Goal: Task Accomplishment & Management: Use online tool/utility

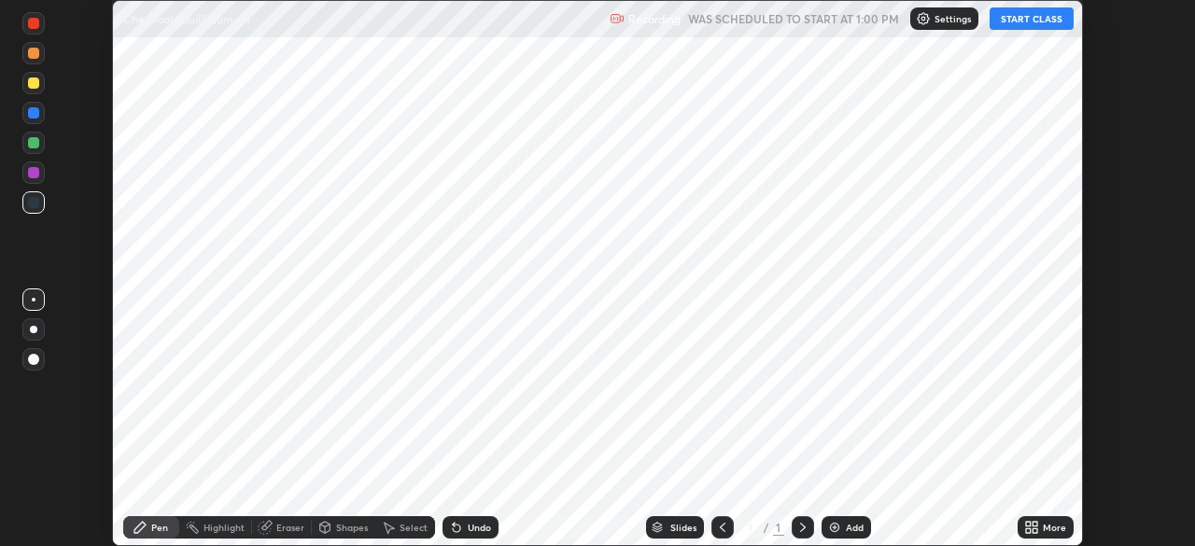
scroll to position [546, 1194]
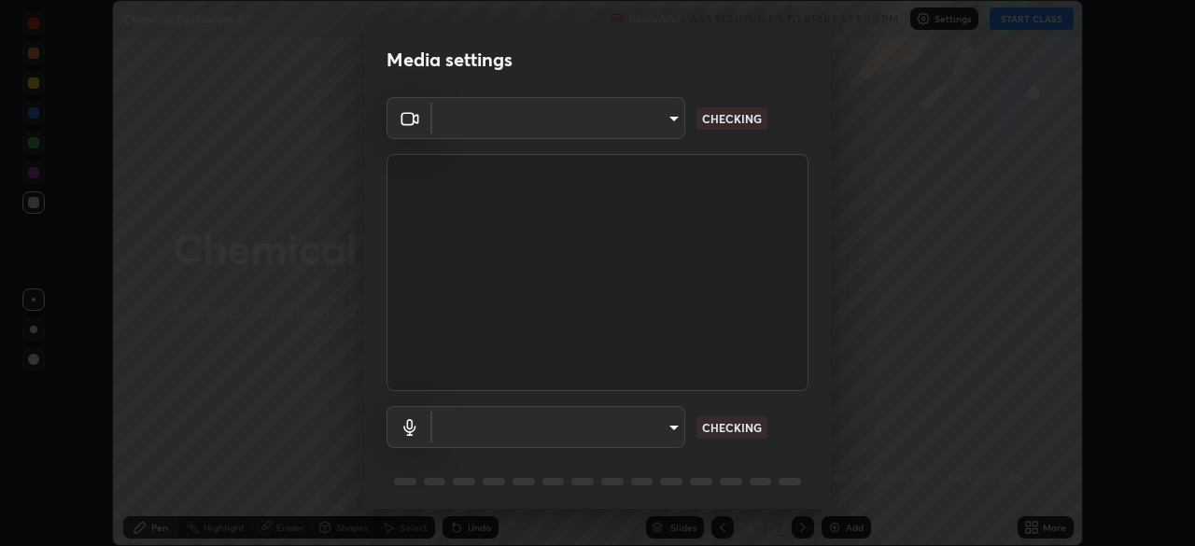
type input "49997c5035a380d1e4bfd67072f4403f37fcfd6159da511fce73e868ba03c42c"
click at [672, 430] on body "Erase all Chemical Equilibrium-01 Recording WAS SCHEDULED TO START AT 1:00 PM S…" at bounding box center [597, 273] width 1195 height 546
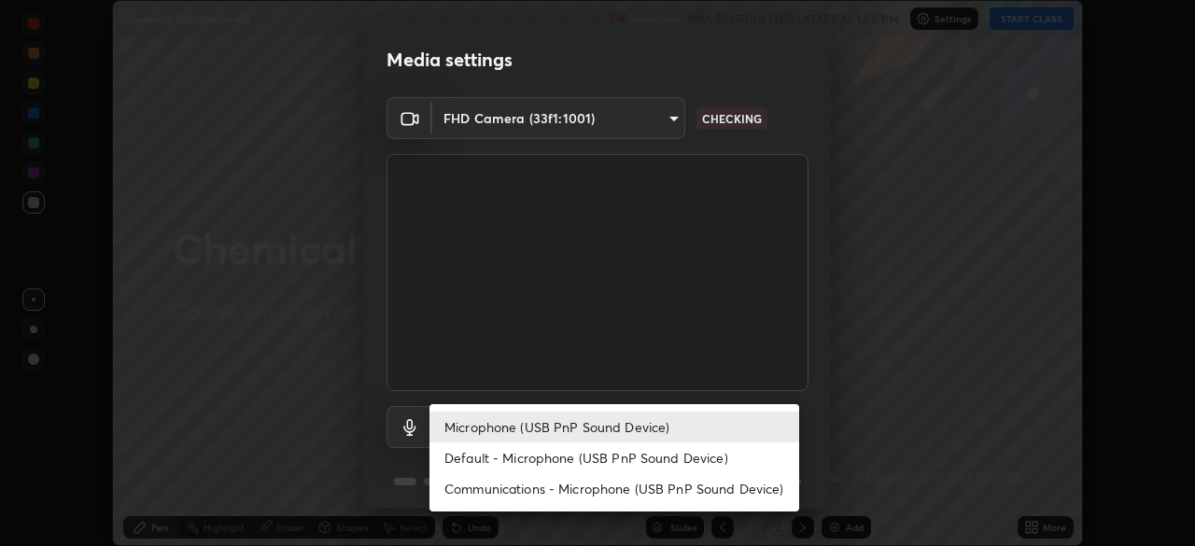
click at [663, 448] on li "Default - Microphone (USB PnP Sound Device)" at bounding box center [614, 458] width 370 height 31
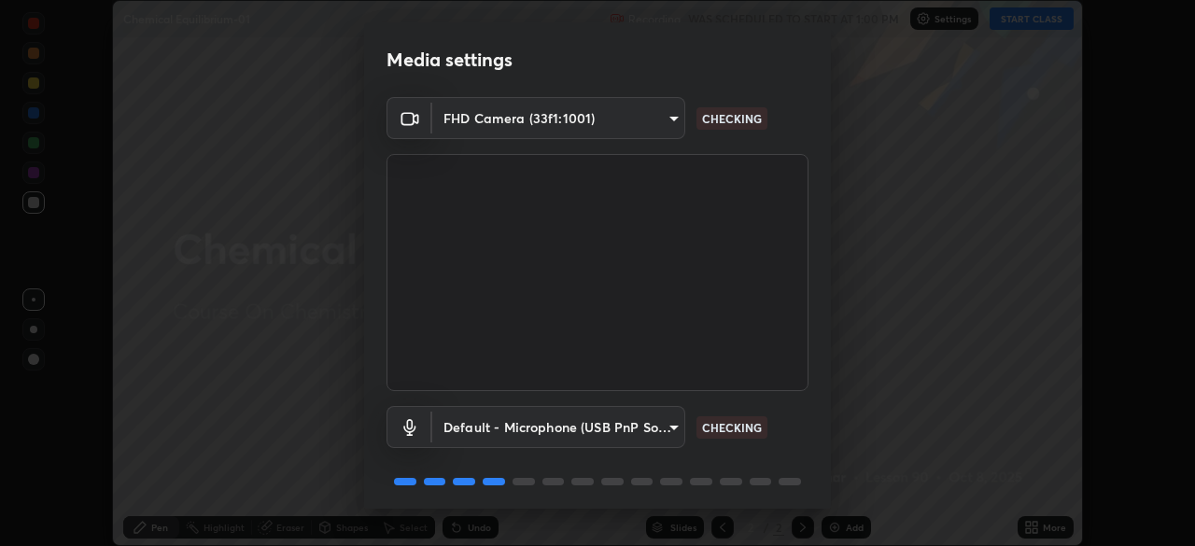
click at [644, 426] on body "Erase all Chemical Equilibrium-01 Recording WAS SCHEDULED TO START AT 1:00 PM S…" at bounding box center [597, 273] width 1195 height 546
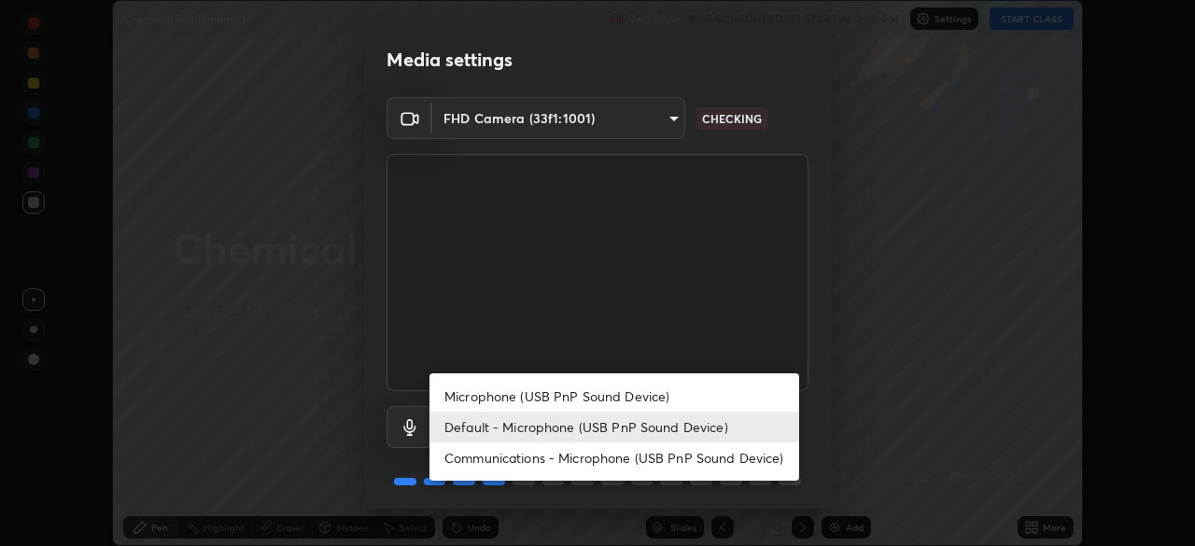
click at [655, 391] on li "Microphone (USB PnP Sound Device)" at bounding box center [614, 396] width 370 height 31
type input "b93cbfc37ea663615e2a2758e13d6489b429ad874a2ce90456402bbb4f5a5e7c"
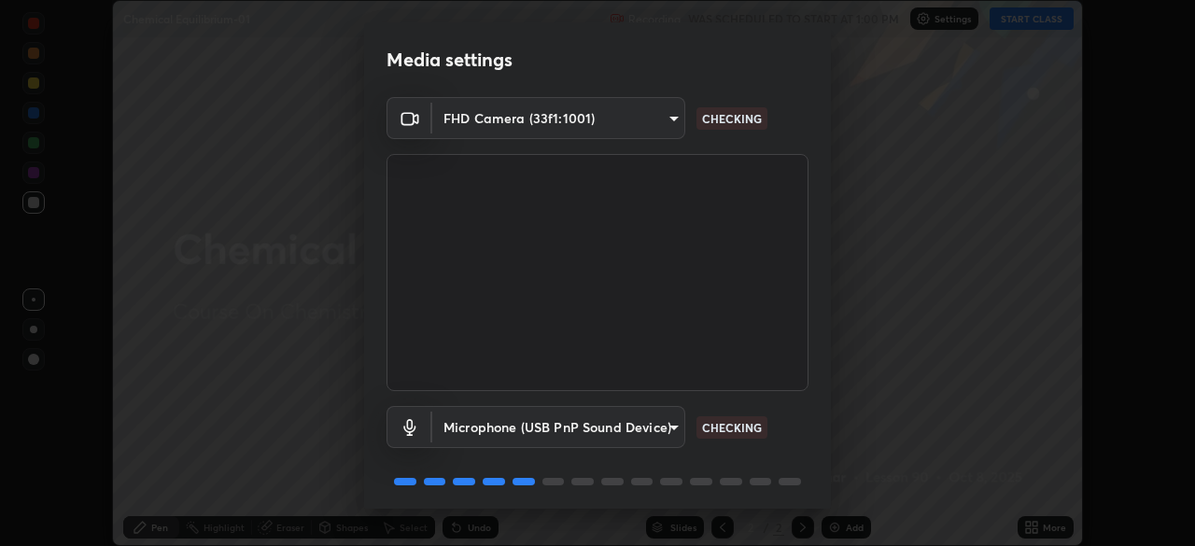
scroll to position [66, 0]
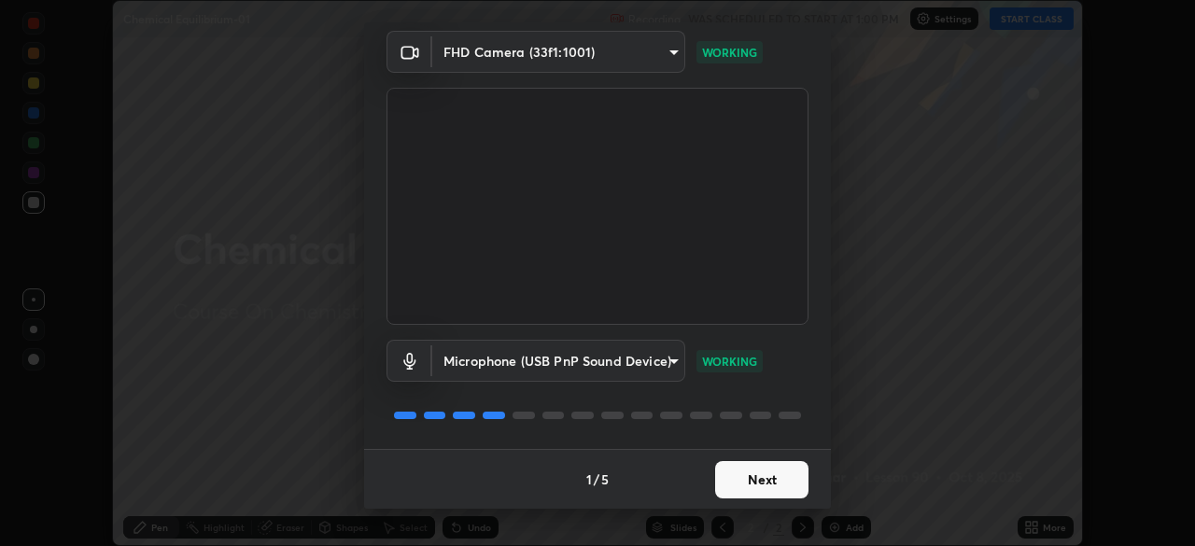
click at [760, 479] on button "Next" at bounding box center [761, 479] width 93 height 37
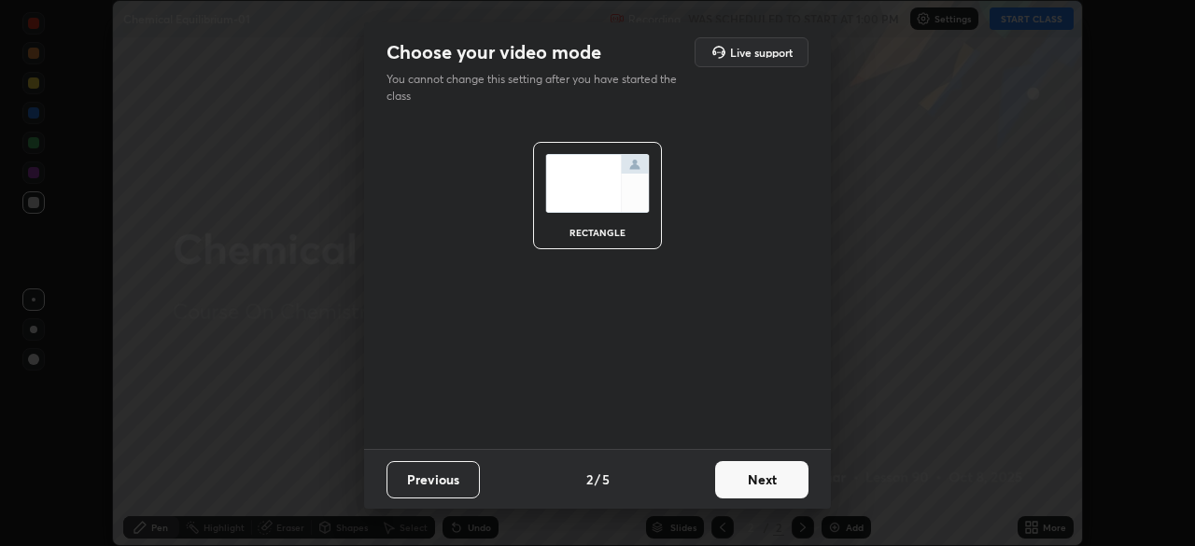
click at [763, 483] on button "Next" at bounding box center [761, 479] width 93 height 37
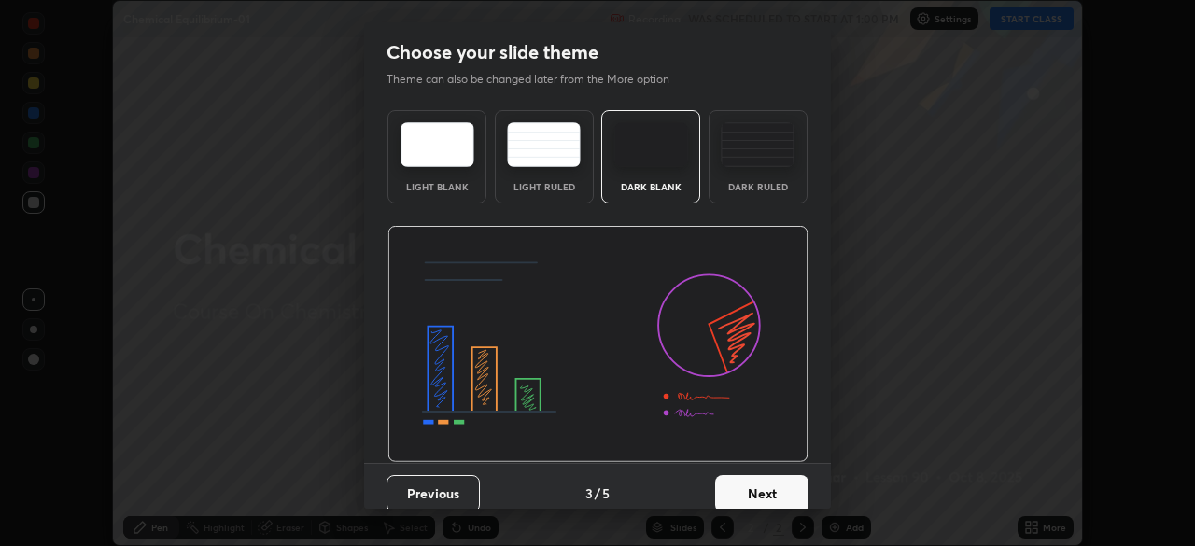
click at [766, 487] on button "Next" at bounding box center [761, 493] width 93 height 37
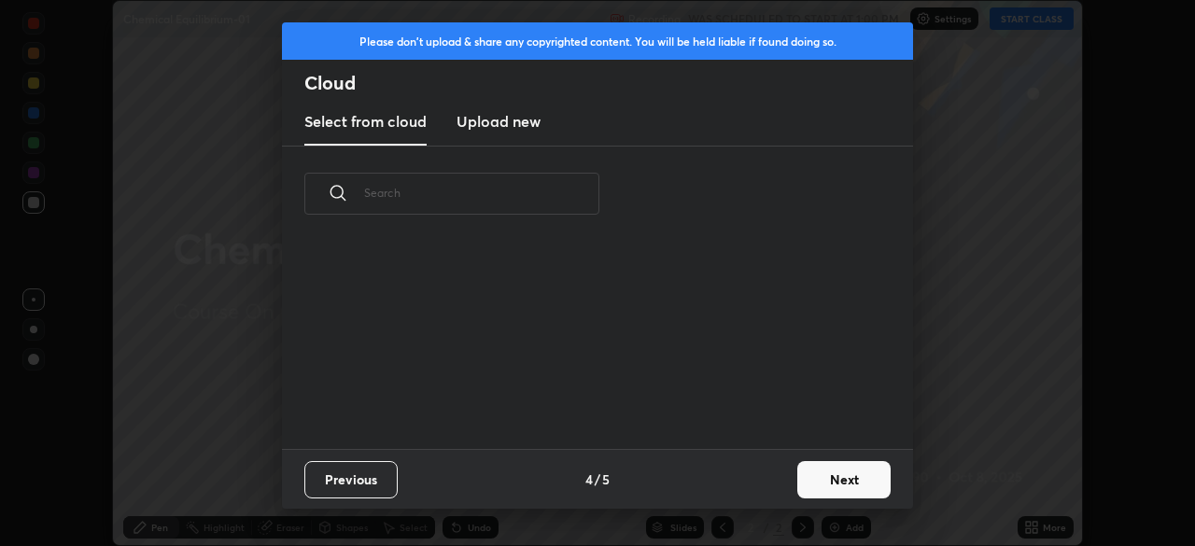
click at [799, 489] on button "Next" at bounding box center [843, 479] width 93 height 37
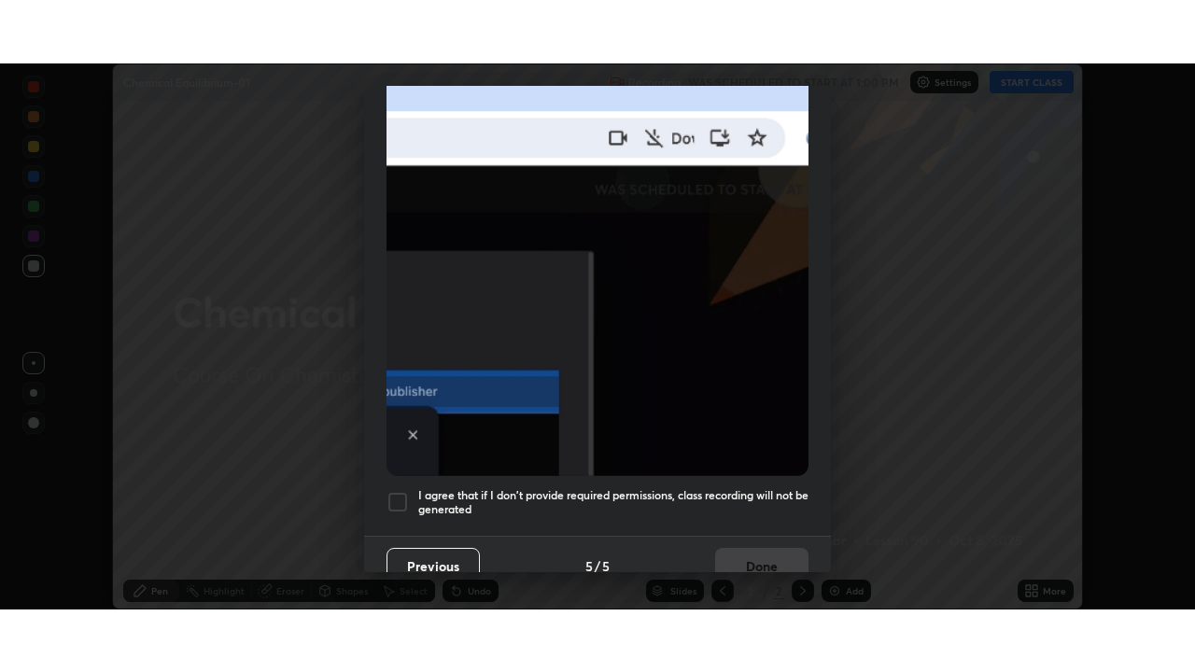
scroll to position [447, 0]
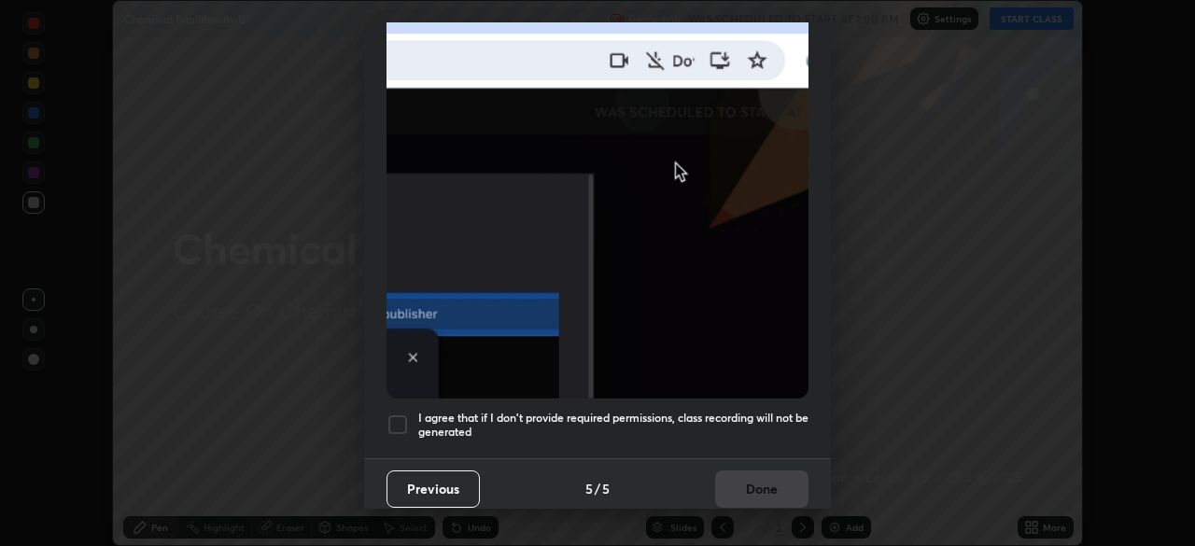
click at [715, 411] on h5 "I agree that if I don't provide required permissions, class recording will not …" at bounding box center [613, 425] width 390 height 29
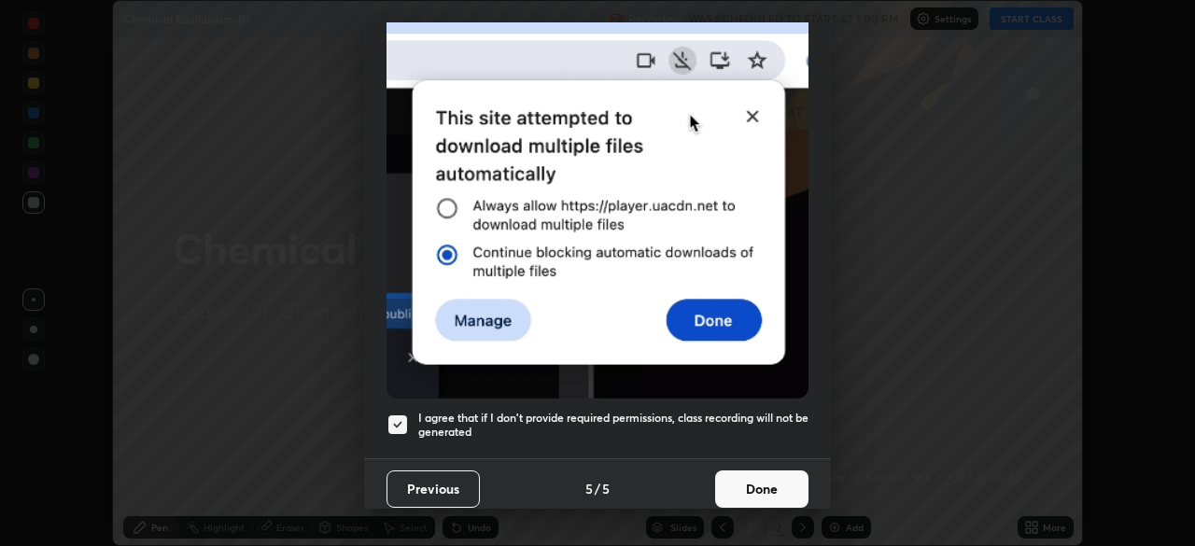
click at [766, 484] on button "Done" at bounding box center [761, 489] width 93 height 37
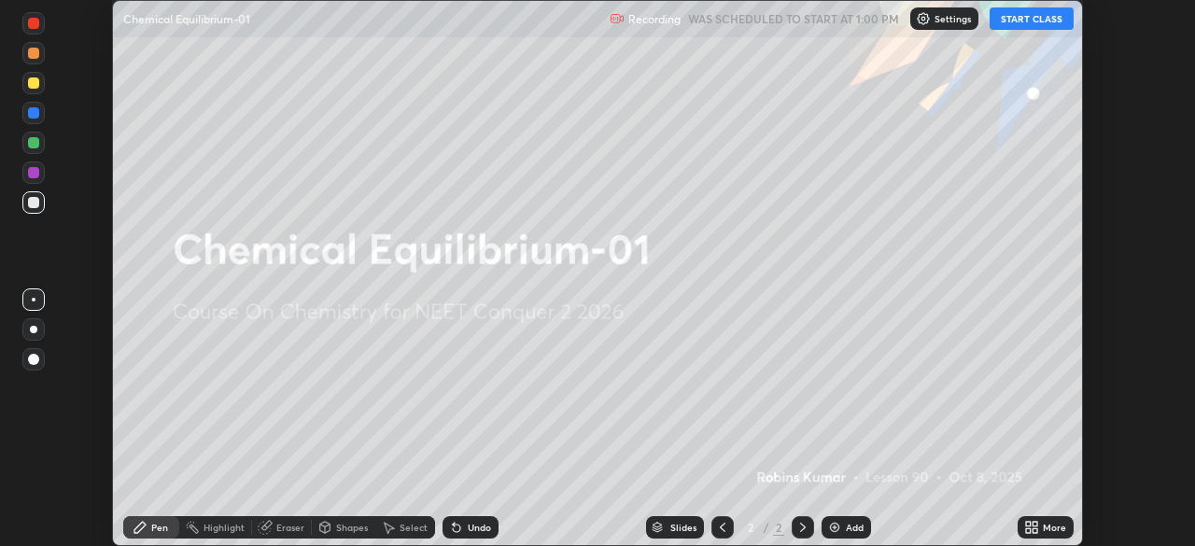
click at [1028, 530] on icon at bounding box center [1028, 530] width 5 height 5
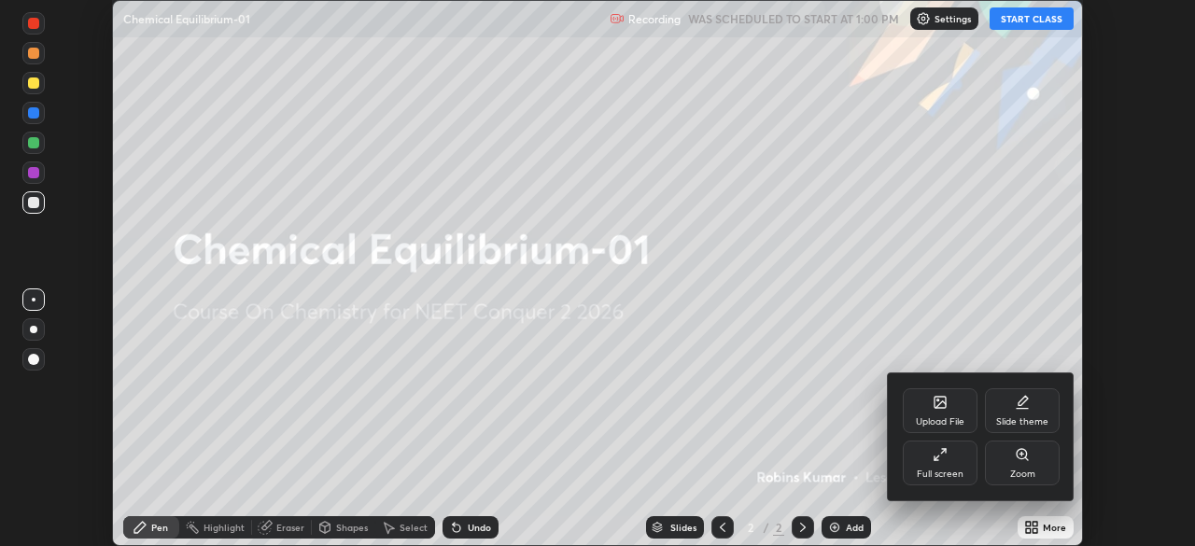
click at [926, 463] on div "Full screen" at bounding box center [940, 463] width 75 height 45
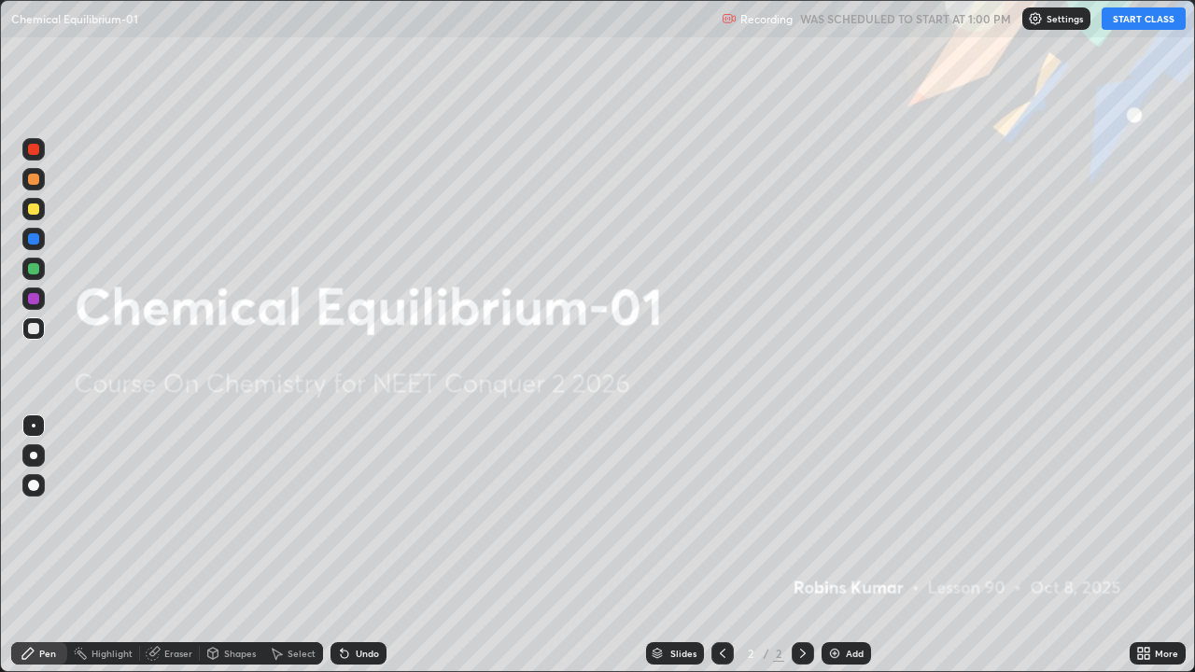
scroll to position [672, 1195]
click at [1127, 15] on button "START CLASS" at bounding box center [1144, 18] width 84 height 22
click at [842, 545] on div "Add" at bounding box center [846, 653] width 49 height 22
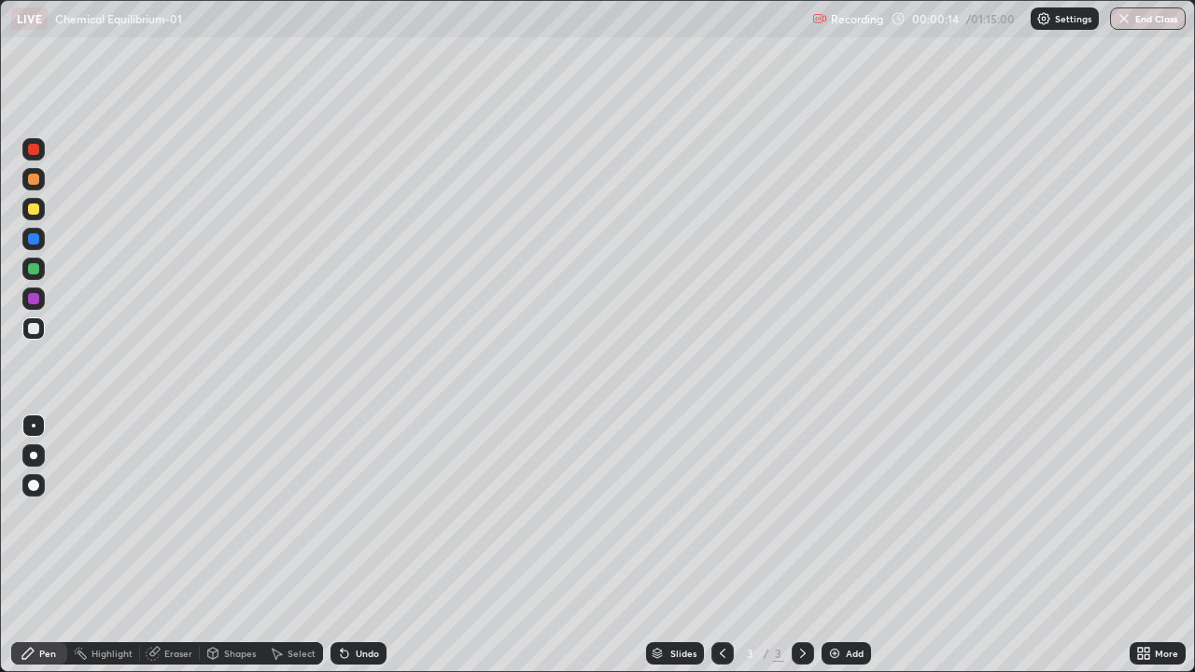
click at [842, 545] on div "Add" at bounding box center [846, 653] width 49 height 22
click at [846, 545] on div "Add" at bounding box center [855, 653] width 18 height 9
click at [848, 545] on div "Add" at bounding box center [855, 653] width 18 height 9
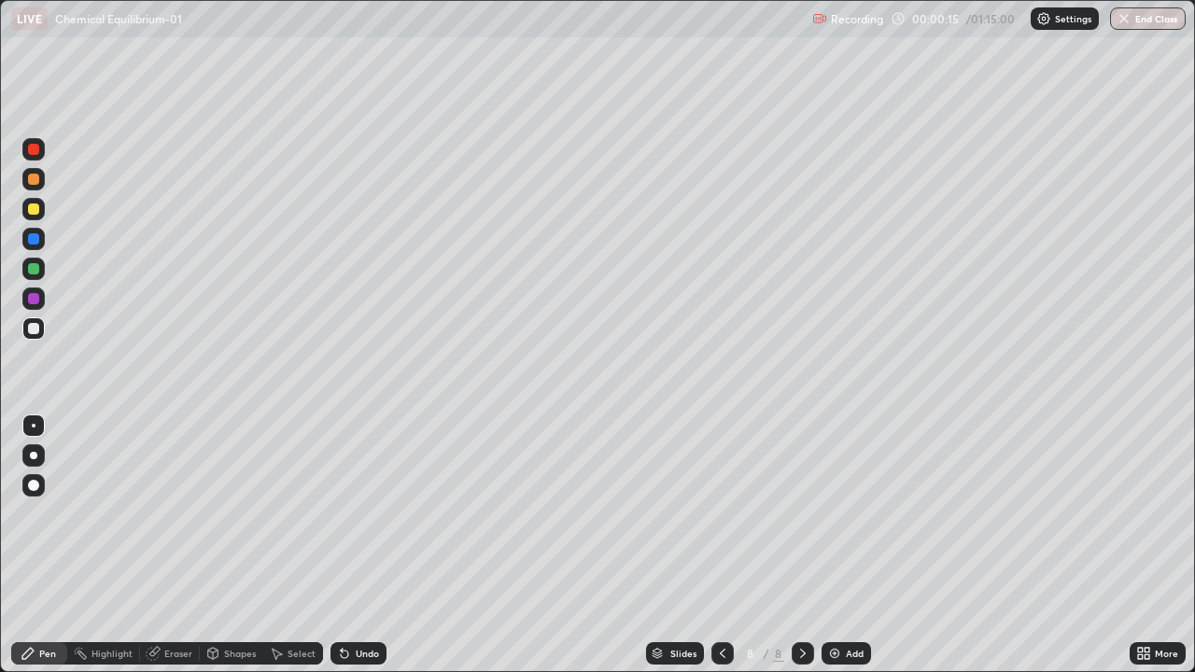
click at [848, 545] on div "Add" at bounding box center [855, 653] width 18 height 9
click at [850, 545] on div "Add" at bounding box center [855, 653] width 18 height 9
click at [847, 545] on div "Add" at bounding box center [855, 653] width 18 height 9
click at [850, 545] on div "Add" at bounding box center [855, 653] width 18 height 9
click at [853, 545] on div "Add" at bounding box center [846, 653] width 49 height 22
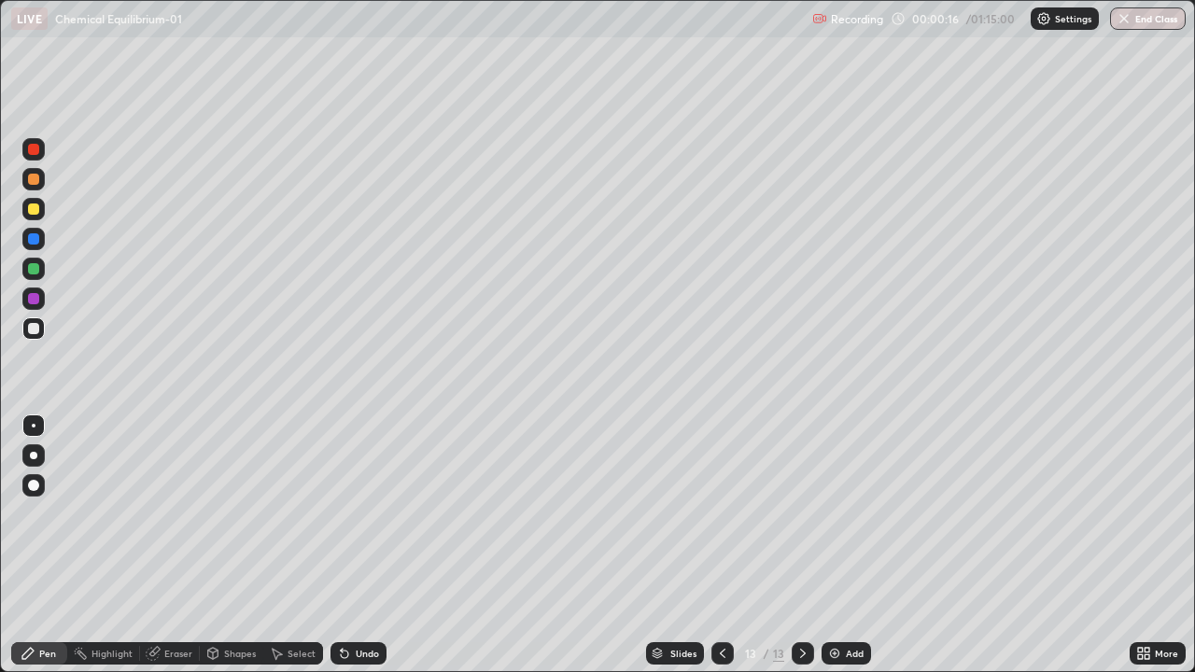
click at [853, 545] on div "Add" at bounding box center [855, 653] width 18 height 9
click at [859, 545] on div "Add" at bounding box center [855, 653] width 18 height 9
click at [858, 545] on div "Add" at bounding box center [855, 653] width 18 height 9
click at [862, 545] on div "Add" at bounding box center [846, 653] width 49 height 22
click at [721, 545] on icon at bounding box center [722, 653] width 15 height 15
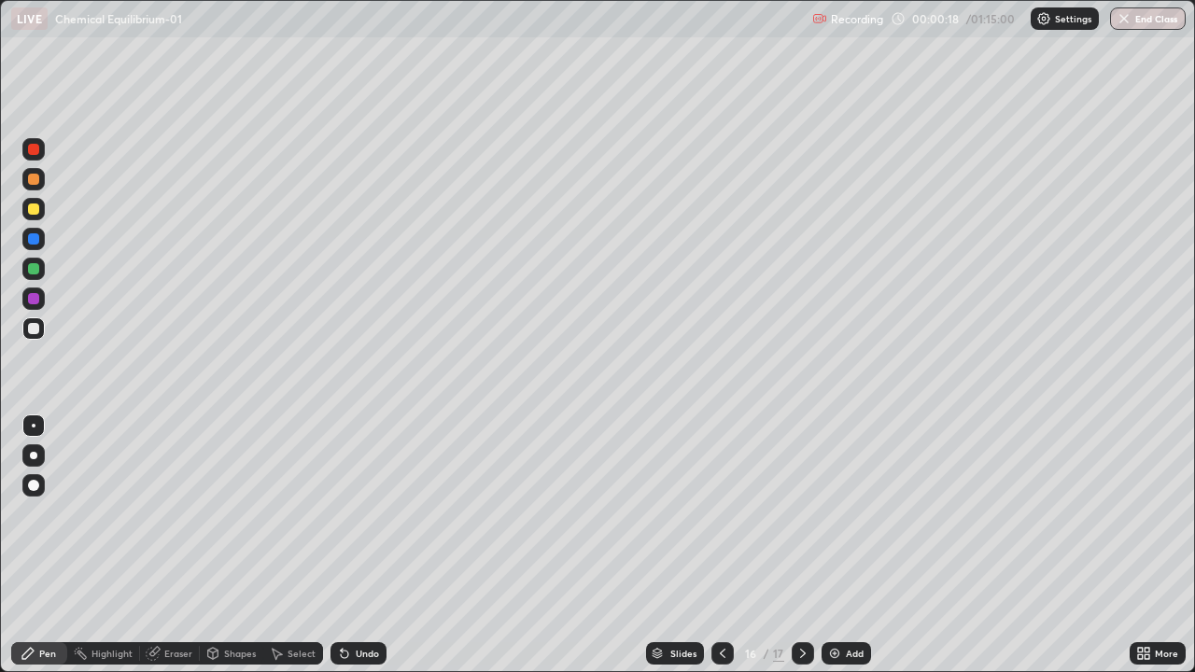
click at [721, 545] on icon at bounding box center [722, 653] width 15 height 15
click at [722, 545] on icon at bounding box center [723, 653] width 6 height 9
click at [721, 545] on icon at bounding box center [722, 653] width 15 height 15
click at [722, 545] on icon at bounding box center [722, 653] width 15 height 15
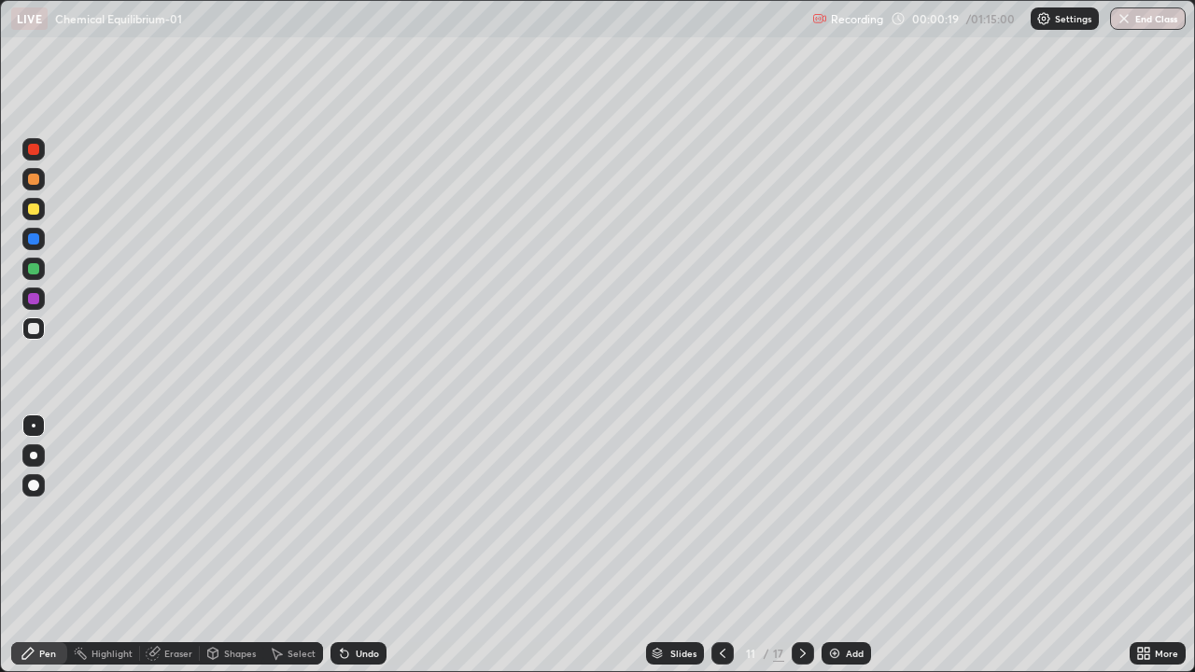
click at [722, 545] on icon at bounding box center [722, 653] width 15 height 15
click at [721, 545] on icon at bounding box center [722, 653] width 15 height 15
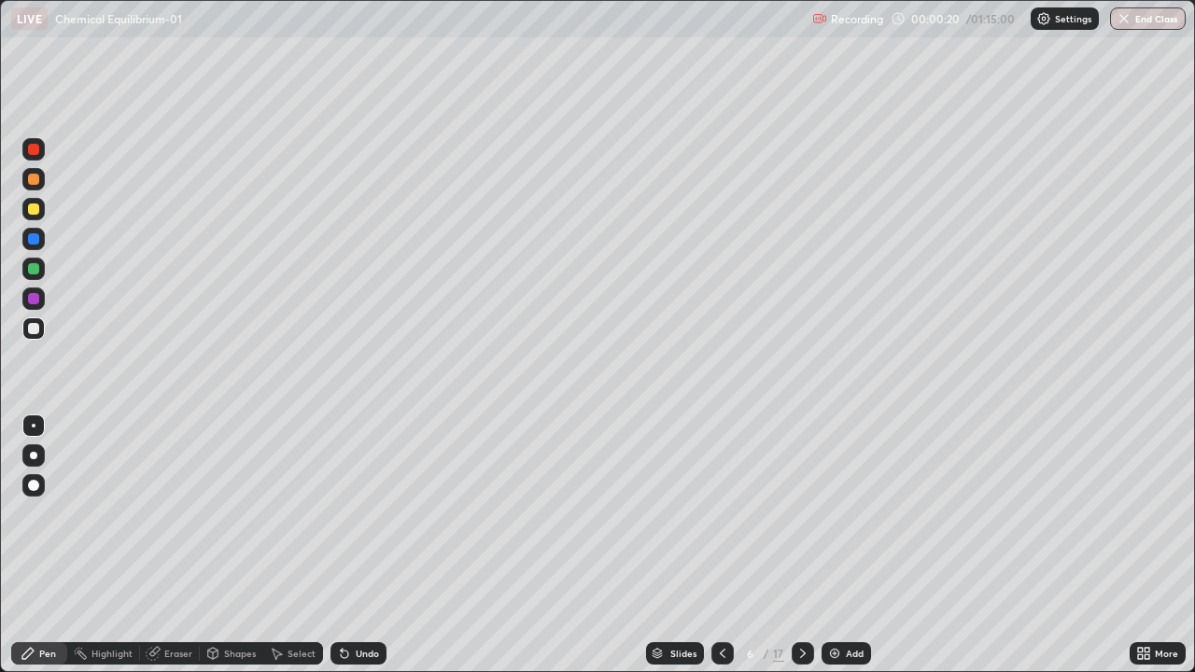
click at [721, 545] on icon at bounding box center [722, 653] width 15 height 15
click at [42, 217] on div at bounding box center [33, 209] width 22 height 22
click at [37, 273] on div at bounding box center [33, 268] width 11 height 11
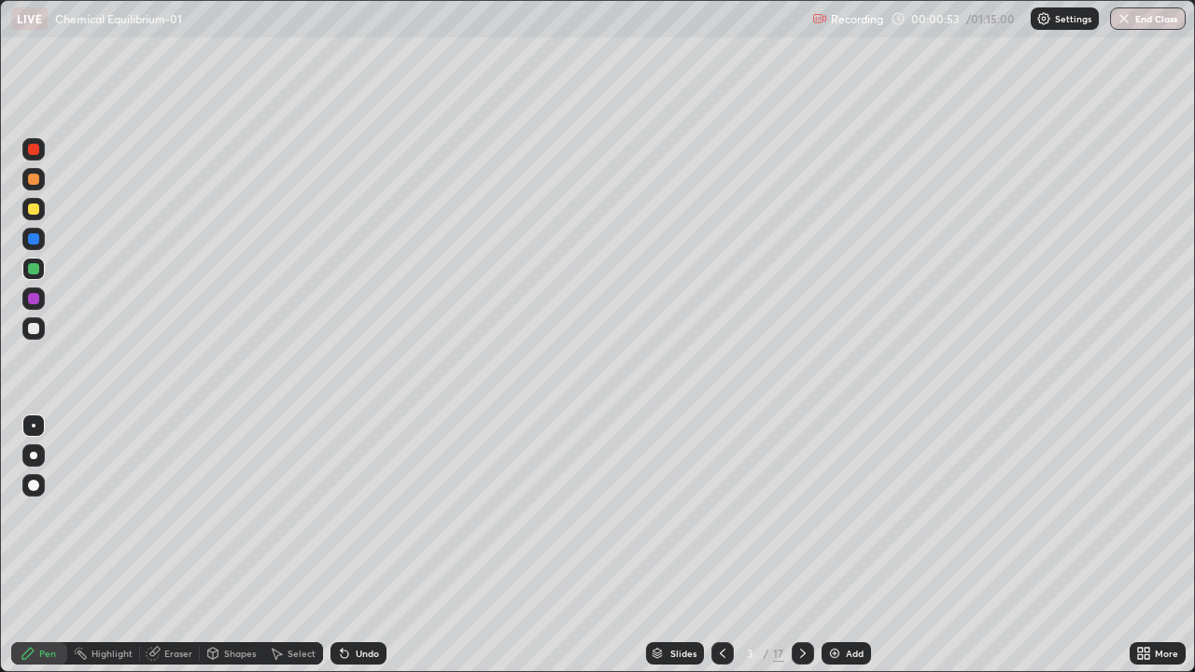
click at [229, 545] on div "Shapes" at bounding box center [240, 653] width 32 height 9
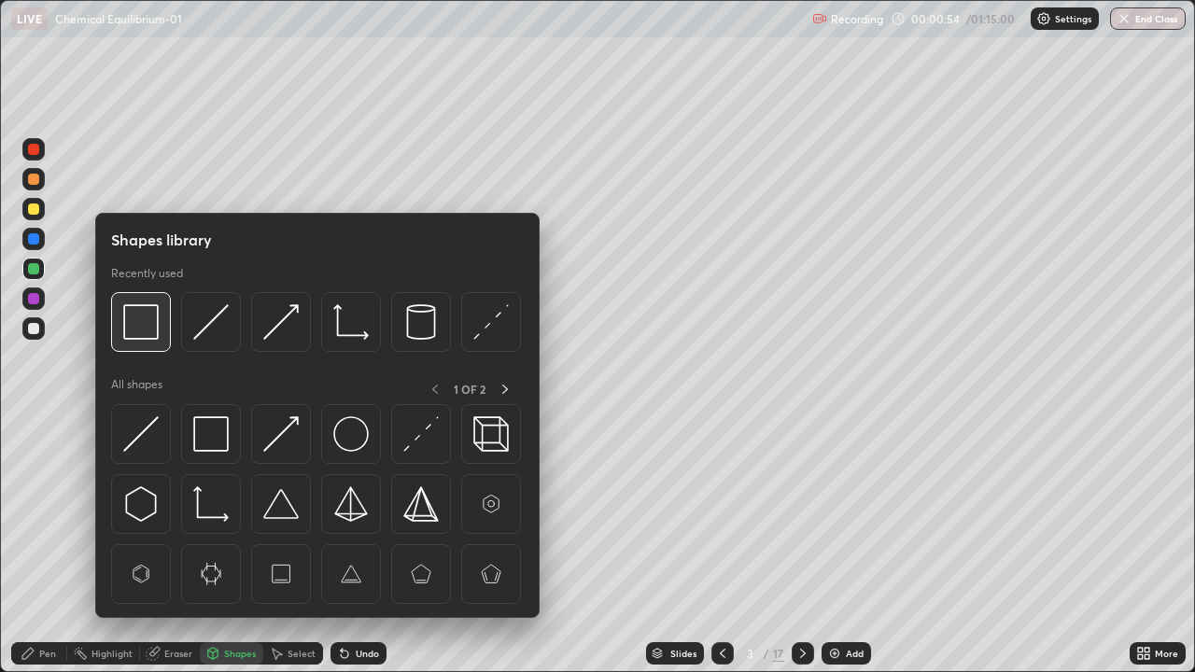
click at [144, 324] on img at bounding box center [140, 321] width 35 height 35
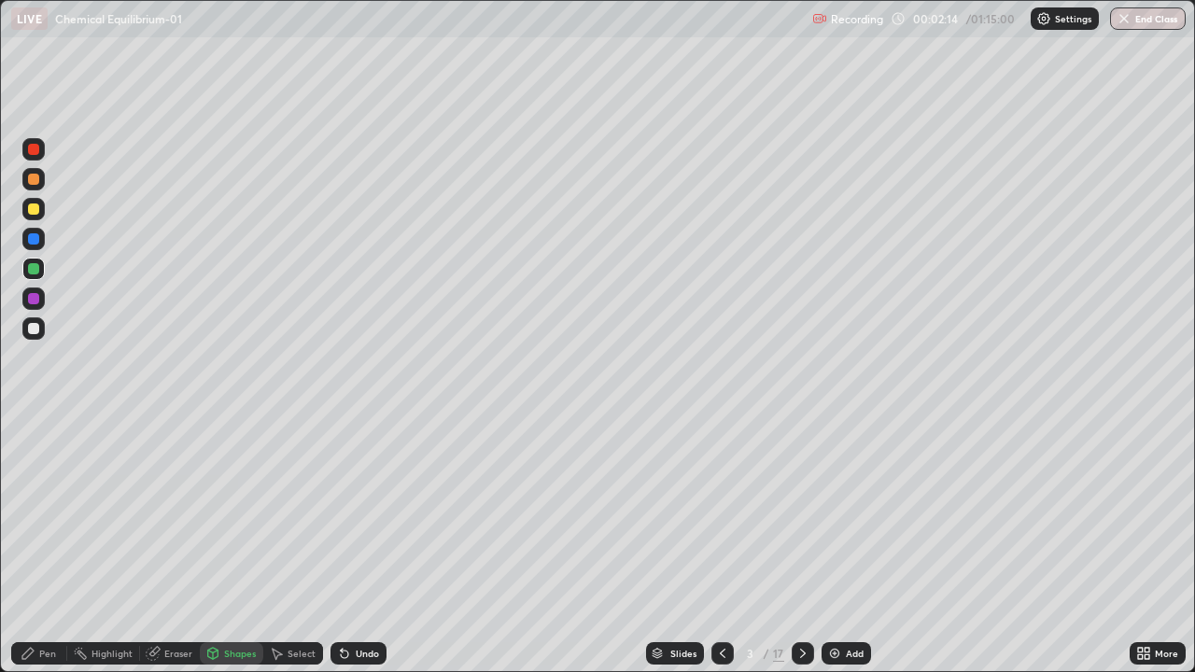
click at [40, 328] on div at bounding box center [33, 328] width 22 height 22
click at [32, 545] on icon at bounding box center [28, 653] width 15 height 15
click at [357, 545] on div "Undo" at bounding box center [367, 653] width 23 height 9
click at [40, 246] on div at bounding box center [33, 239] width 22 height 22
click at [171, 545] on div "Eraser" at bounding box center [178, 653] width 28 height 9
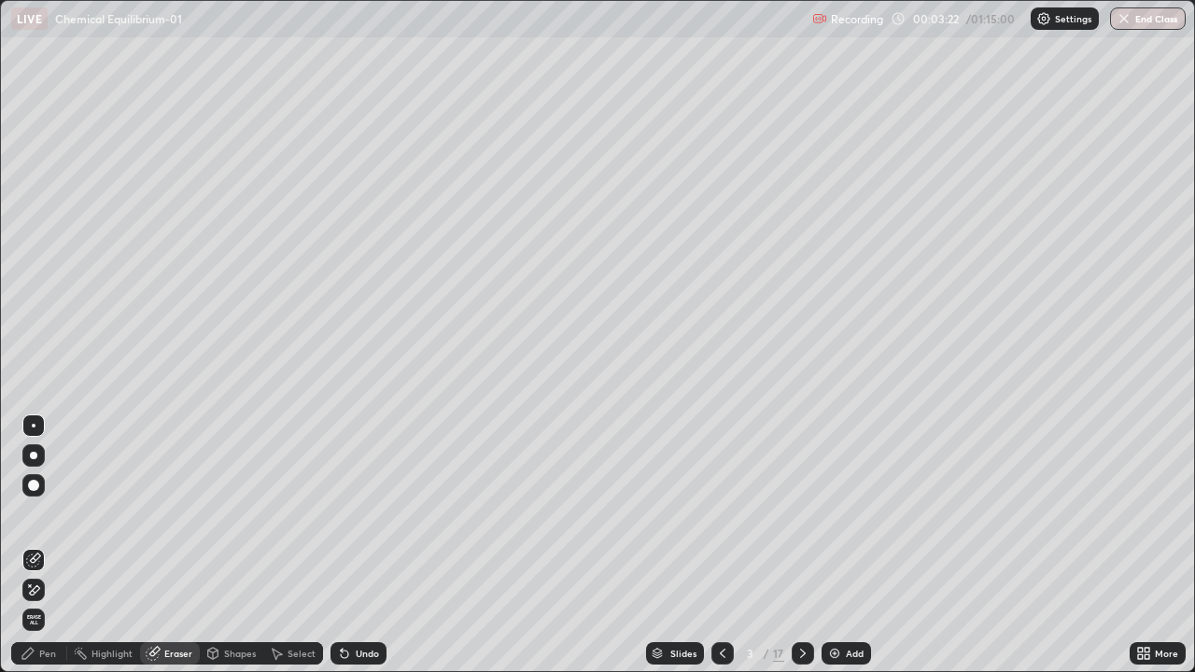
click at [35, 545] on icon at bounding box center [33, 591] width 15 height 16
click at [65, 545] on div "Pen" at bounding box center [39, 653] width 56 height 22
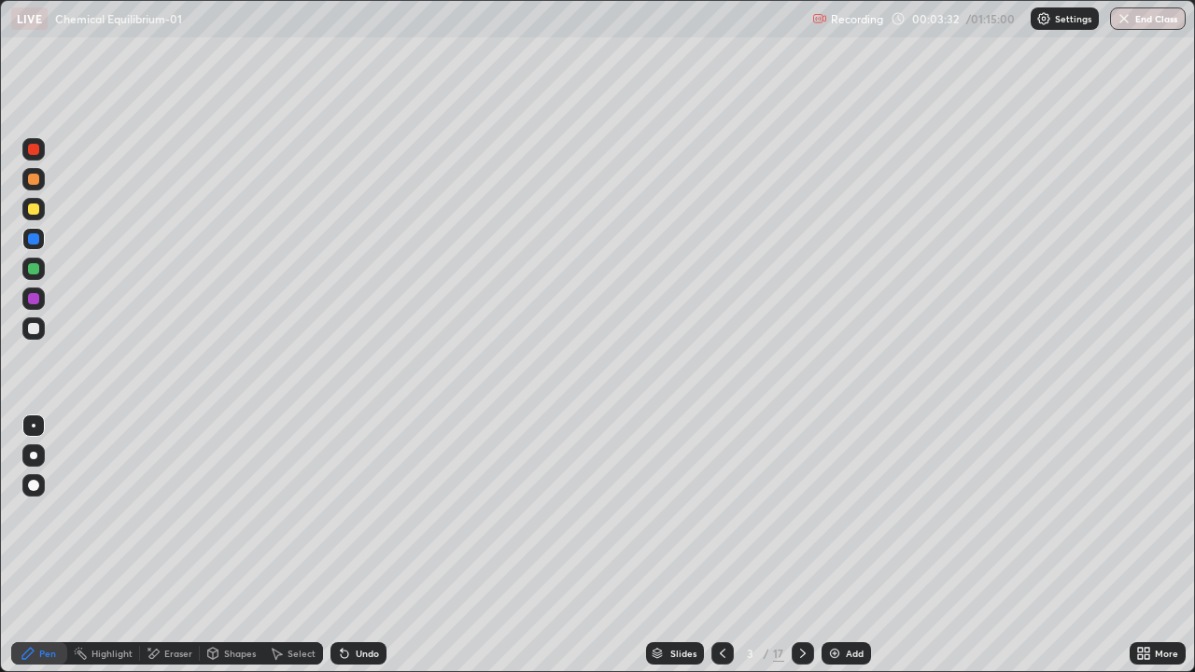
click at [35, 190] on div at bounding box center [33, 179] width 22 height 22
click at [35, 270] on div at bounding box center [33, 268] width 11 height 11
click at [34, 240] on div at bounding box center [33, 238] width 11 height 11
click at [341, 545] on icon at bounding box center [342, 650] width 2 height 2
click at [38, 330] on div at bounding box center [33, 328] width 11 height 11
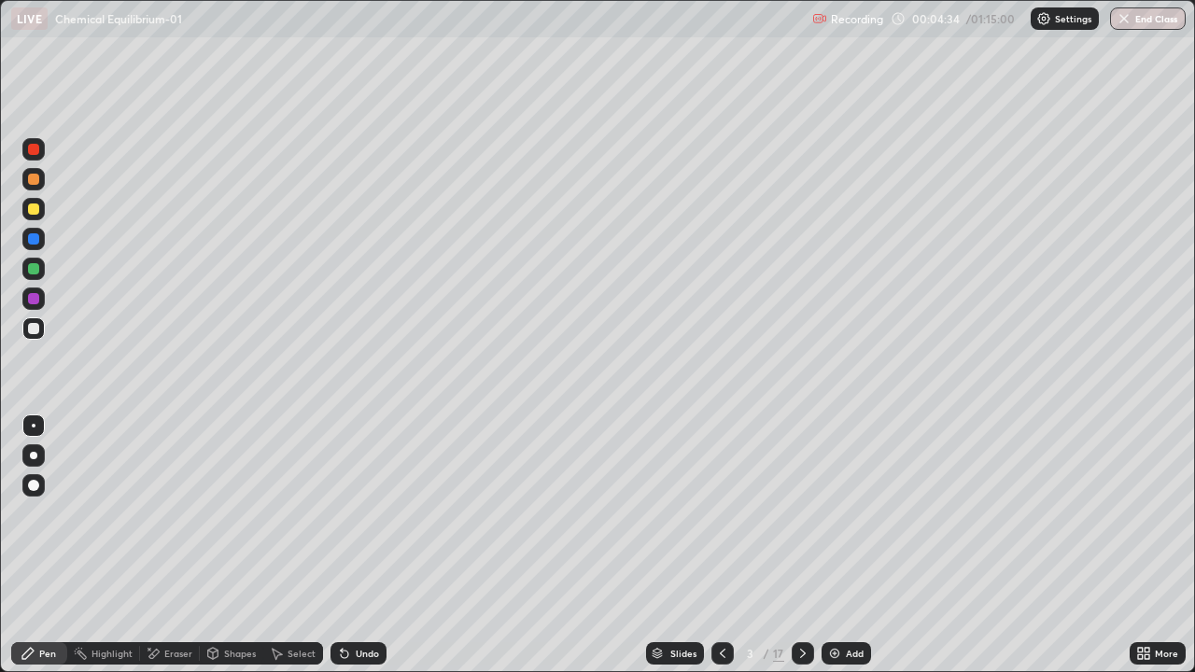
click at [36, 337] on div at bounding box center [33, 328] width 22 height 22
click at [801, 545] on icon at bounding box center [803, 653] width 6 height 9
click at [42, 186] on div at bounding box center [33, 179] width 22 height 22
click at [37, 212] on div at bounding box center [33, 209] width 11 height 11
click at [36, 268] on div at bounding box center [33, 268] width 11 height 11
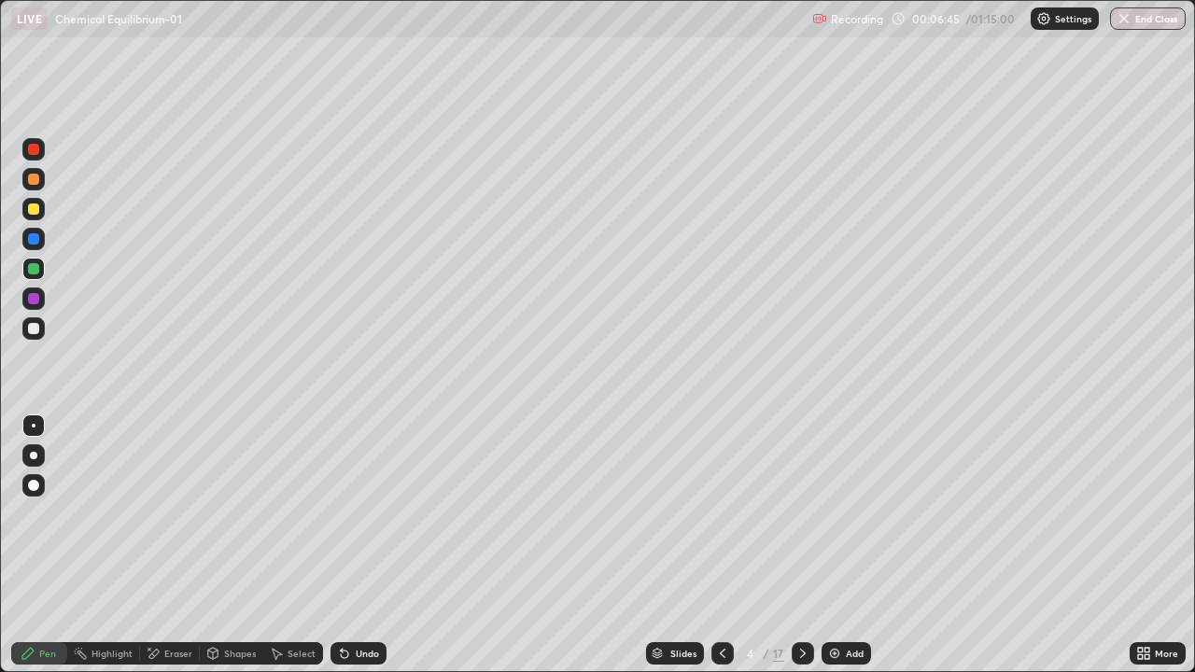
click at [33, 333] on div at bounding box center [33, 328] width 11 height 11
click at [36, 236] on div at bounding box center [33, 238] width 11 height 11
click at [35, 329] on div at bounding box center [33, 328] width 11 height 11
click at [36, 153] on div at bounding box center [33, 149] width 11 height 11
click at [38, 328] on div at bounding box center [33, 328] width 11 height 11
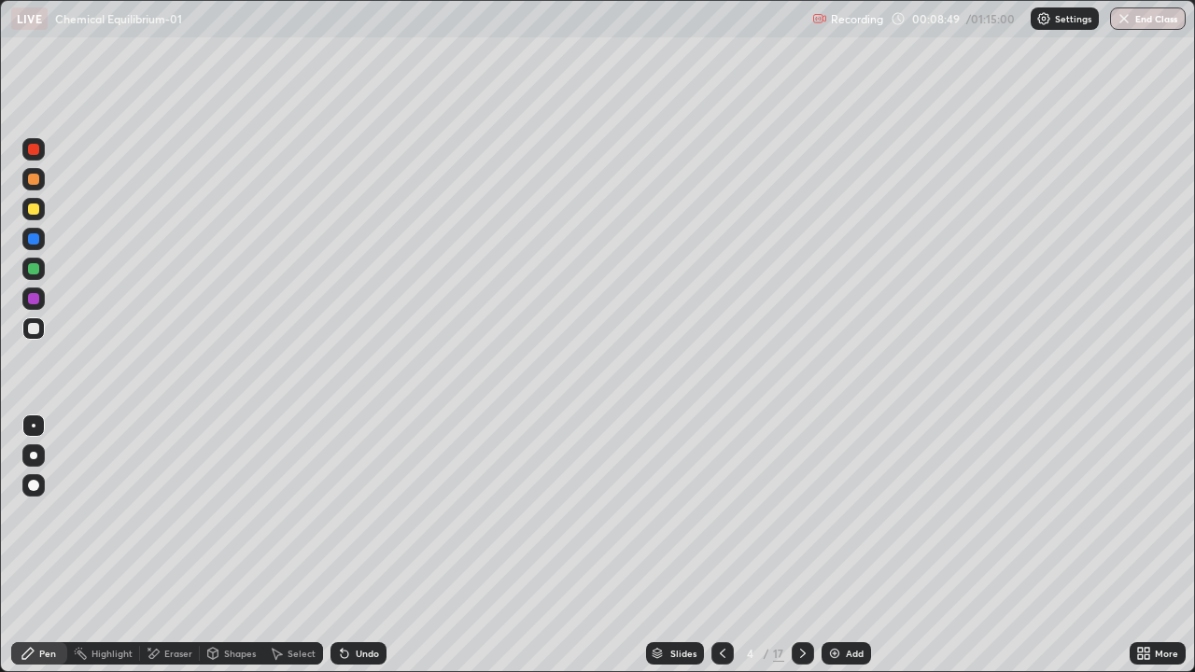
click at [42, 274] on div at bounding box center [33, 269] width 22 height 22
click at [33, 153] on div at bounding box center [33, 149] width 11 height 11
click at [34, 178] on div at bounding box center [33, 179] width 11 height 11
click at [35, 299] on div at bounding box center [33, 298] width 11 height 11
click at [36, 184] on div at bounding box center [33, 179] width 11 height 11
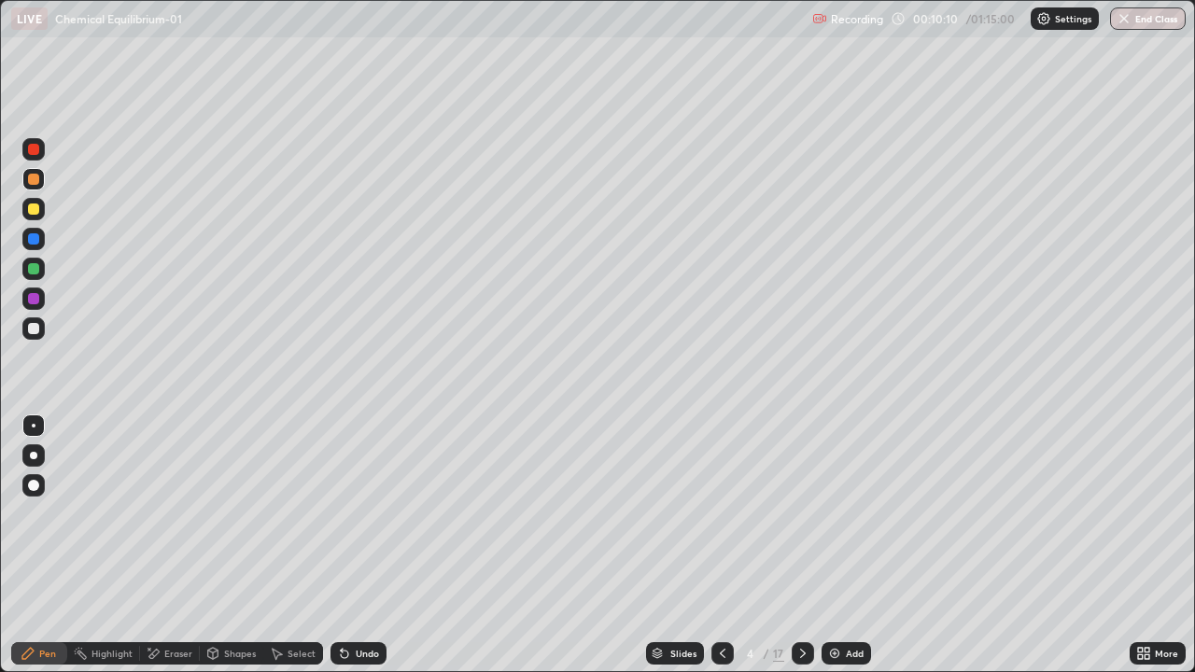
click at [33, 297] on div at bounding box center [33, 298] width 11 height 11
click at [801, 545] on icon at bounding box center [802, 653] width 15 height 15
click at [36, 187] on div at bounding box center [33, 179] width 22 height 22
click at [35, 210] on div at bounding box center [33, 209] width 11 height 11
click at [226, 545] on div "Shapes" at bounding box center [231, 653] width 63 height 22
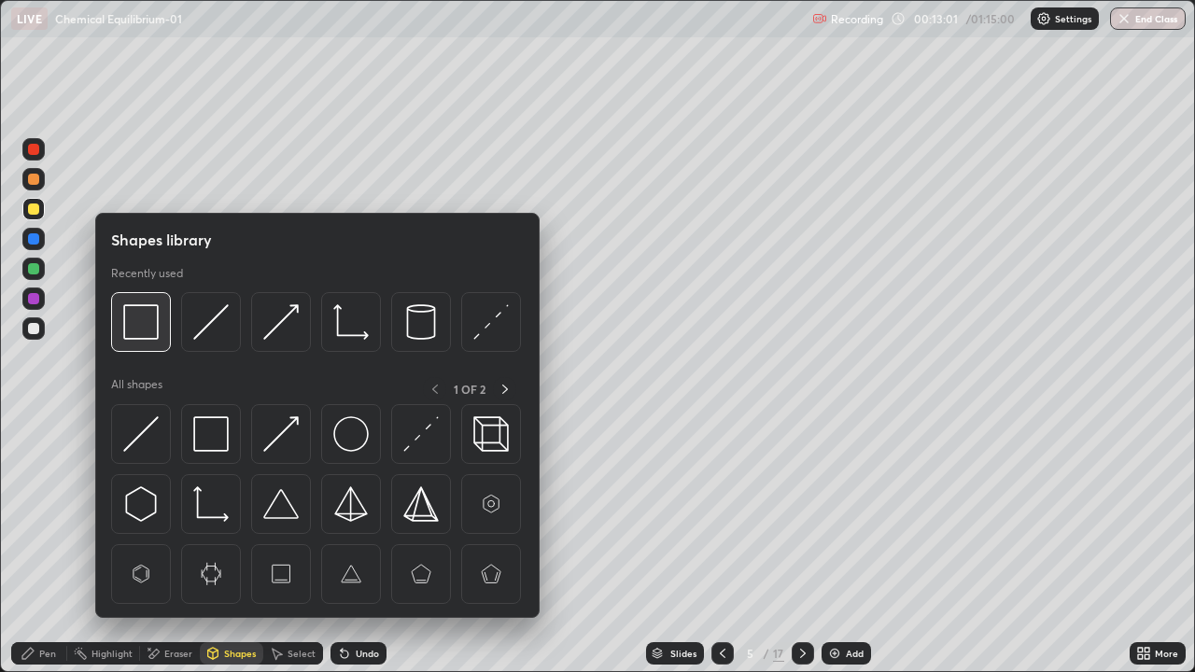
click at [148, 332] on img at bounding box center [140, 321] width 35 height 35
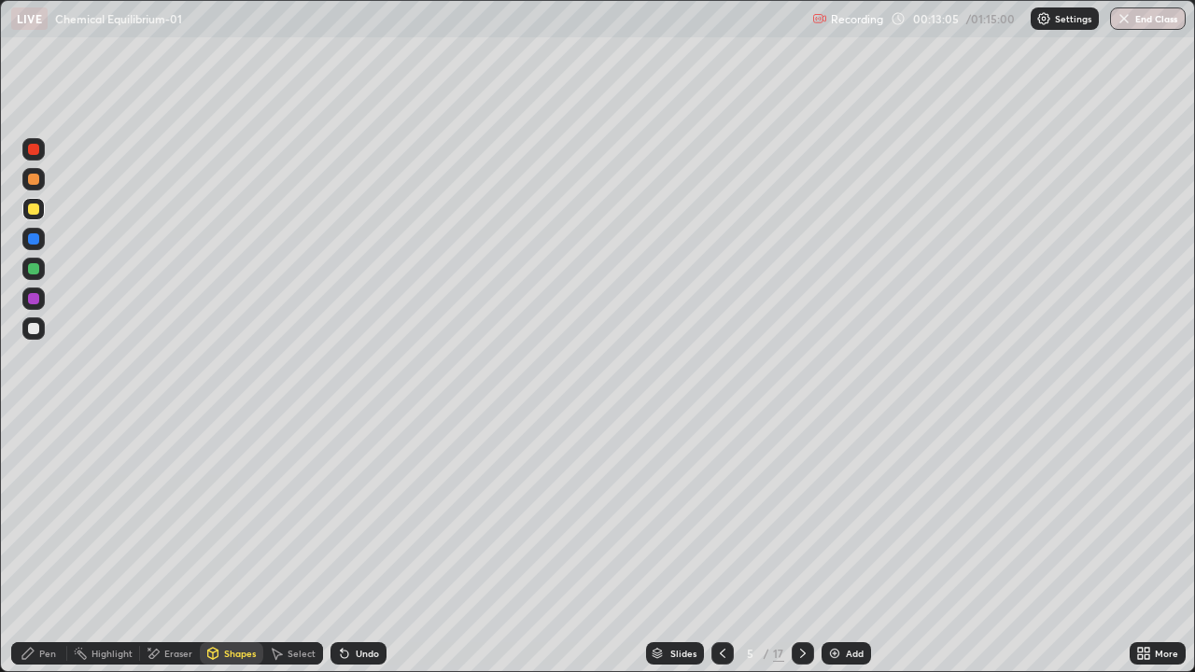
click at [49, 545] on div "Pen" at bounding box center [47, 653] width 17 height 9
click at [34, 325] on div at bounding box center [33, 328] width 11 height 11
click at [36, 242] on div at bounding box center [33, 238] width 11 height 11
click at [35, 268] on div at bounding box center [33, 268] width 11 height 11
click at [37, 210] on div at bounding box center [33, 209] width 11 height 11
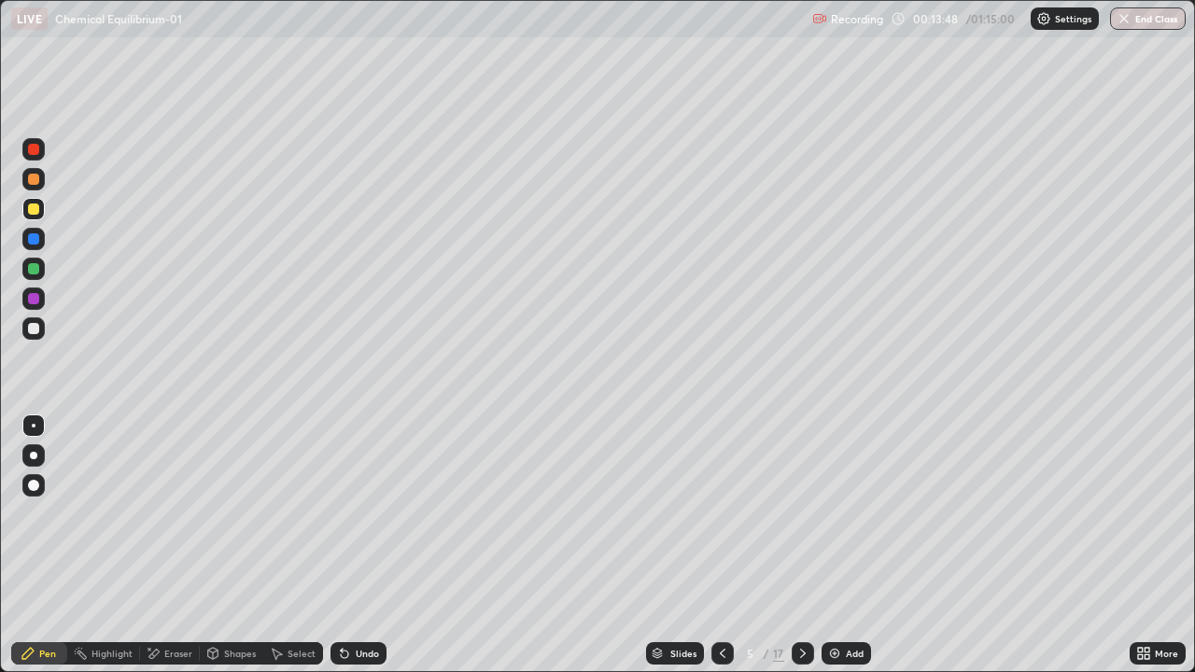
click at [35, 328] on div at bounding box center [33, 328] width 11 height 11
click at [356, 545] on div "Undo" at bounding box center [367, 653] width 23 height 9
click at [357, 545] on div "Undo" at bounding box center [367, 653] width 23 height 9
click at [35, 274] on div at bounding box center [33, 268] width 11 height 11
click at [40, 203] on div at bounding box center [33, 209] width 22 height 22
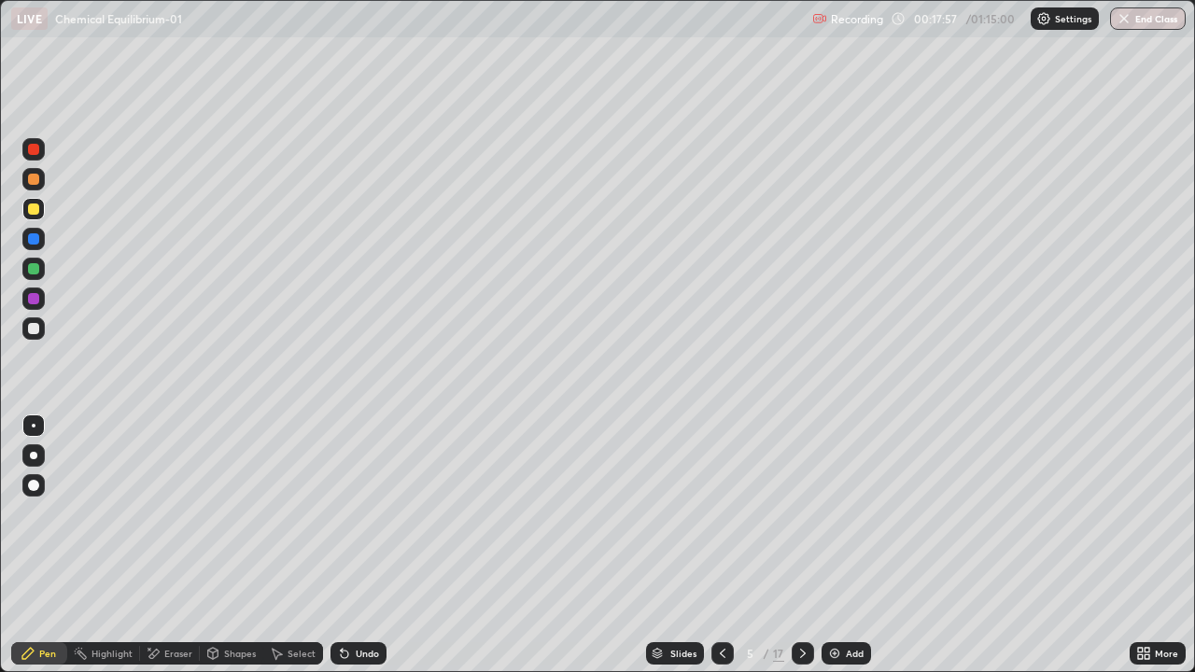
click at [35, 241] on div at bounding box center [33, 238] width 11 height 11
click at [801, 545] on icon at bounding box center [802, 653] width 15 height 15
click at [721, 545] on icon at bounding box center [722, 653] width 15 height 15
click at [801, 545] on icon at bounding box center [802, 653] width 15 height 15
click at [40, 179] on div at bounding box center [33, 179] width 22 height 22
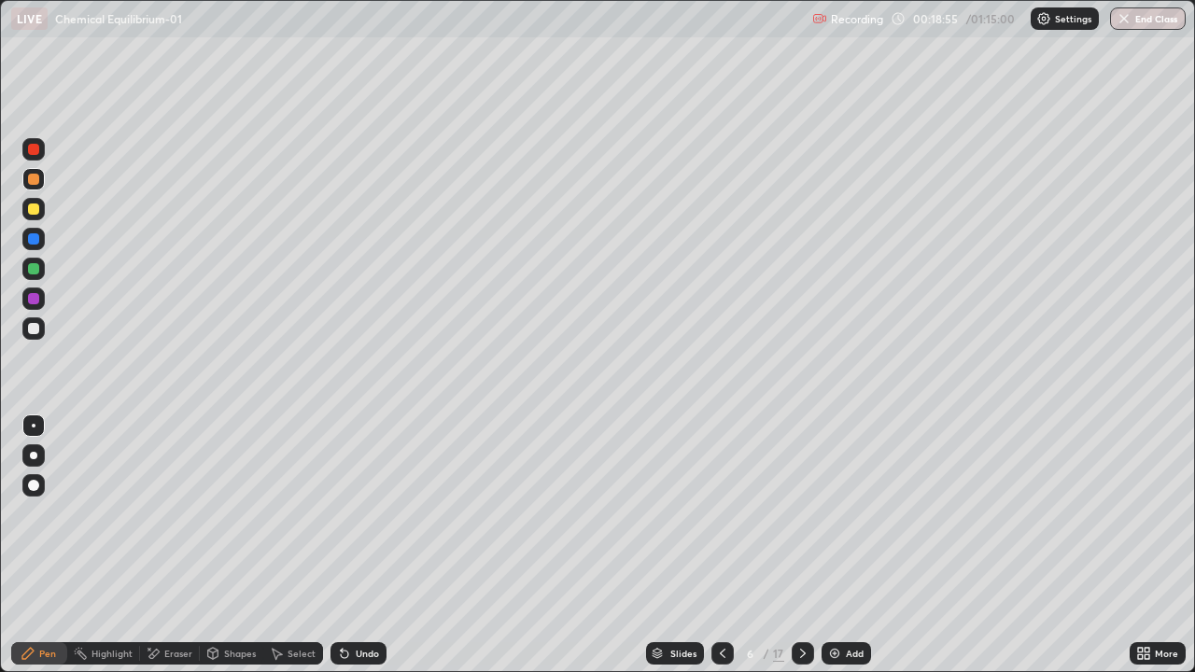
click at [37, 209] on div at bounding box center [33, 209] width 11 height 11
click at [35, 329] on div at bounding box center [33, 328] width 11 height 11
click at [711, 545] on div at bounding box center [722, 653] width 22 height 22
click at [798, 545] on icon at bounding box center [802, 653] width 15 height 15
click at [34, 208] on div at bounding box center [33, 209] width 11 height 11
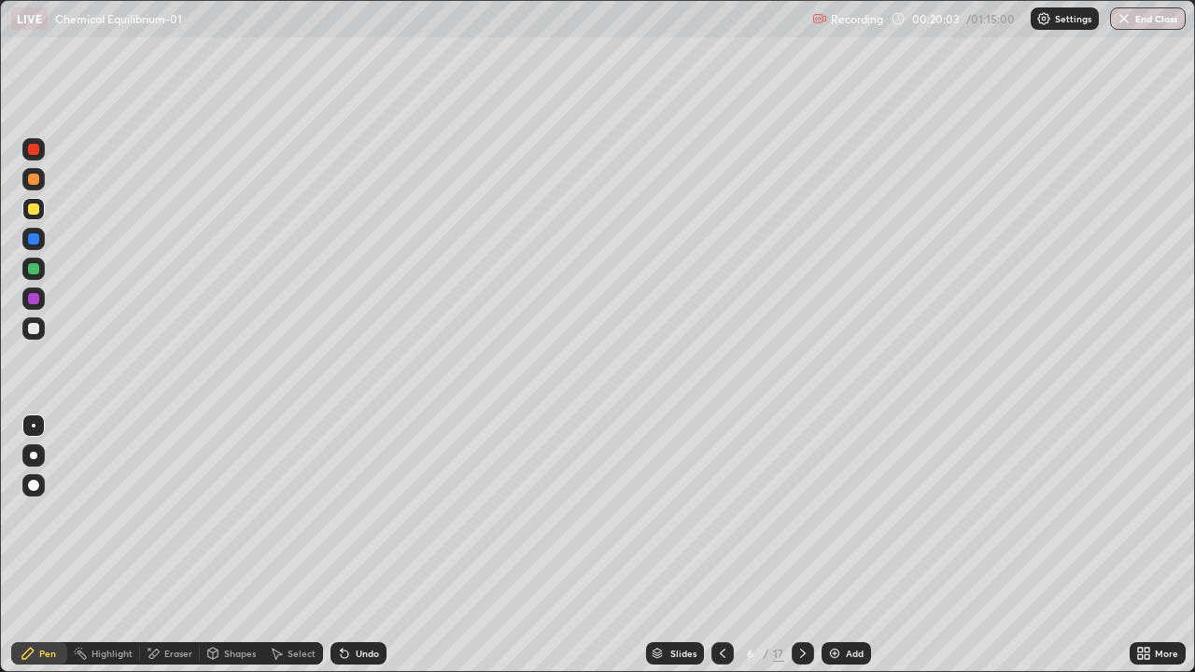
click at [35, 240] on div at bounding box center [33, 238] width 11 height 11
click at [35, 274] on div at bounding box center [33, 268] width 11 height 11
click at [33, 243] on div at bounding box center [33, 238] width 11 height 11
click at [35, 186] on div at bounding box center [33, 179] width 22 height 22
click at [35, 209] on div at bounding box center [33, 209] width 11 height 11
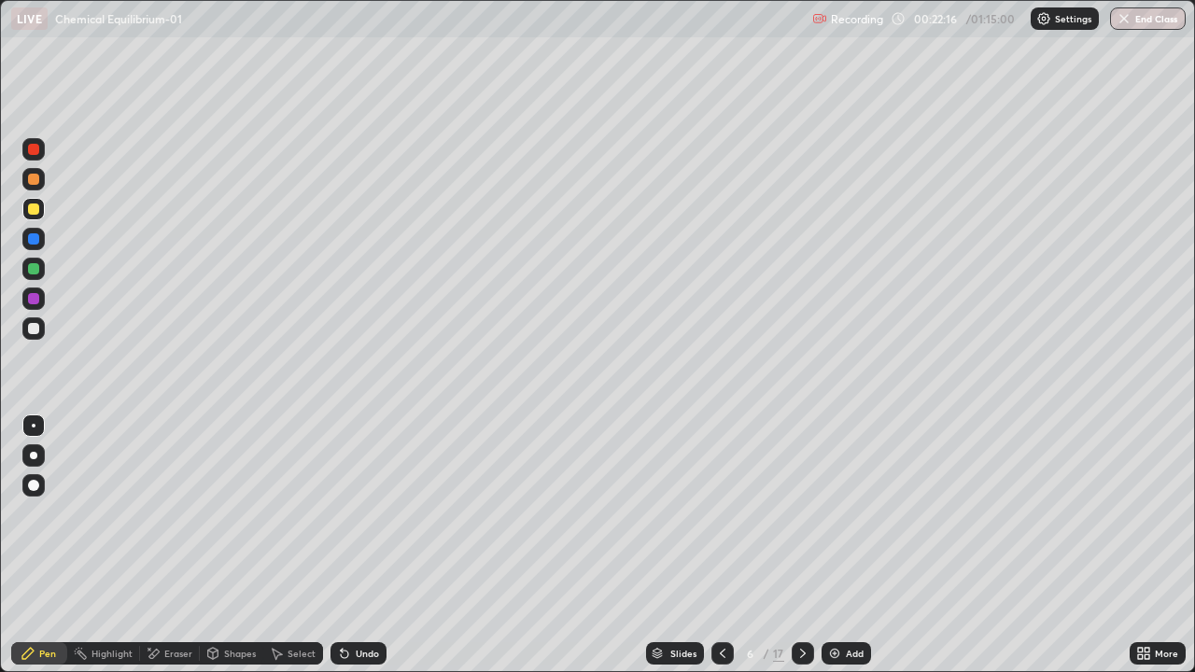
click at [35, 268] on div at bounding box center [33, 268] width 11 height 11
click at [174, 545] on div "Eraser" at bounding box center [178, 653] width 28 height 9
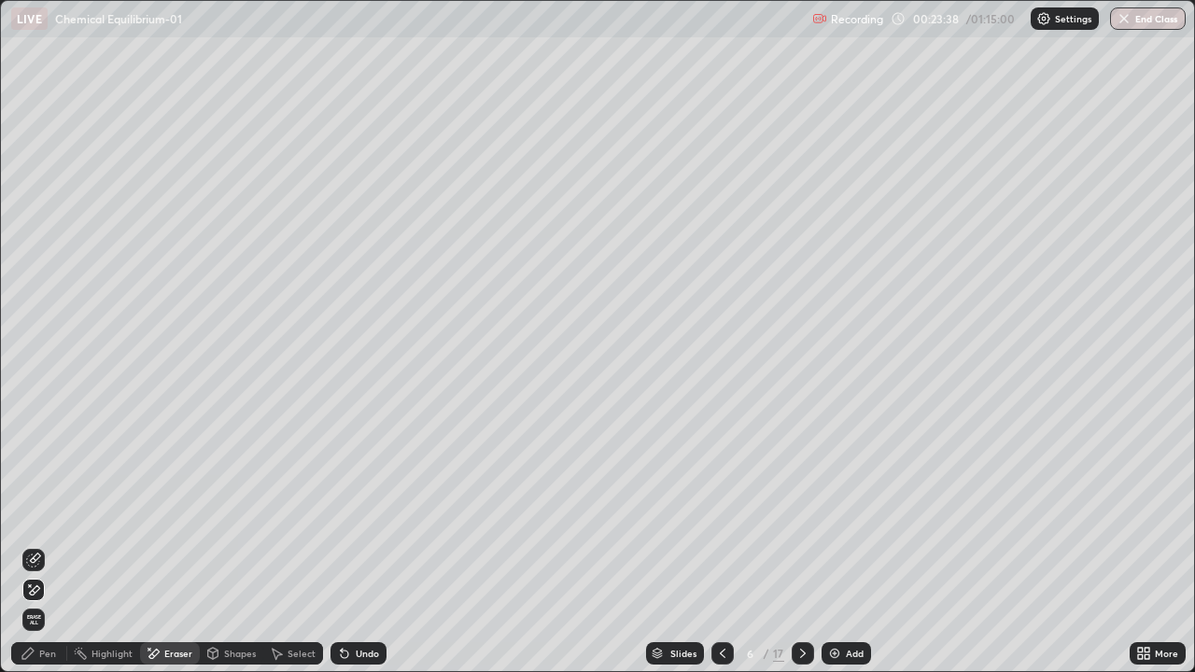
click at [12, 545] on div "Pen" at bounding box center [39, 653] width 56 height 22
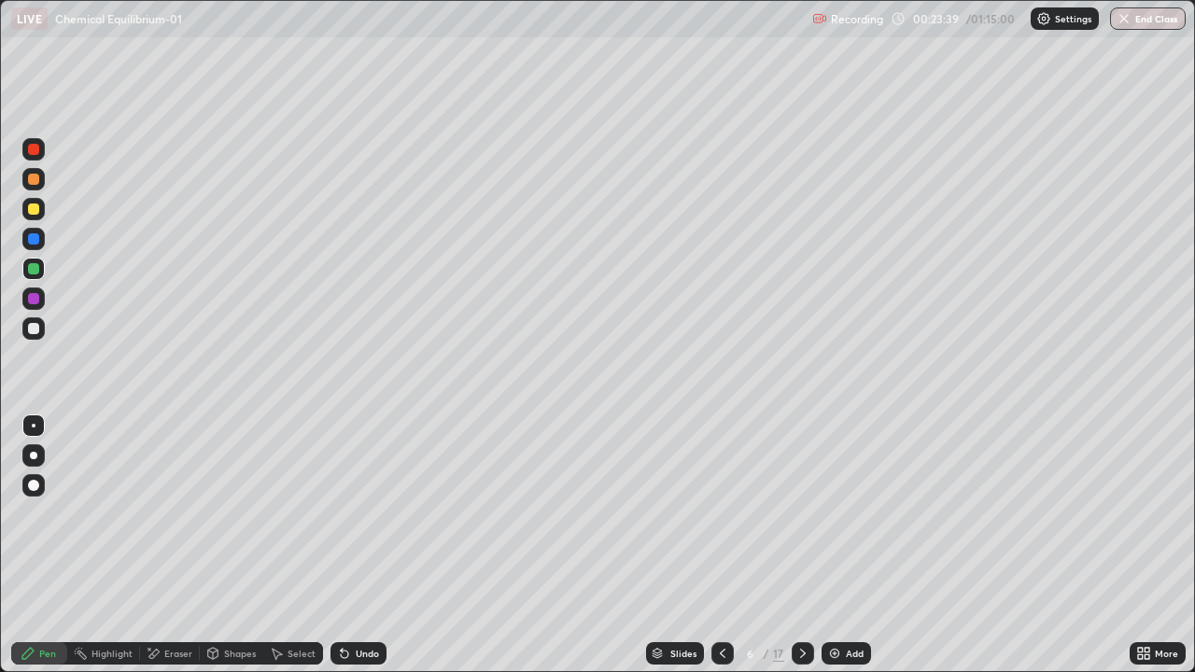
click at [33, 331] on div at bounding box center [33, 328] width 11 height 11
click at [168, 545] on div "Eraser" at bounding box center [178, 653] width 28 height 9
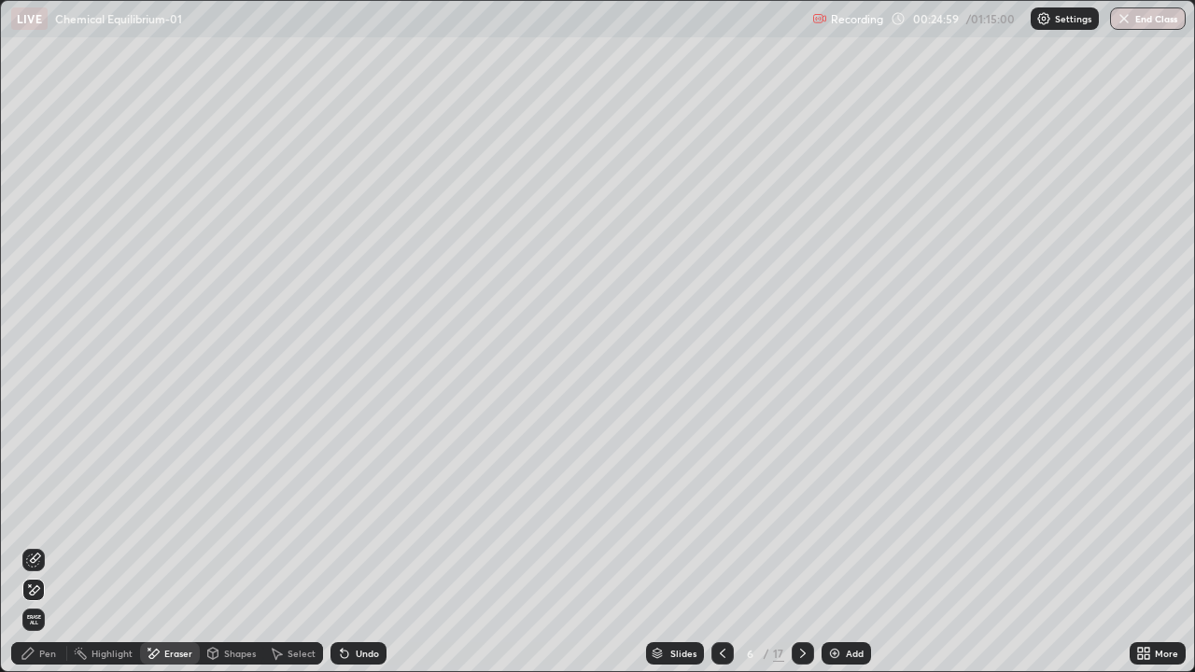
click at [792, 545] on div at bounding box center [803, 653] width 22 height 22
click at [58, 545] on div "Pen" at bounding box center [39, 653] width 56 height 22
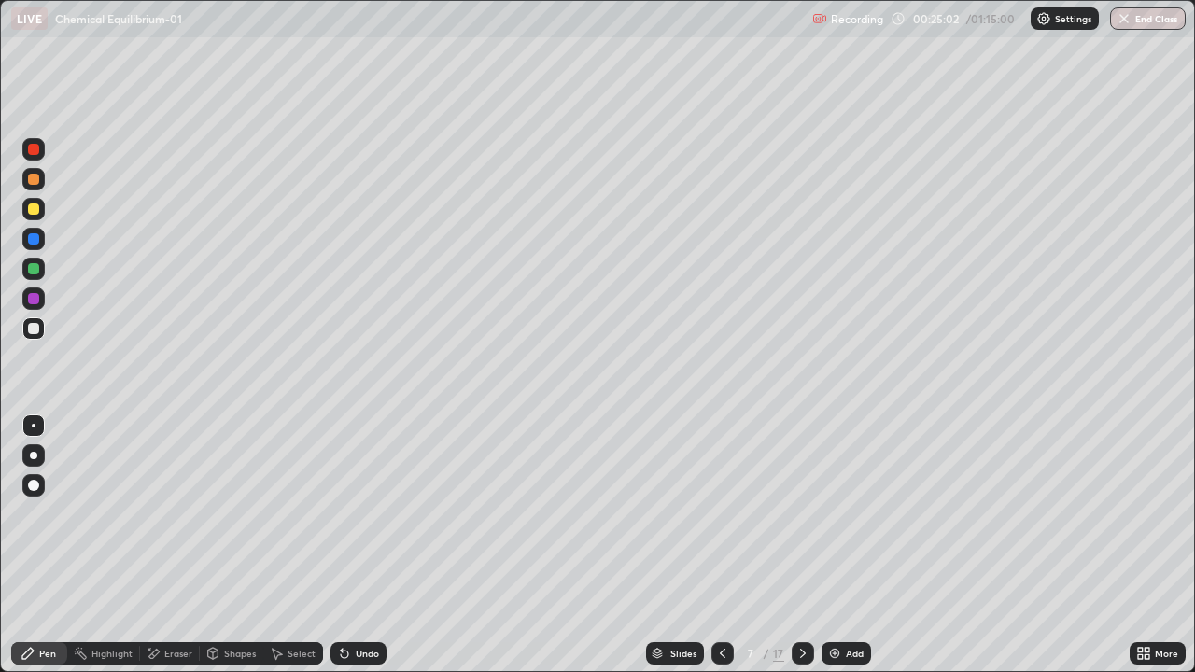
click at [33, 246] on div at bounding box center [33, 239] width 22 height 22
click at [35, 182] on div at bounding box center [33, 179] width 11 height 11
click at [349, 545] on div "Undo" at bounding box center [358, 653] width 56 height 22
click at [348, 545] on div "Undo" at bounding box center [358, 653] width 56 height 22
click at [341, 545] on icon at bounding box center [342, 650] width 2 height 2
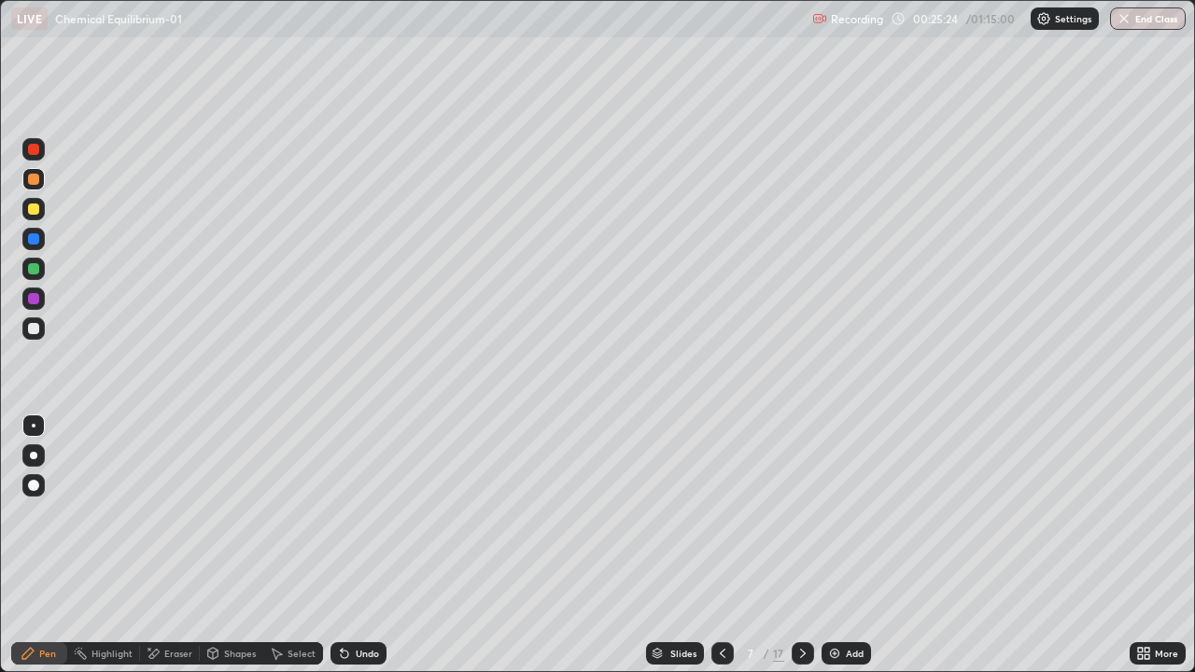
click at [341, 545] on icon at bounding box center [342, 650] width 2 height 2
click at [35, 211] on div at bounding box center [33, 209] width 11 height 11
click at [34, 273] on div at bounding box center [33, 268] width 11 height 11
click at [35, 329] on div at bounding box center [33, 328] width 11 height 11
click at [35, 243] on div at bounding box center [33, 238] width 11 height 11
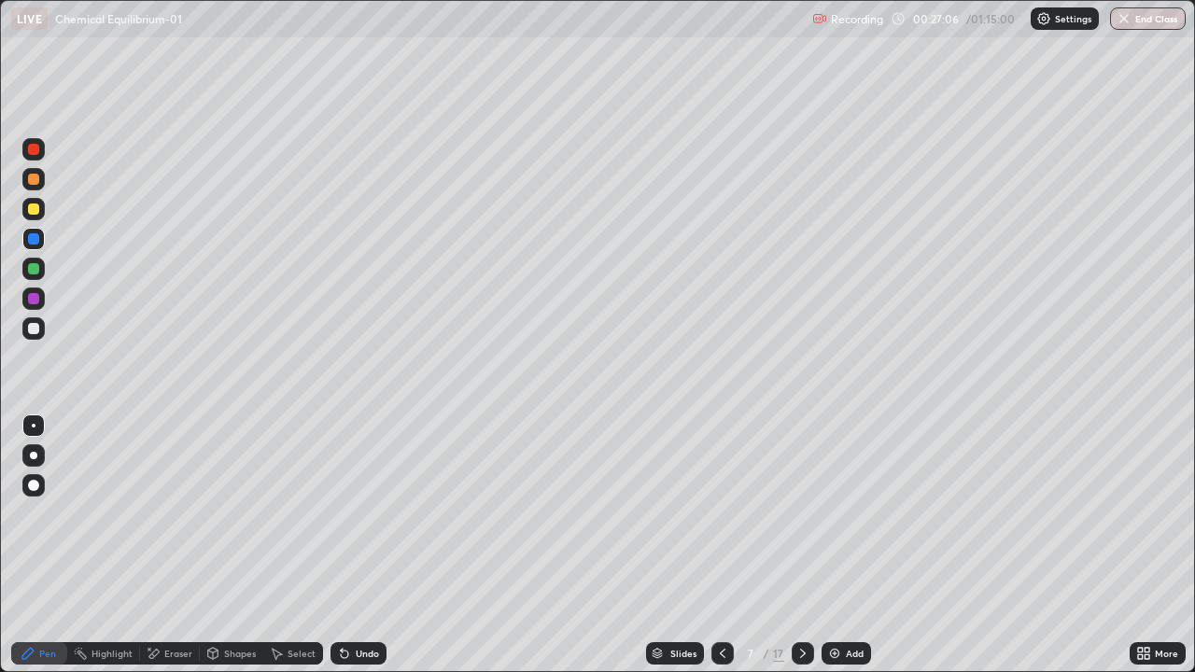
click at [36, 329] on div at bounding box center [33, 328] width 11 height 11
click at [238, 545] on div "Shapes" at bounding box center [240, 653] width 32 height 9
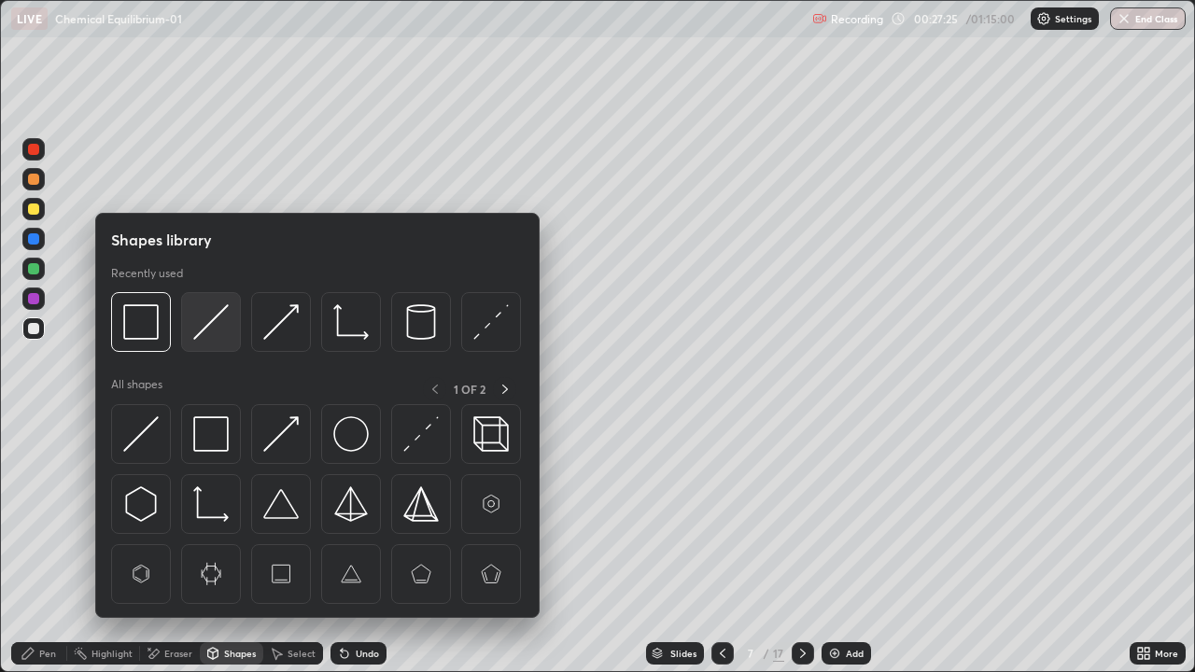
click at [202, 332] on img at bounding box center [210, 321] width 35 height 35
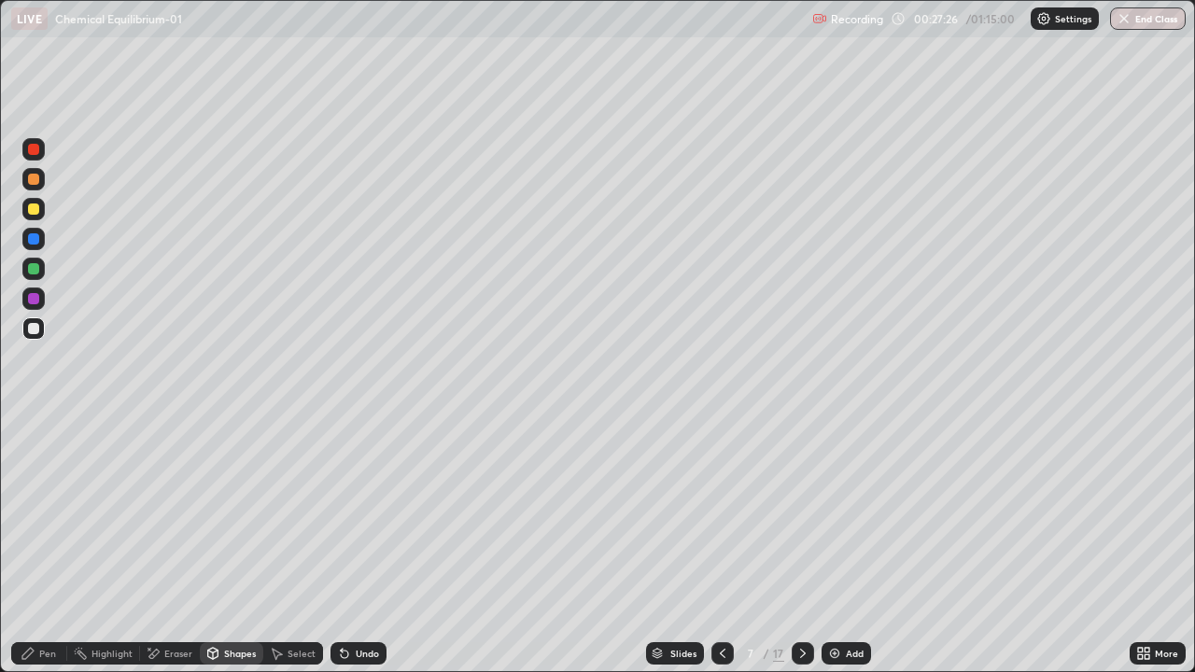
click at [36, 297] on div at bounding box center [33, 298] width 11 height 11
click at [241, 545] on div "Shapes" at bounding box center [231, 653] width 63 height 22
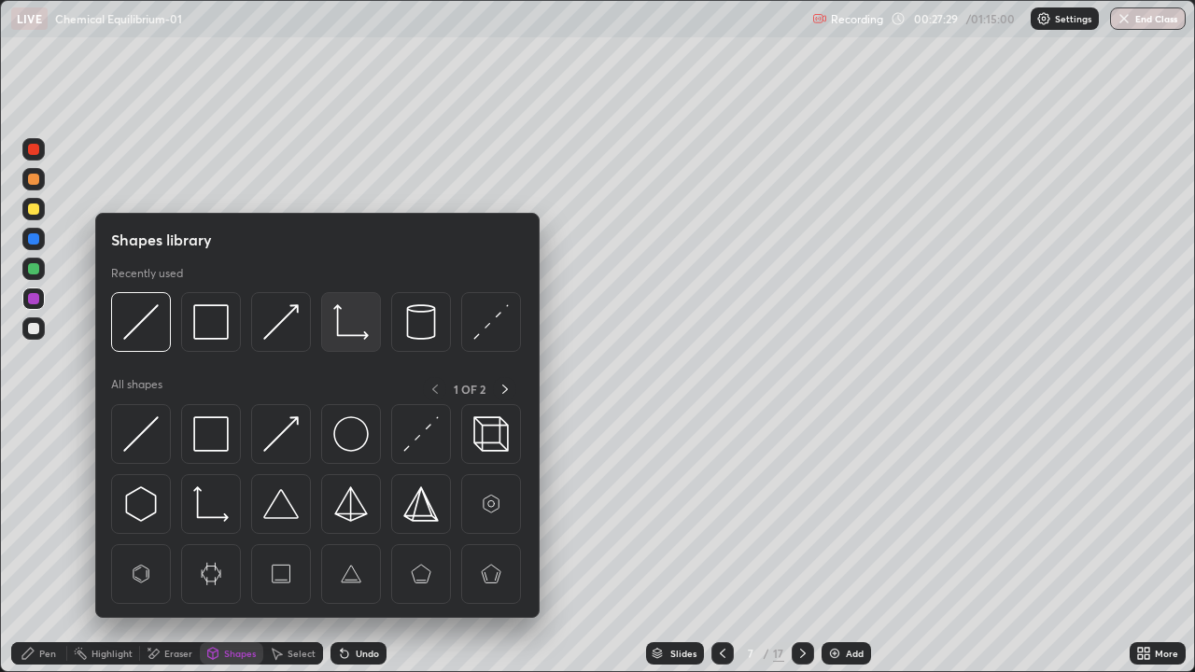
click at [352, 329] on img at bounding box center [350, 321] width 35 height 35
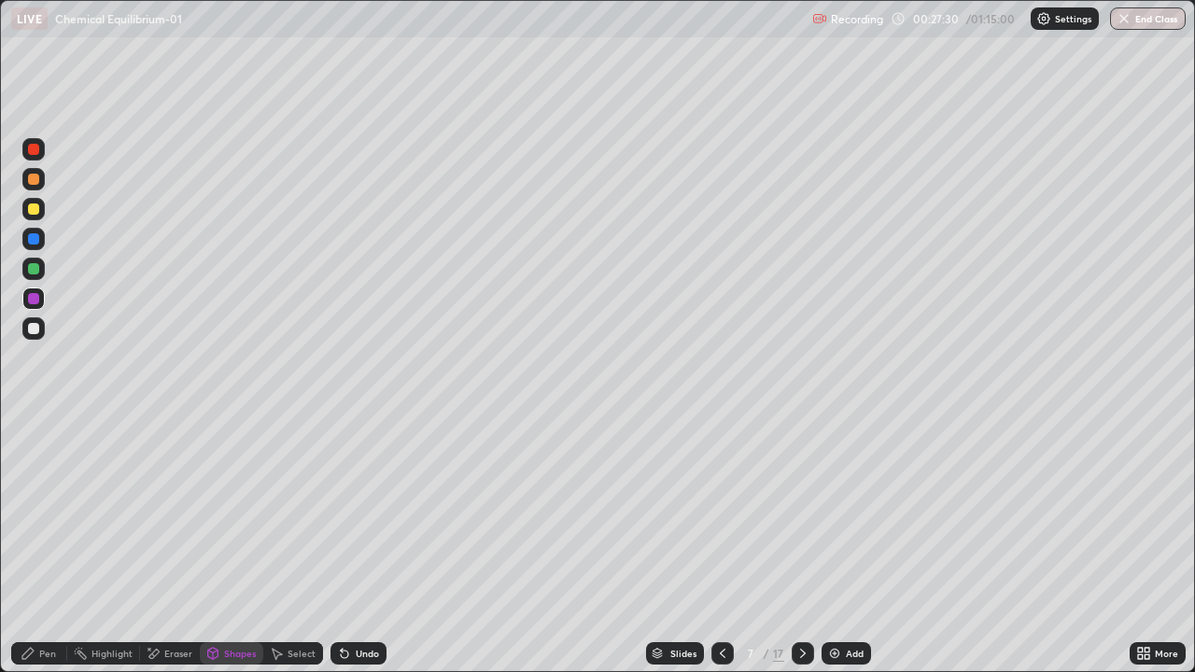
click at [34, 178] on div at bounding box center [33, 179] width 11 height 11
click at [36, 300] on div at bounding box center [33, 298] width 11 height 11
click at [34, 545] on icon at bounding box center [28, 653] width 15 height 15
click at [346, 545] on icon at bounding box center [344, 653] width 15 height 15
click at [41, 210] on div at bounding box center [33, 209] width 22 height 22
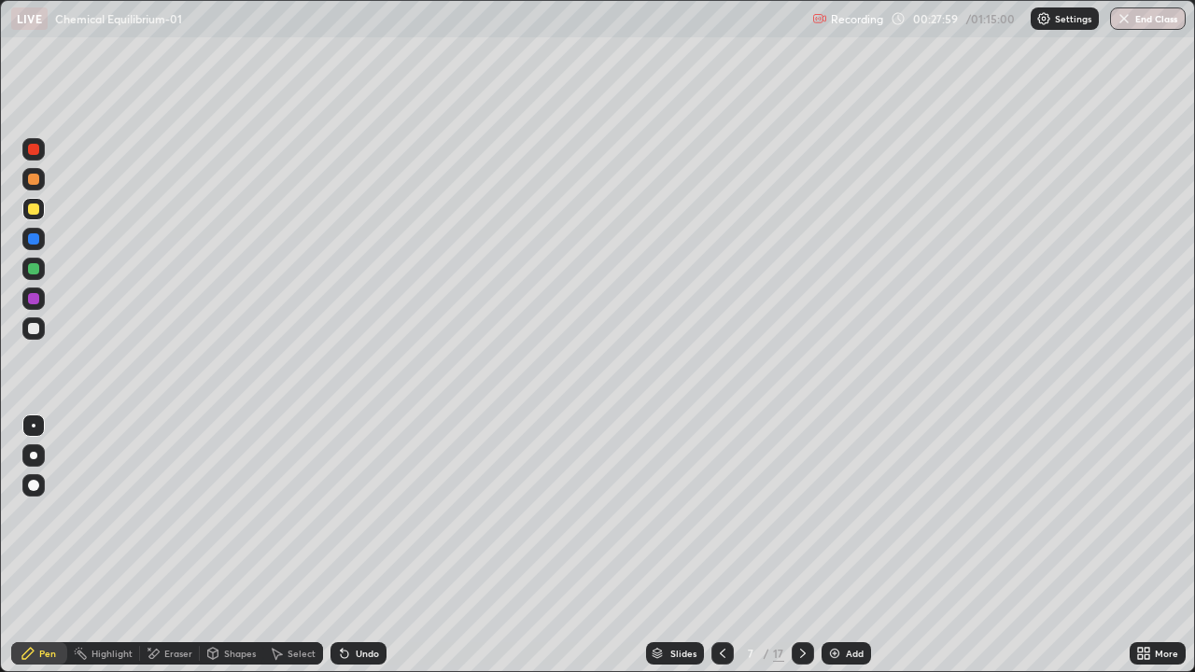
click at [40, 297] on div at bounding box center [33, 299] width 22 height 22
click at [31, 210] on div at bounding box center [33, 209] width 11 height 11
click at [358, 545] on div "Undo" at bounding box center [367, 653] width 23 height 9
click at [32, 301] on div at bounding box center [33, 298] width 11 height 11
click at [44, 215] on div at bounding box center [33, 209] width 22 height 22
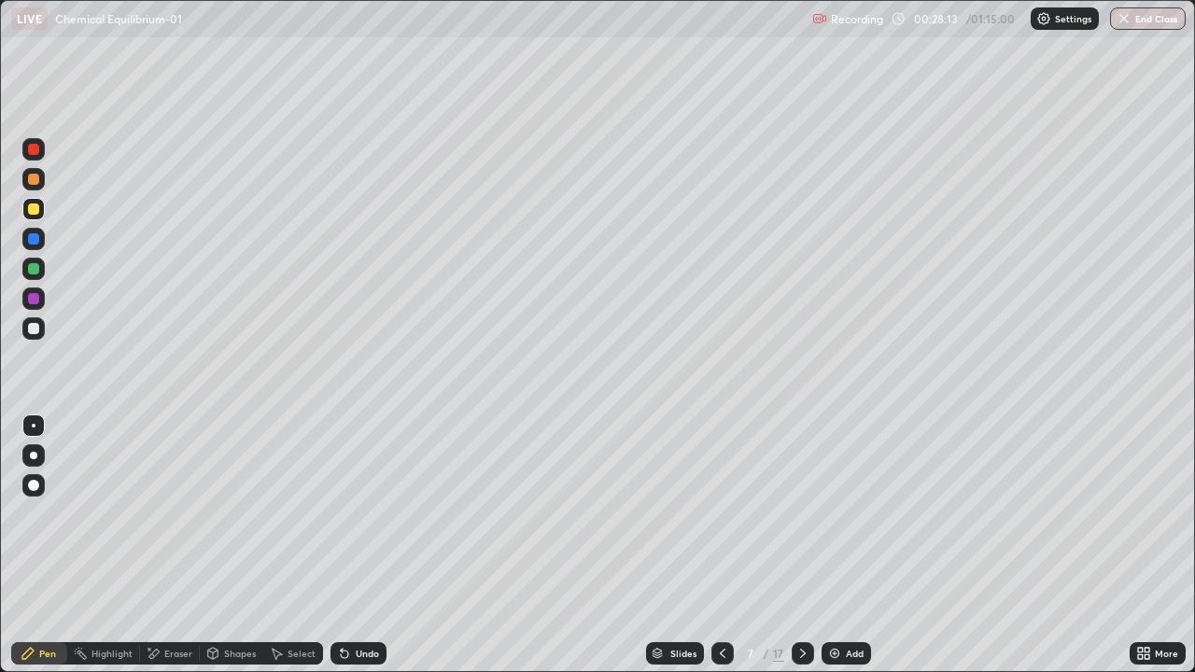
click at [366, 545] on div "Undo" at bounding box center [367, 653] width 23 height 9
click at [37, 298] on div at bounding box center [33, 298] width 11 height 11
click at [35, 148] on div at bounding box center [33, 149] width 11 height 11
click at [343, 545] on div "Undo" at bounding box center [358, 653] width 56 height 22
click at [36, 307] on div at bounding box center [33, 299] width 22 height 22
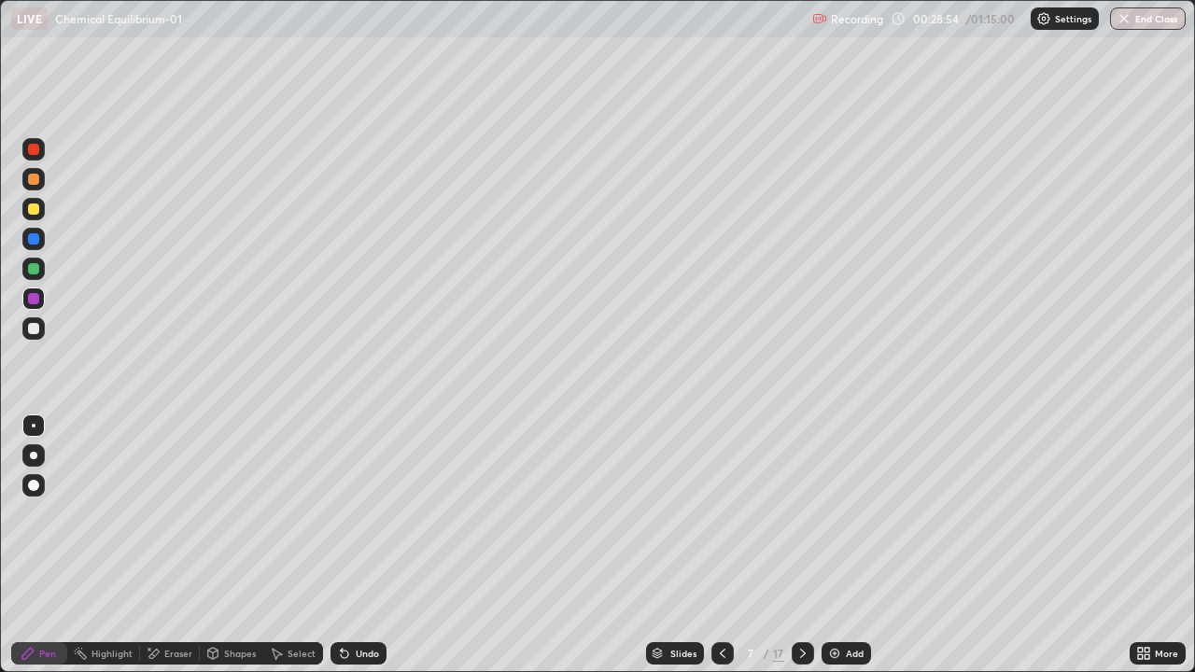
click at [37, 272] on div at bounding box center [33, 268] width 11 height 11
click at [38, 153] on div at bounding box center [33, 149] width 11 height 11
click at [801, 545] on icon at bounding box center [803, 653] width 6 height 9
click at [35, 335] on div at bounding box center [33, 328] width 22 height 22
click at [37, 241] on div at bounding box center [33, 238] width 11 height 11
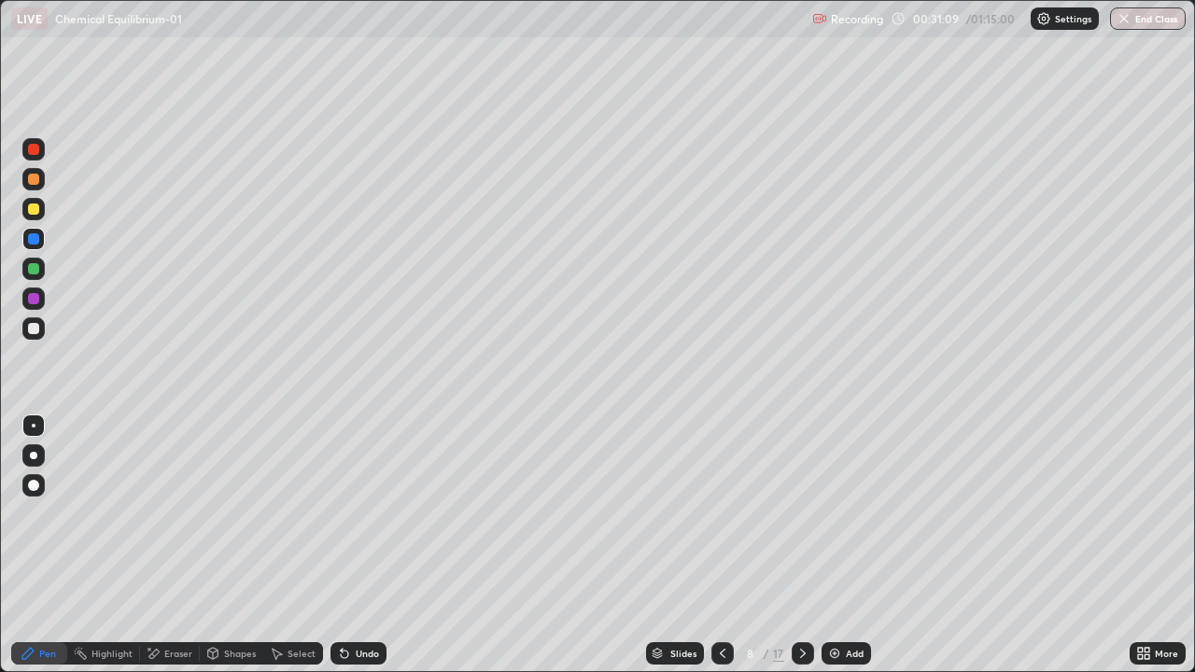
click at [36, 306] on div at bounding box center [33, 299] width 22 height 22
click at [38, 239] on div at bounding box center [33, 238] width 11 height 11
click at [36, 205] on div at bounding box center [33, 209] width 11 height 11
click at [35, 273] on div at bounding box center [33, 268] width 11 height 11
click at [346, 545] on icon at bounding box center [344, 653] width 15 height 15
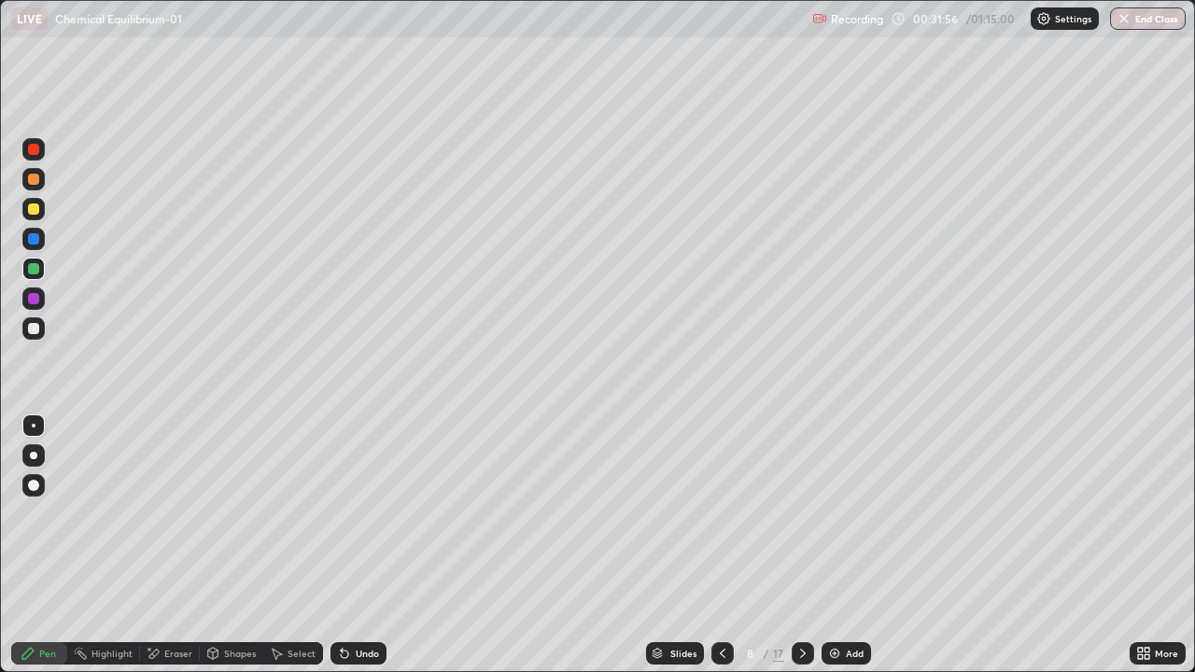
click at [40, 300] on div at bounding box center [33, 299] width 22 height 22
click at [41, 265] on div at bounding box center [33, 269] width 22 height 22
click at [801, 545] on icon at bounding box center [802, 653] width 15 height 15
click at [711, 545] on div at bounding box center [722, 653] width 22 height 22
click at [800, 545] on icon at bounding box center [802, 653] width 15 height 15
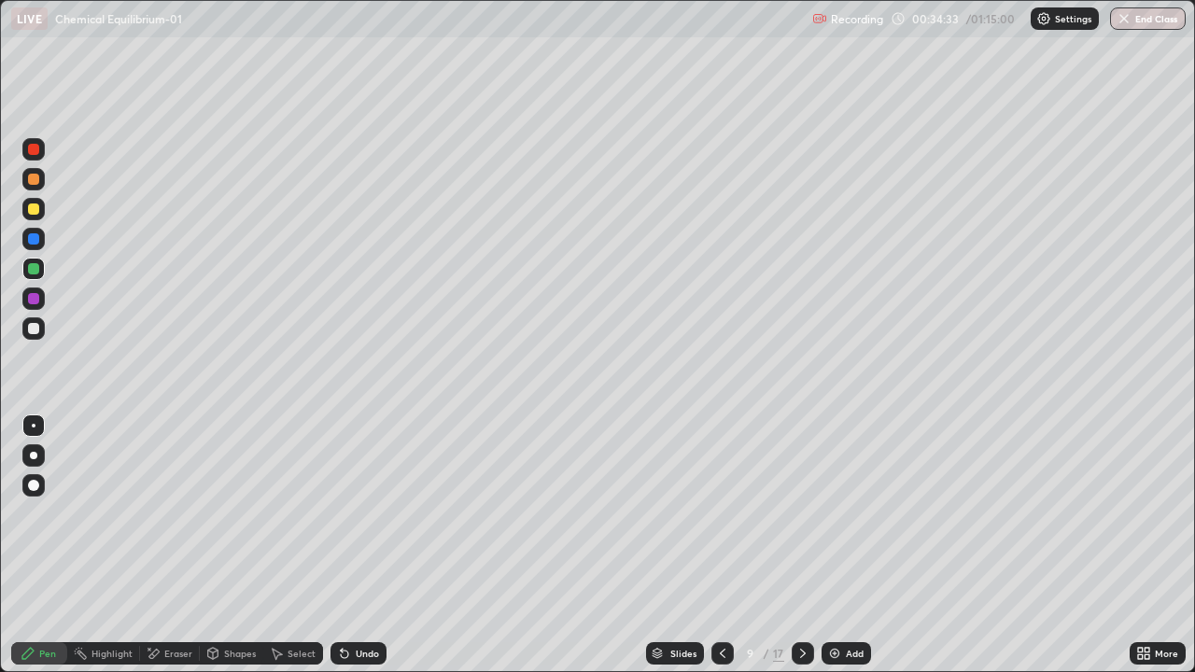
click at [35, 183] on div at bounding box center [33, 179] width 11 height 11
click at [347, 545] on icon at bounding box center [344, 653] width 15 height 15
click at [352, 545] on div "Undo" at bounding box center [358, 653] width 56 height 22
click at [336, 545] on div "Undo" at bounding box center [354, 653] width 63 height 37
click at [339, 545] on div "Undo" at bounding box center [354, 653] width 63 height 37
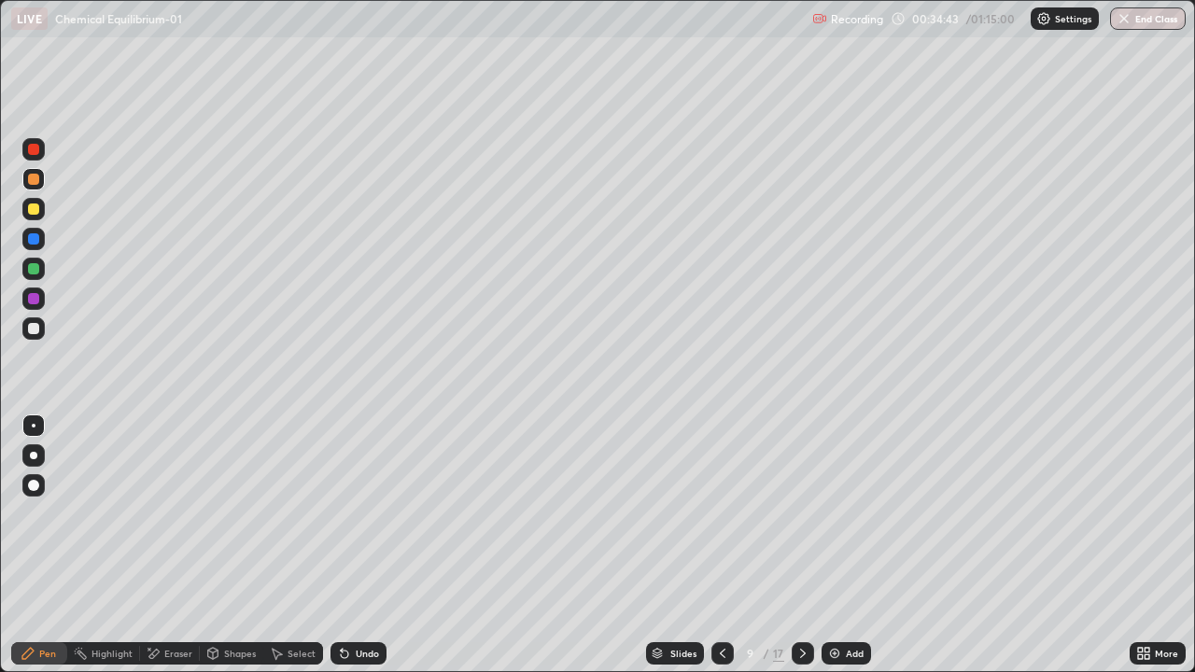
click at [333, 545] on div "Undo" at bounding box center [354, 653] width 63 height 37
click at [341, 545] on div "Undo" at bounding box center [358, 653] width 56 height 22
click at [341, 545] on icon at bounding box center [342, 650] width 2 height 2
click at [353, 545] on div "Undo" at bounding box center [358, 653] width 56 height 22
click at [241, 545] on div "Shapes" at bounding box center [240, 653] width 32 height 9
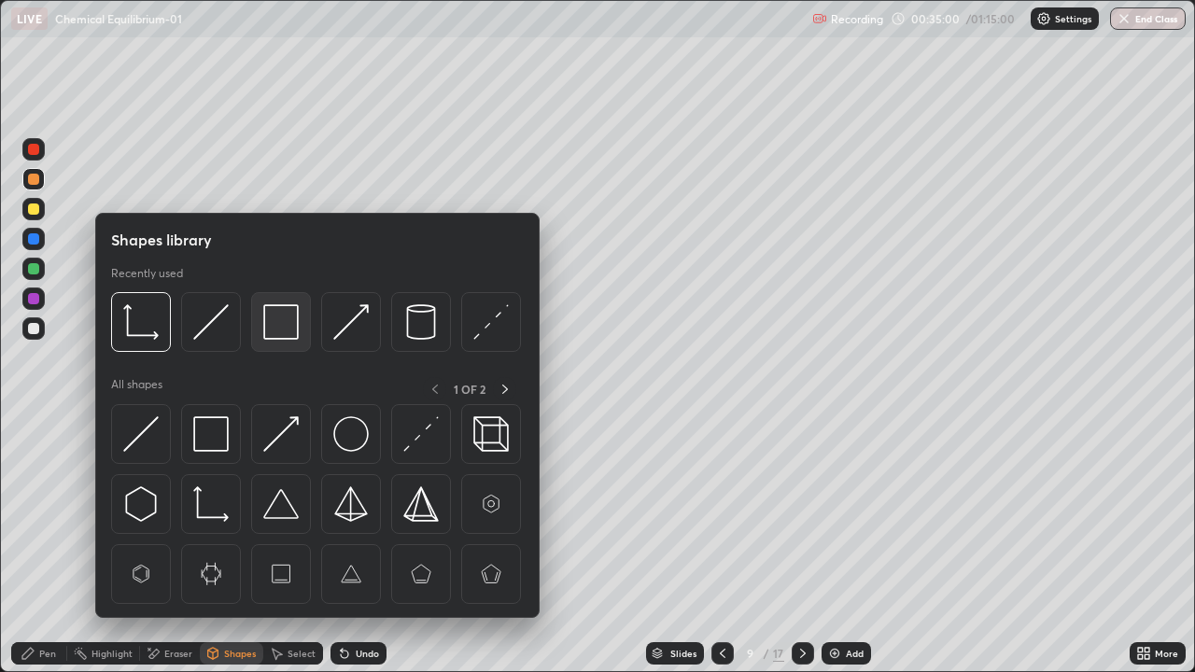
click at [280, 331] on img at bounding box center [280, 321] width 35 height 35
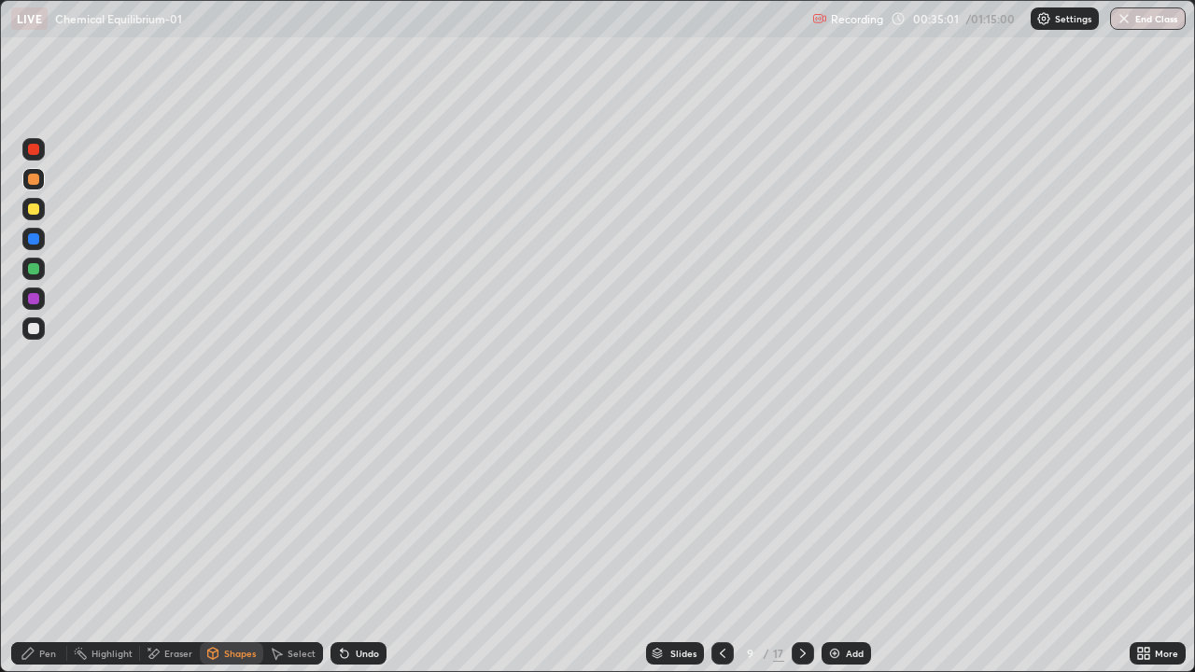
click at [35, 297] on div at bounding box center [33, 298] width 11 height 11
click at [49, 545] on div "Pen" at bounding box center [39, 653] width 56 height 22
click at [34, 213] on div at bounding box center [33, 209] width 11 height 11
click at [34, 330] on div at bounding box center [33, 328] width 11 height 11
click at [37, 274] on div at bounding box center [33, 269] width 22 height 22
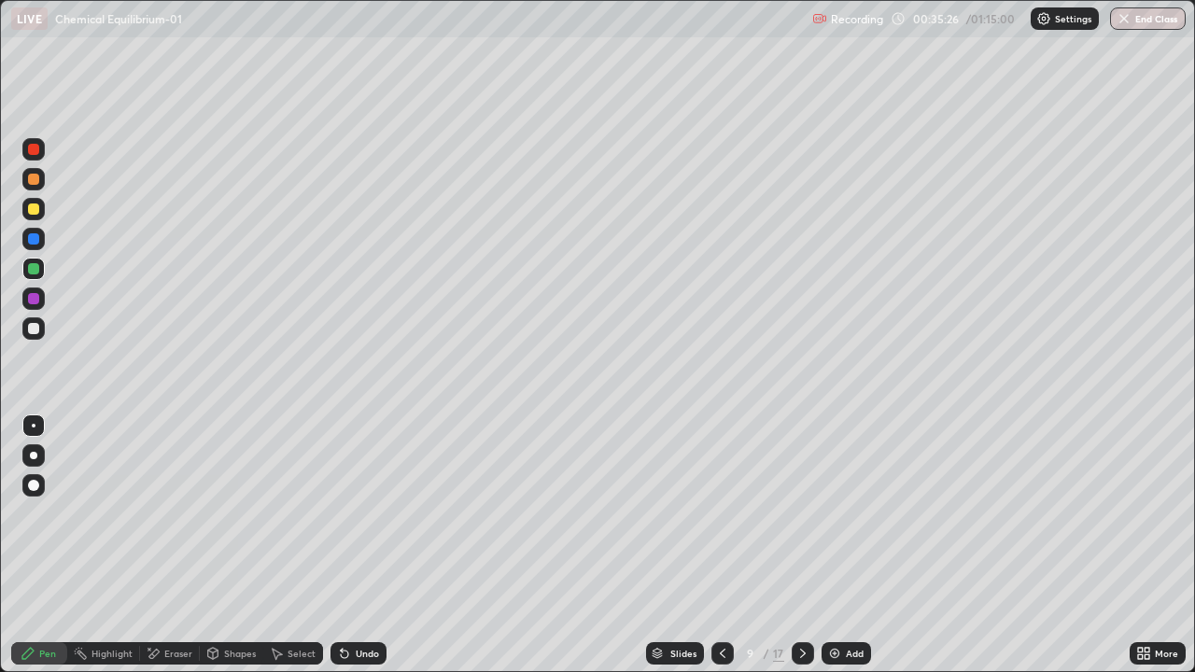
click at [41, 301] on div at bounding box center [33, 299] width 22 height 22
click at [35, 207] on div at bounding box center [33, 209] width 11 height 11
click at [342, 545] on icon at bounding box center [344, 654] width 7 height 7
click at [38, 272] on div at bounding box center [33, 268] width 11 height 11
click at [35, 299] on div at bounding box center [33, 298] width 11 height 11
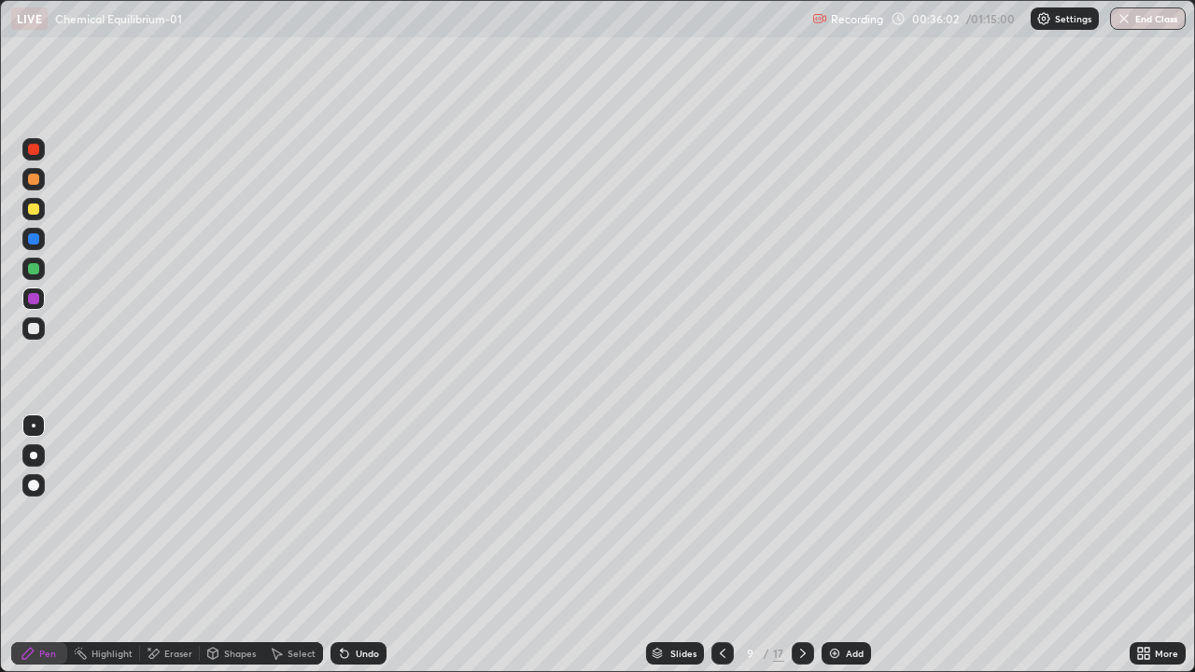
click at [34, 210] on div at bounding box center [33, 209] width 11 height 11
click at [36, 330] on div at bounding box center [33, 328] width 11 height 11
click at [350, 545] on div "Undo" at bounding box center [358, 653] width 56 height 22
click at [358, 545] on div "Undo" at bounding box center [367, 653] width 23 height 9
click at [356, 545] on div "Undo" at bounding box center [367, 653] width 23 height 9
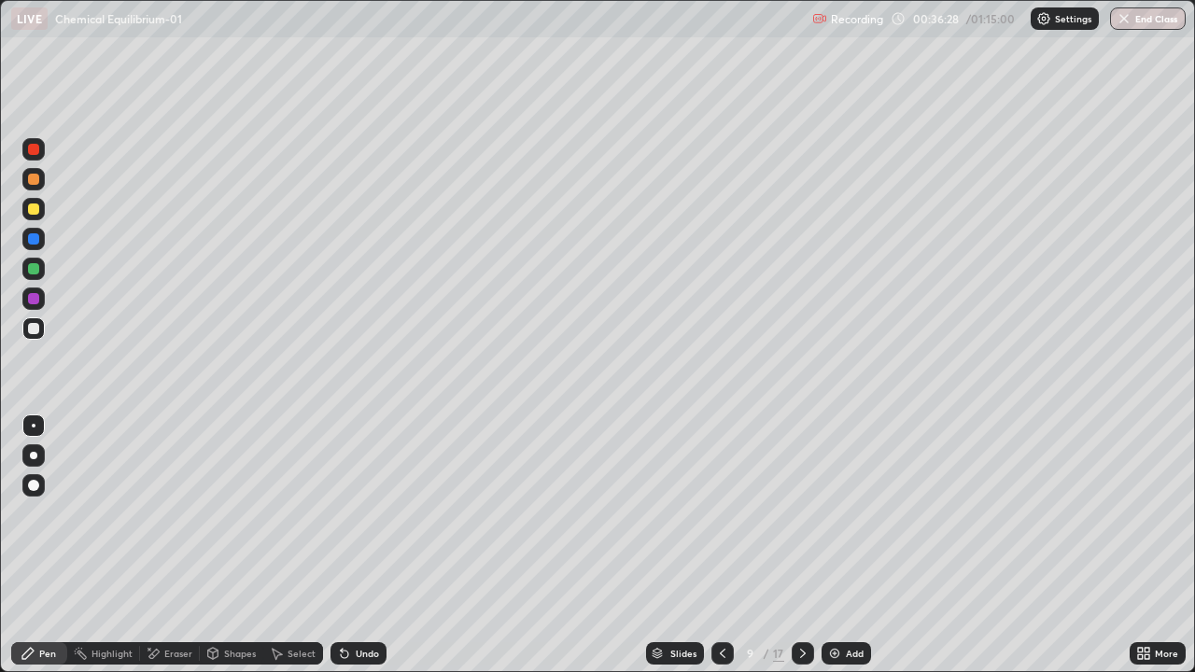
click at [36, 302] on div at bounding box center [33, 298] width 11 height 11
click at [33, 184] on div at bounding box center [33, 179] width 11 height 11
click at [41, 331] on div at bounding box center [33, 328] width 22 height 22
click at [721, 545] on icon at bounding box center [722, 653] width 15 height 15
click at [722, 545] on icon at bounding box center [722, 653] width 15 height 15
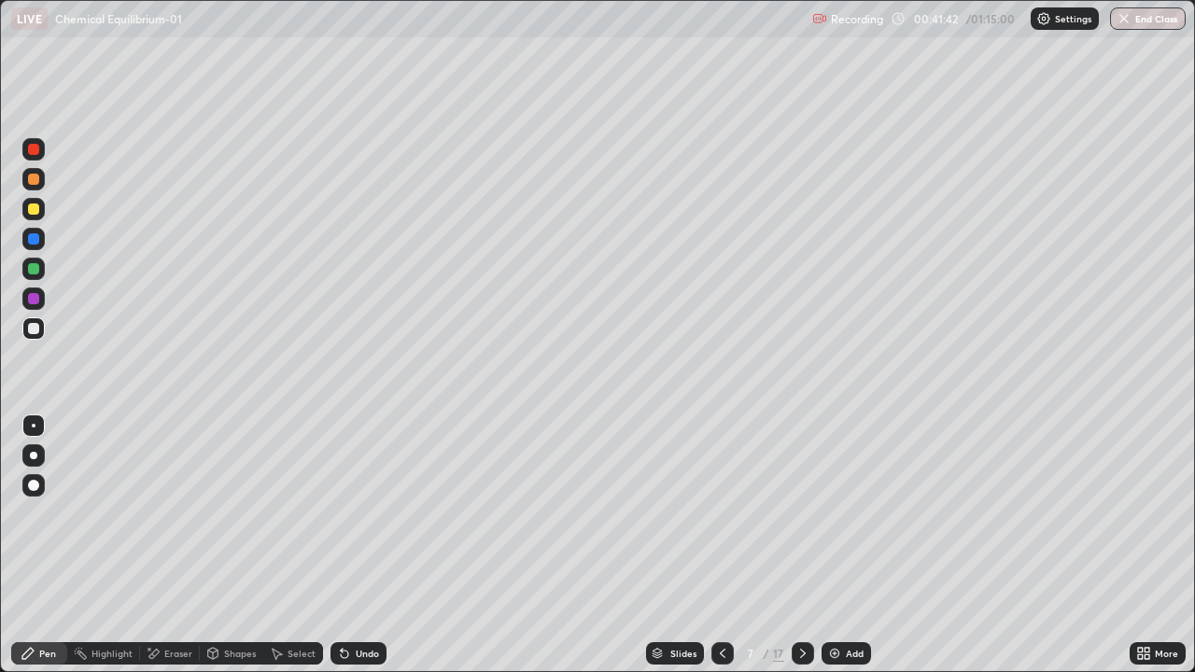
click at [802, 545] on icon at bounding box center [802, 653] width 15 height 15
click at [801, 545] on icon at bounding box center [802, 653] width 15 height 15
click at [33, 243] on div at bounding box center [33, 238] width 11 height 11
click at [34, 181] on div at bounding box center [33, 179] width 11 height 11
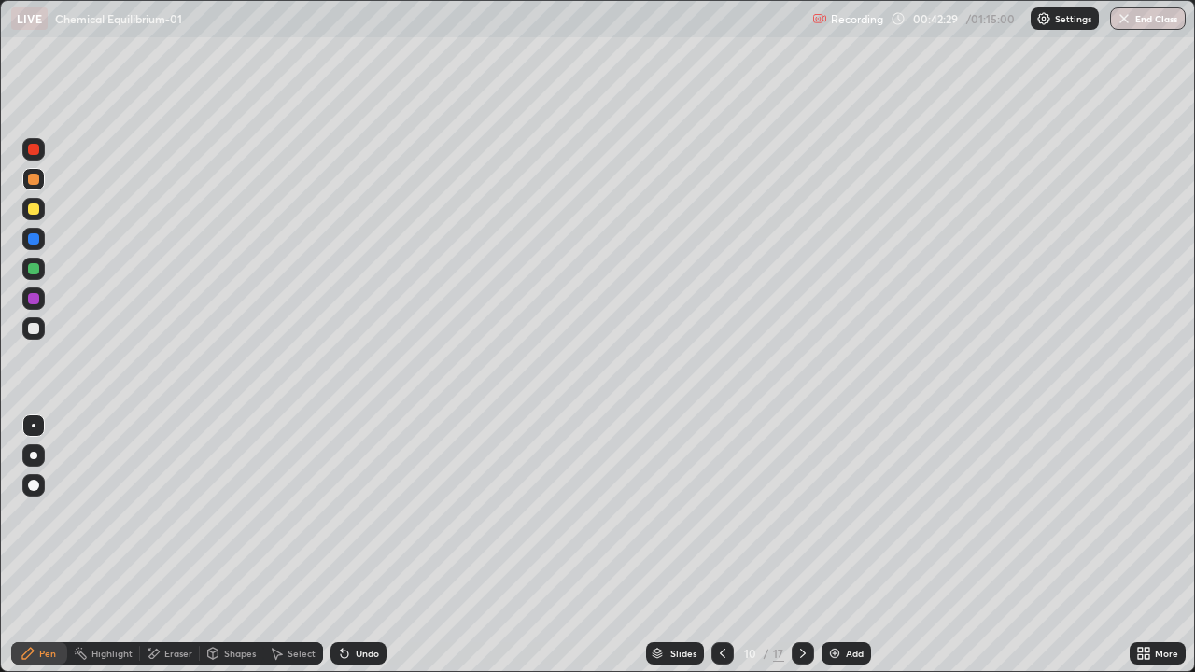
click at [37, 214] on div at bounding box center [33, 209] width 22 height 22
click at [235, 545] on div "Shapes" at bounding box center [240, 653] width 32 height 9
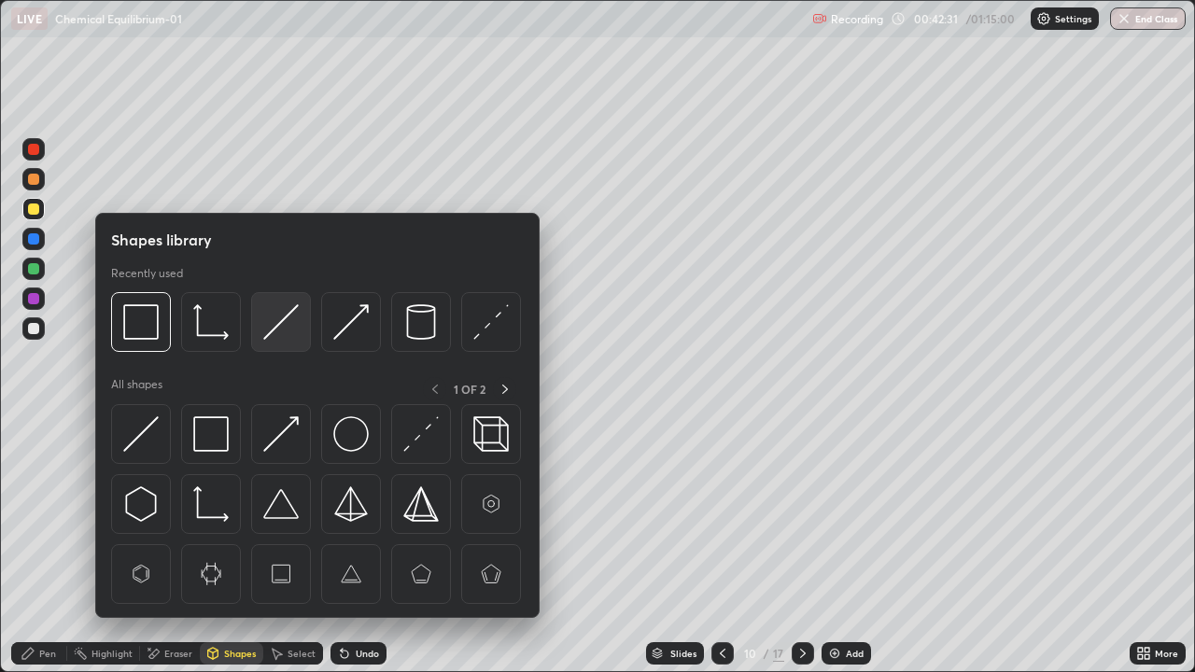
click at [274, 334] on img at bounding box center [280, 321] width 35 height 35
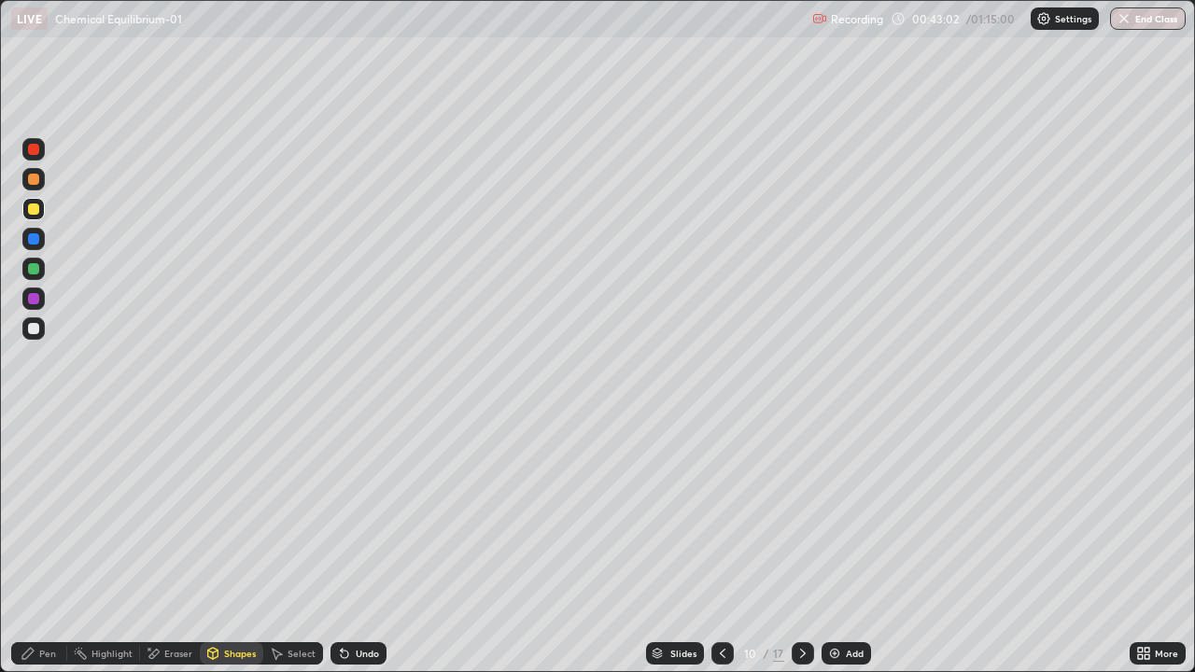
click at [35, 332] on div at bounding box center [33, 328] width 11 height 11
click at [34, 270] on div at bounding box center [33, 268] width 11 height 11
click at [43, 545] on div "Pen" at bounding box center [39, 653] width 56 height 22
click at [348, 545] on div "Undo" at bounding box center [358, 653] width 56 height 22
click at [341, 545] on icon at bounding box center [342, 650] width 2 height 2
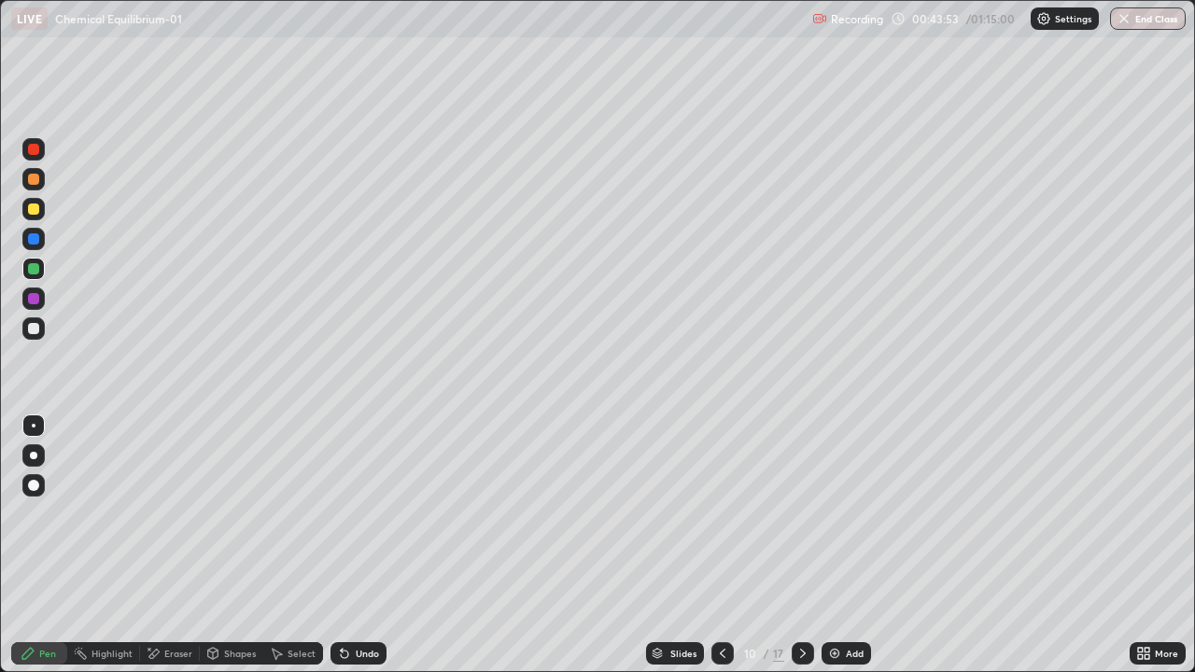
click at [40, 298] on div at bounding box center [33, 299] width 22 height 22
click at [40, 333] on div at bounding box center [33, 328] width 22 height 22
click at [348, 545] on icon at bounding box center [344, 653] width 15 height 15
click at [351, 545] on div "Undo" at bounding box center [358, 653] width 56 height 22
click at [356, 545] on div "Undo" at bounding box center [367, 653] width 23 height 9
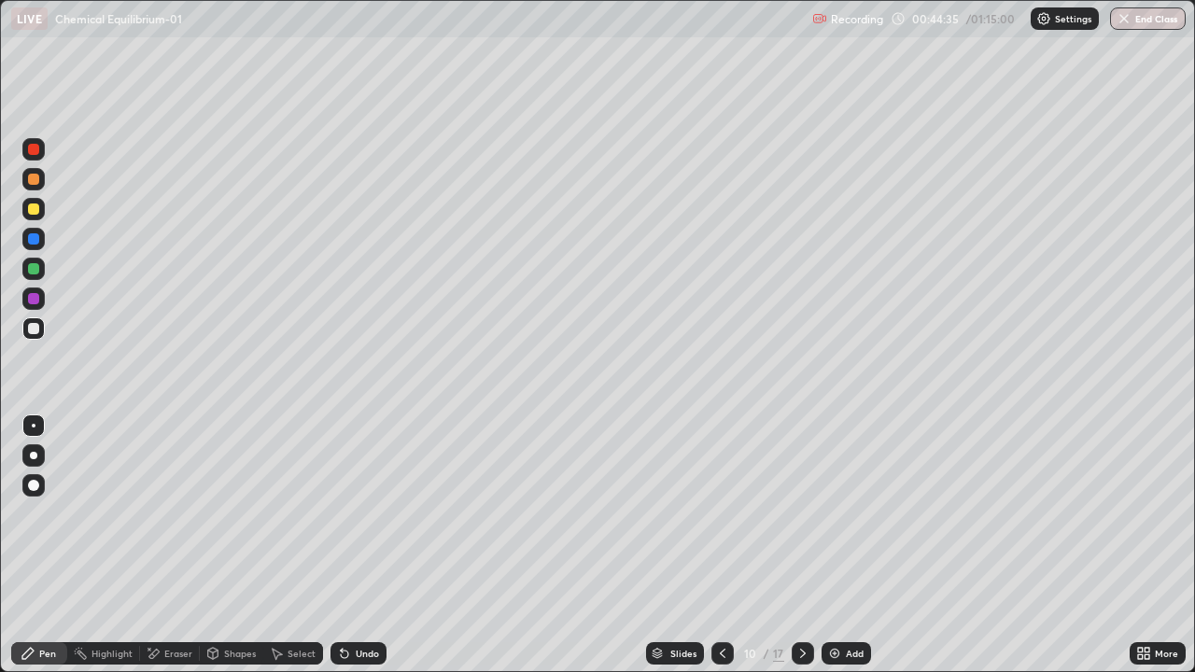
click at [357, 545] on div "Undo" at bounding box center [358, 653] width 56 height 22
click at [351, 545] on div "Undo" at bounding box center [358, 653] width 56 height 22
click at [349, 545] on div "Undo" at bounding box center [358, 653] width 56 height 22
click at [351, 545] on div "Undo" at bounding box center [358, 653] width 56 height 22
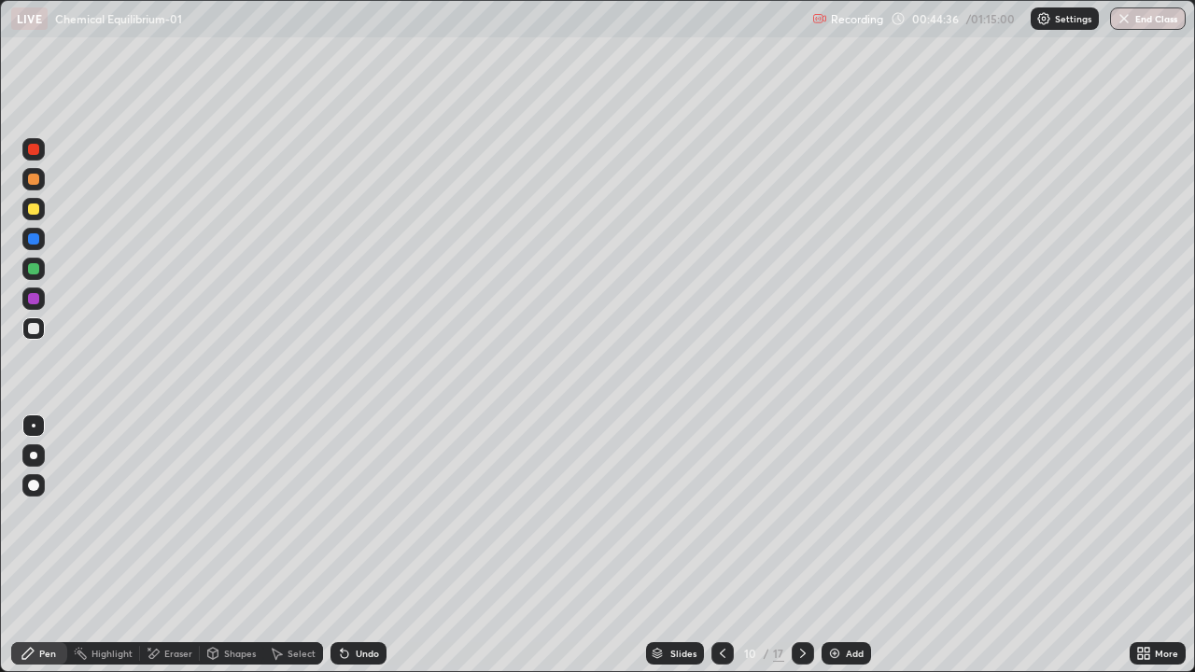
click at [351, 545] on div "Undo" at bounding box center [358, 653] width 56 height 22
click at [35, 299] on div at bounding box center [33, 298] width 11 height 11
click at [35, 206] on div at bounding box center [33, 209] width 11 height 11
click at [164, 545] on div "Eraser" at bounding box center [170, 653] width 60 height 22
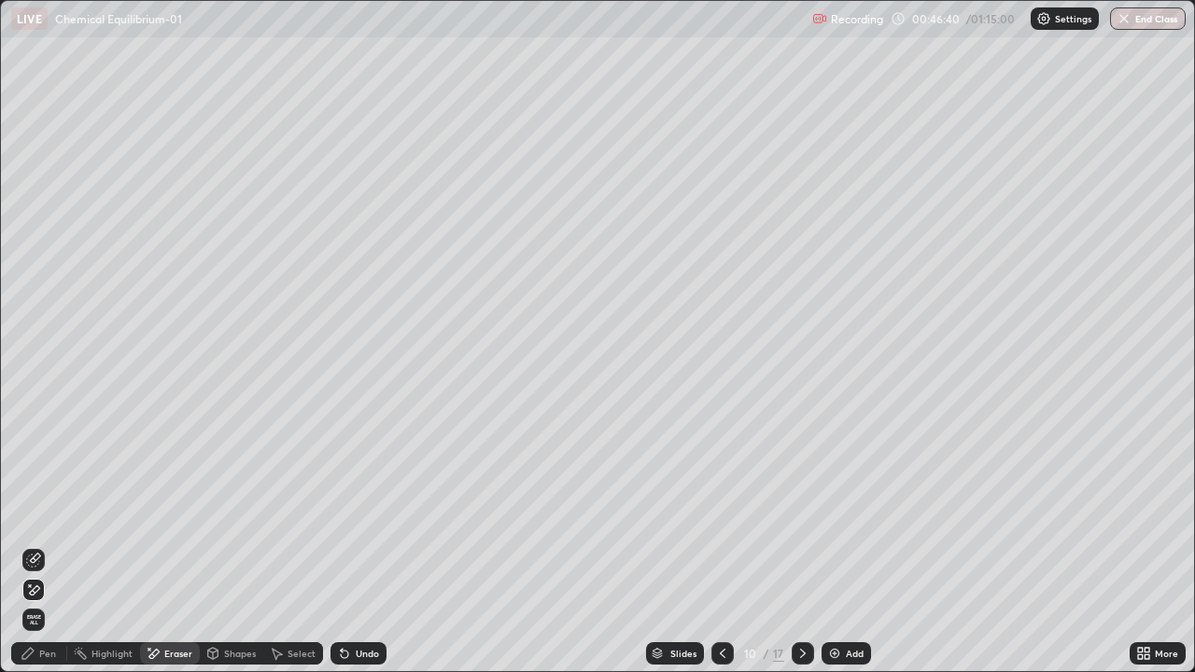
click at [50, 545] on div "Pen" at bounding box center [47, 653] width 17 height 9
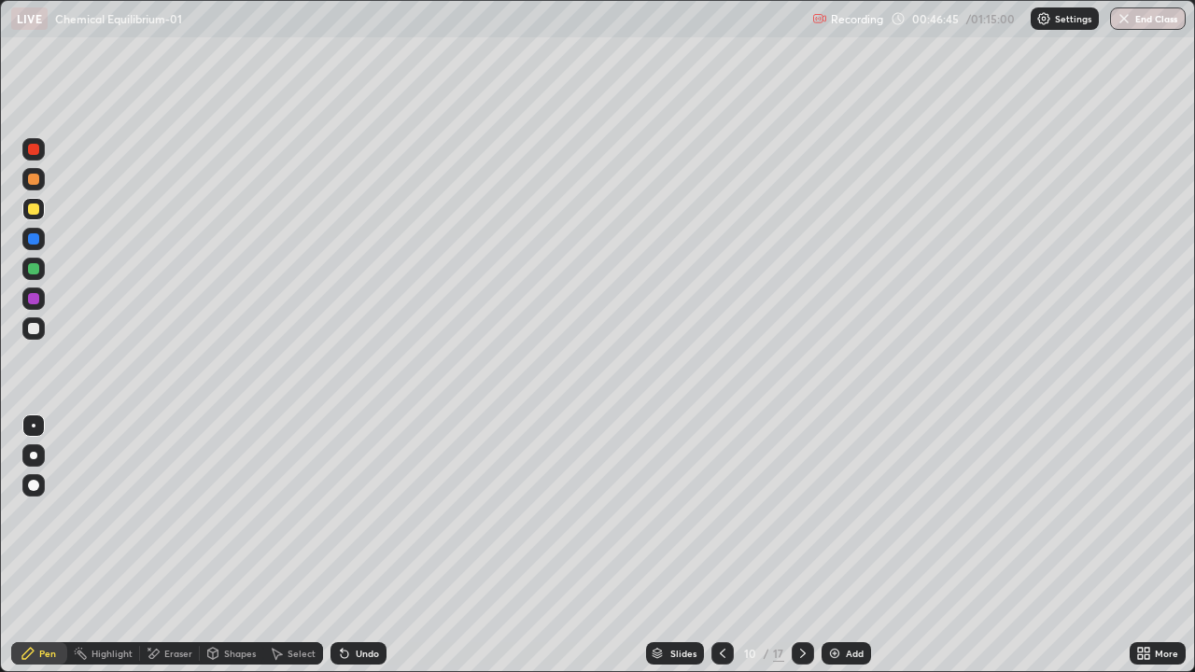
click at [33, 273] on div at bounding box center [33, 268] width 11 height 11
click at [36, 242] on div at bounding box center [33, 238] width 11 height 11
click at [32, 329] on div at bounding box center [33, 328] width 11 height 11
click at [356, 545] on div "Undo" at bounding box center [367, 653] width 23 height 9
click at [34, 301] on div at bounding box center [33, 298] width 11 height 11
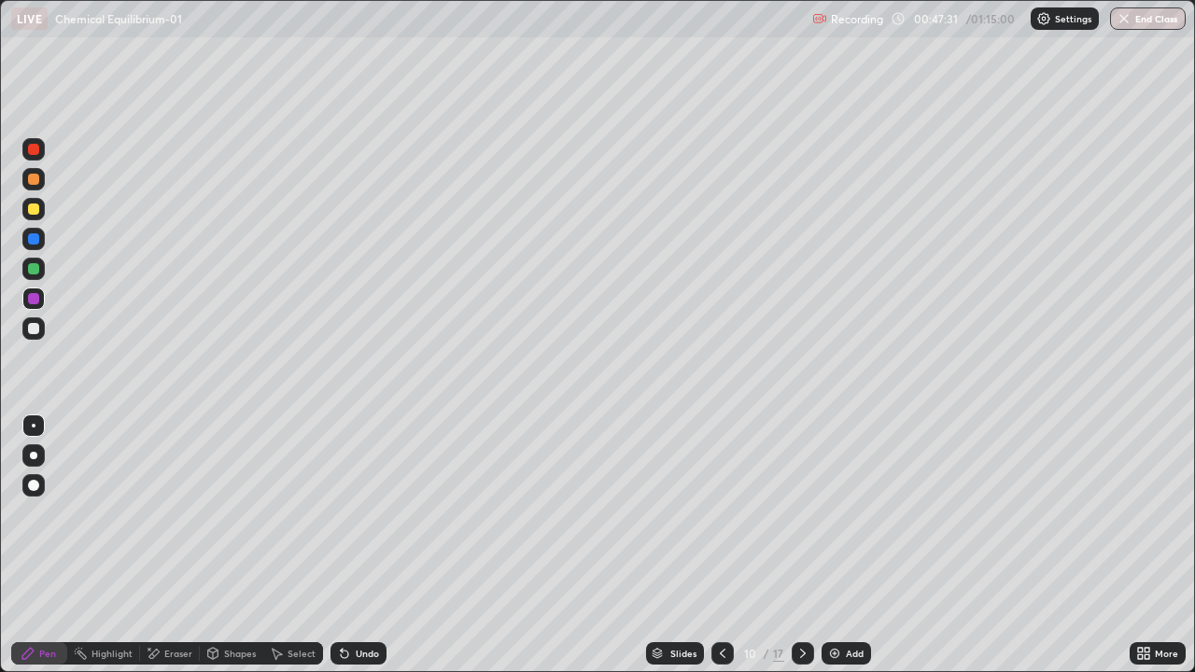
click at [38, 330] on div at bounding box center [33, 328] width 11 height 11
click at [40, 301] on div at bounding box center [33, 299] width 22 height 22
click at [40, 327] on div at bounding box center [33, 328] width 22 height 22
click at [37, 330] on div at bounding box center [33, 328] width 11 height 11
click at [102, 545] on div "Highlight" at bounding box center [111, 653] width 41 height 9
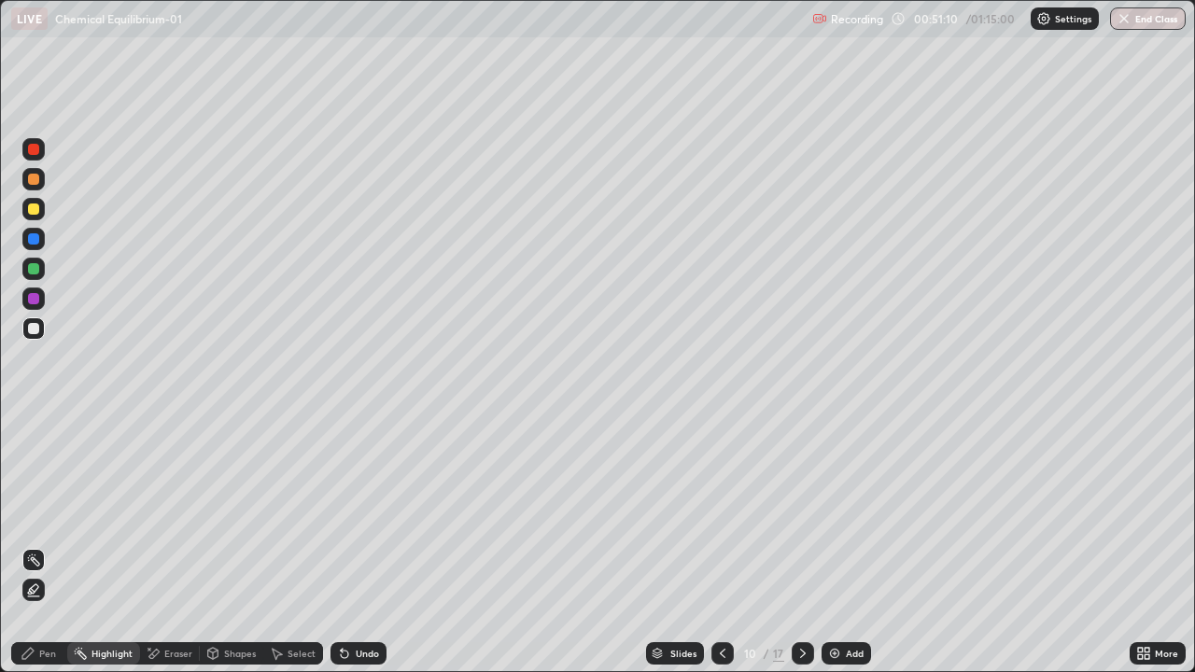
click at [35, 267] on div at bounding box center [33, 268] width 11 height 11
click at [37, 154] on div at bounding box center [33, 149] width 11 height 11
click at [56, 545] on div "Pen" at bounding box center [39, 653] width 56 height 22
click at [28, 330] on div at bounding box center [33, 328] width 11 height 11
click at [29, 272] on div at bounding box center [33, 268] width 11 height 11
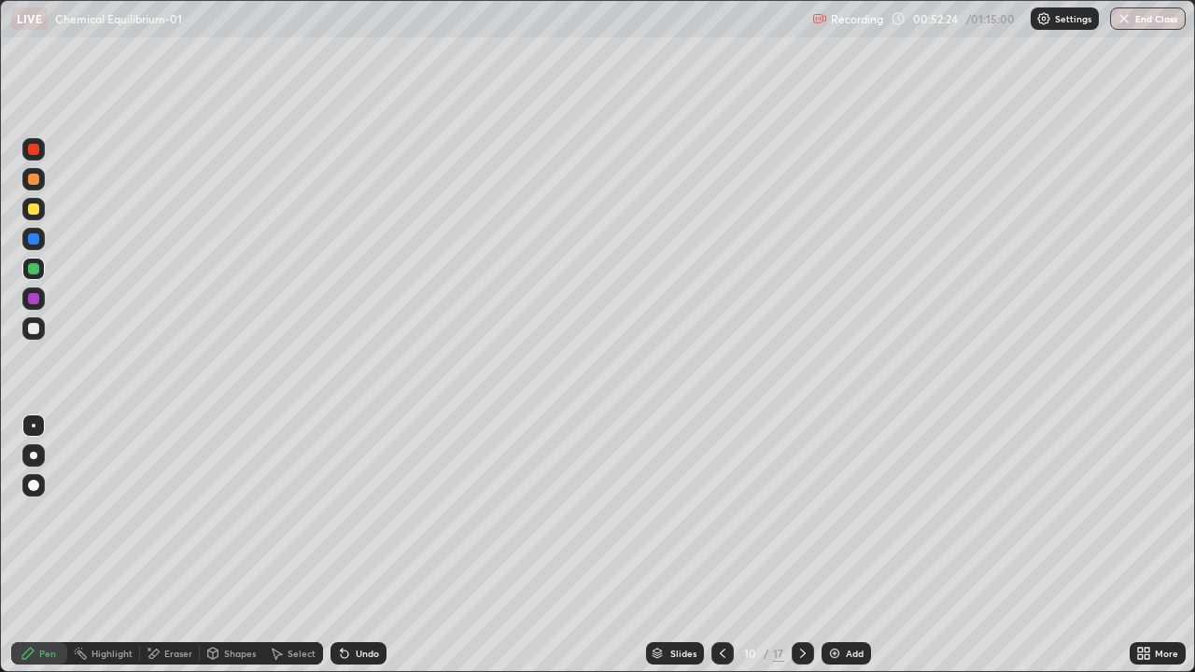
click at [31, 243] on div at bounding box center [33, 238] width 11 height 11
click at [167, 545] on div "Eraser" at bounding box center [178, 653] width 28 height 9
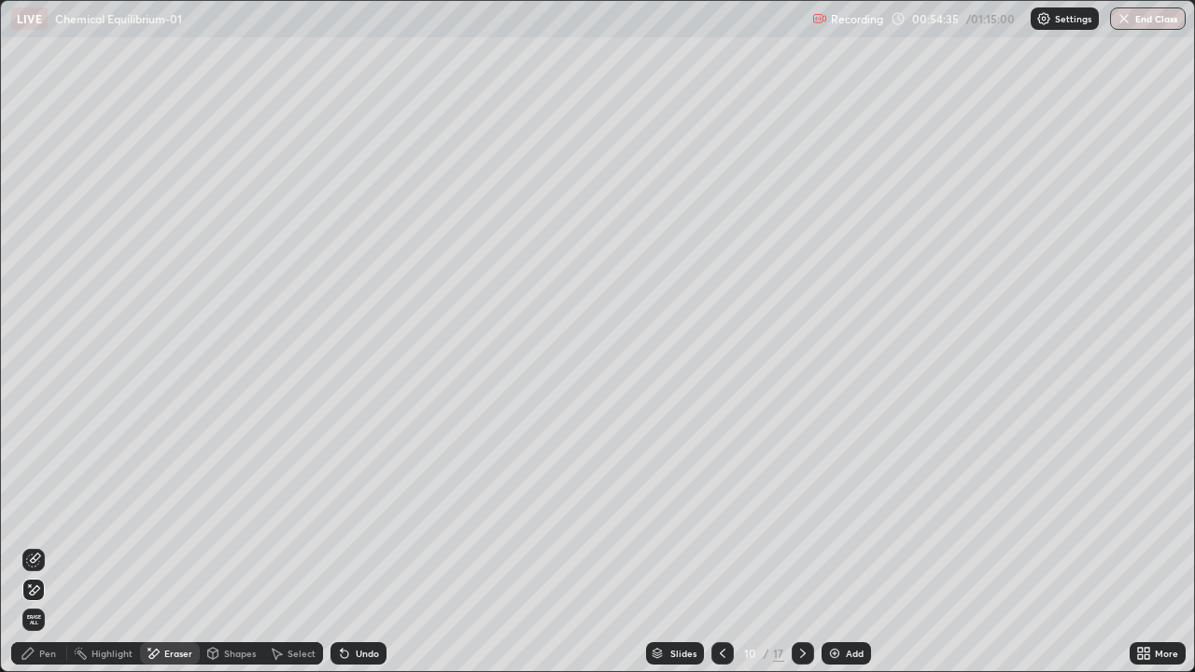
click at [21, 545] on div "Pen" at bounding box center [39, 653] width 56 height 22
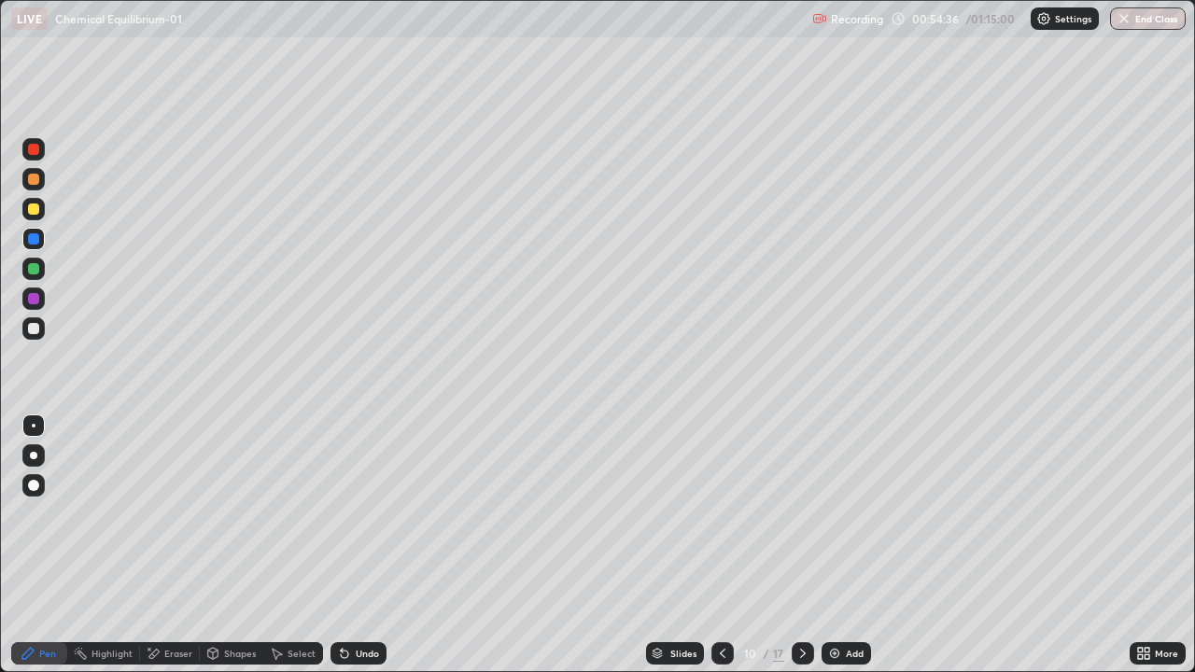
click at [34, 267] on div at bounding box center [33, 268] width 11 height 11
click at [377, 545] on div "Undo" at bounding box center [358, 653] width 56 height 22
click at [372, 545] on div "Undo" at bounding box center [358, 653] width 56 height 22
click at [371, 545] on div "Undo" at bounding box center [358, 653] width 56 height 22
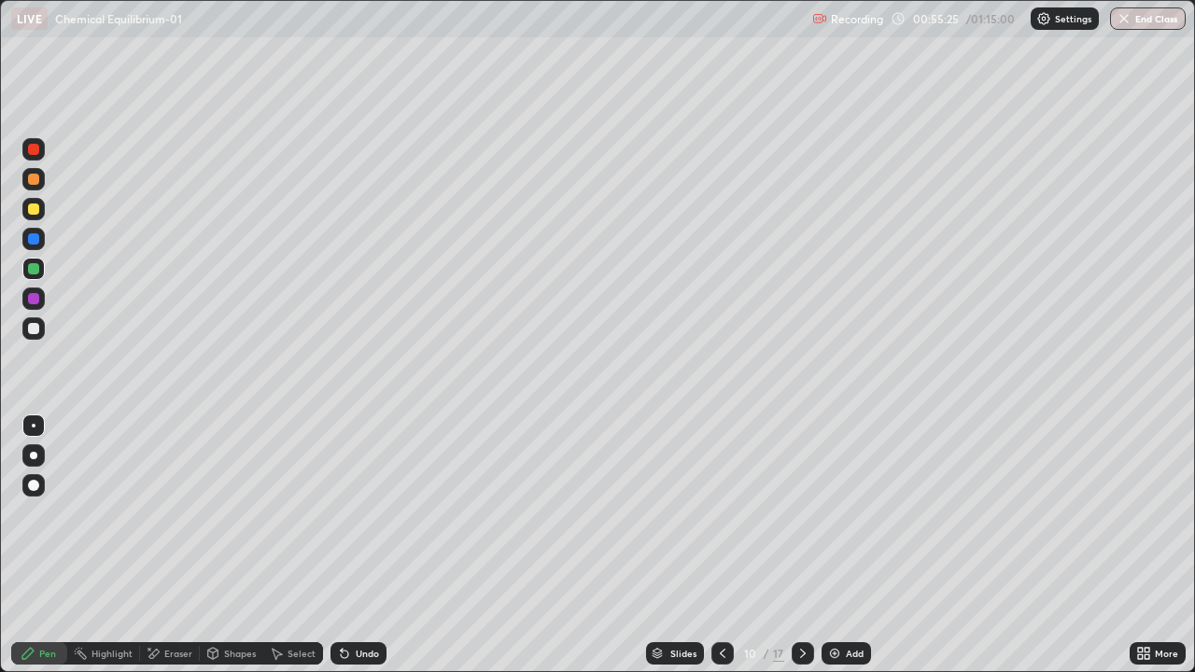
click at [801, 545] on icon at bounding box center [803, 653] width 6 height 9
click at [40, 181] on div at bounding box center [33, 179] width 22 height 22
click at [34, 217] on div at bounding box center [33, 209] width 22 height 22
click at [34, 330] on div at bounding box center [33, 328] width 11 height 11
click at [344, 545] on div "Undo" at bounding box center [358, 653] width 56 height 22
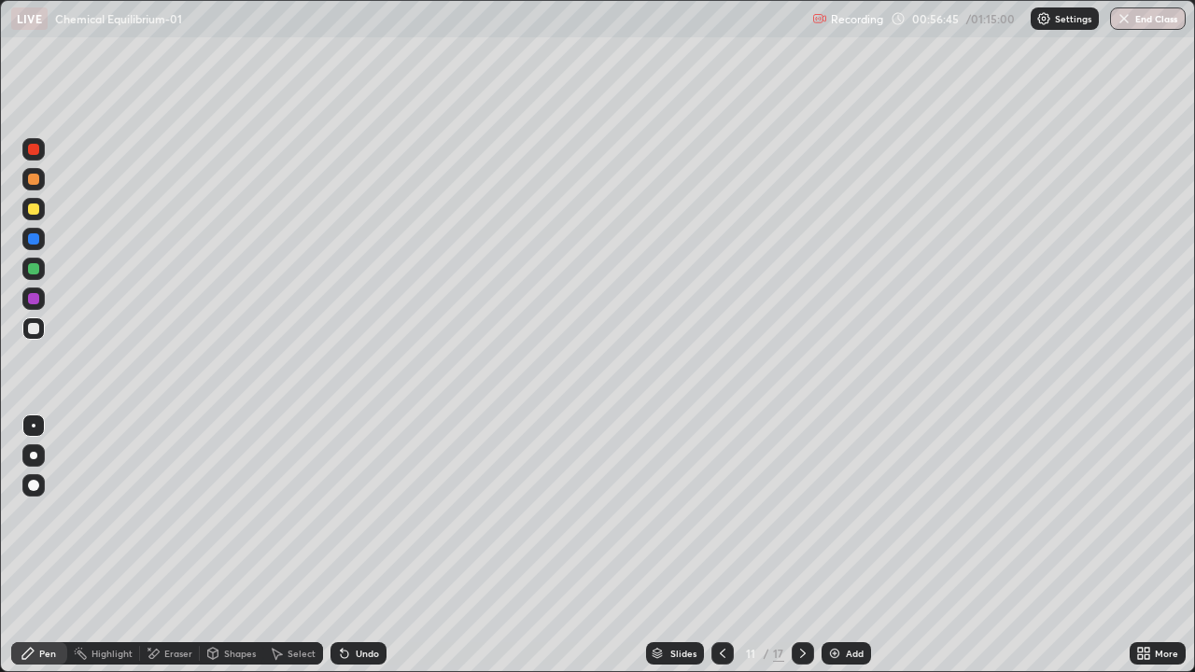
click at [35, 302] on div at bounding box center [33, 298] width 11 height 11
click at [164, 545] on div "Eraser" at bounding box center [178, 653] width 28 height 9
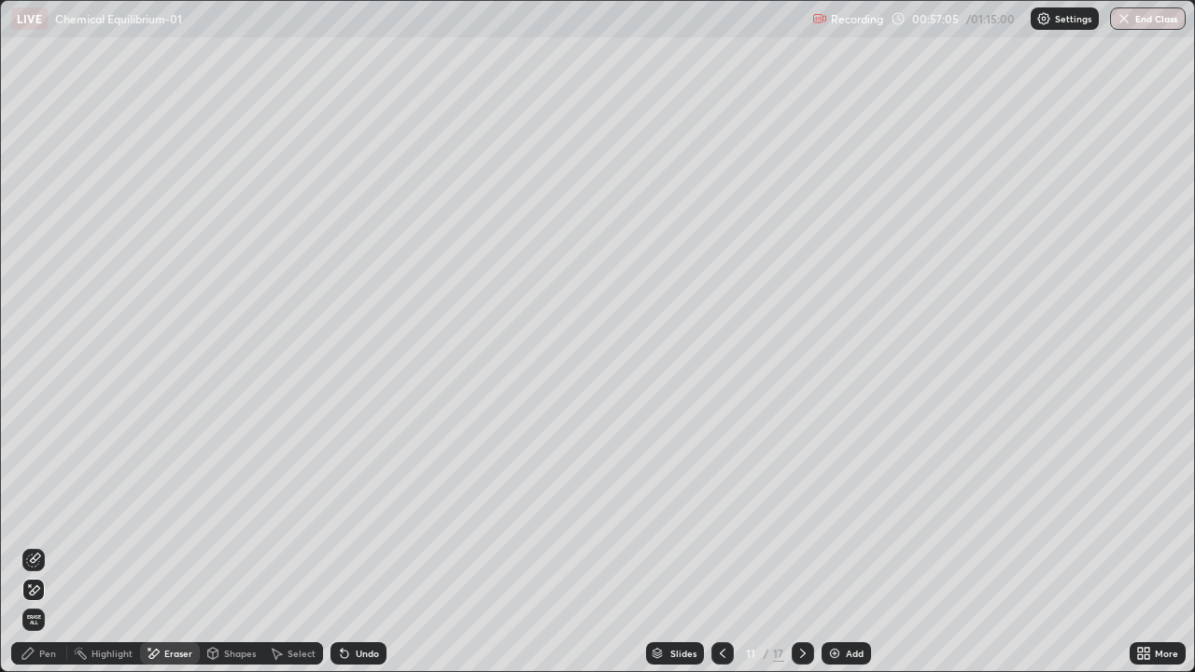
click at [34, 545] on span "Erase all" at bounding box center [33, 619] width 21 height 11
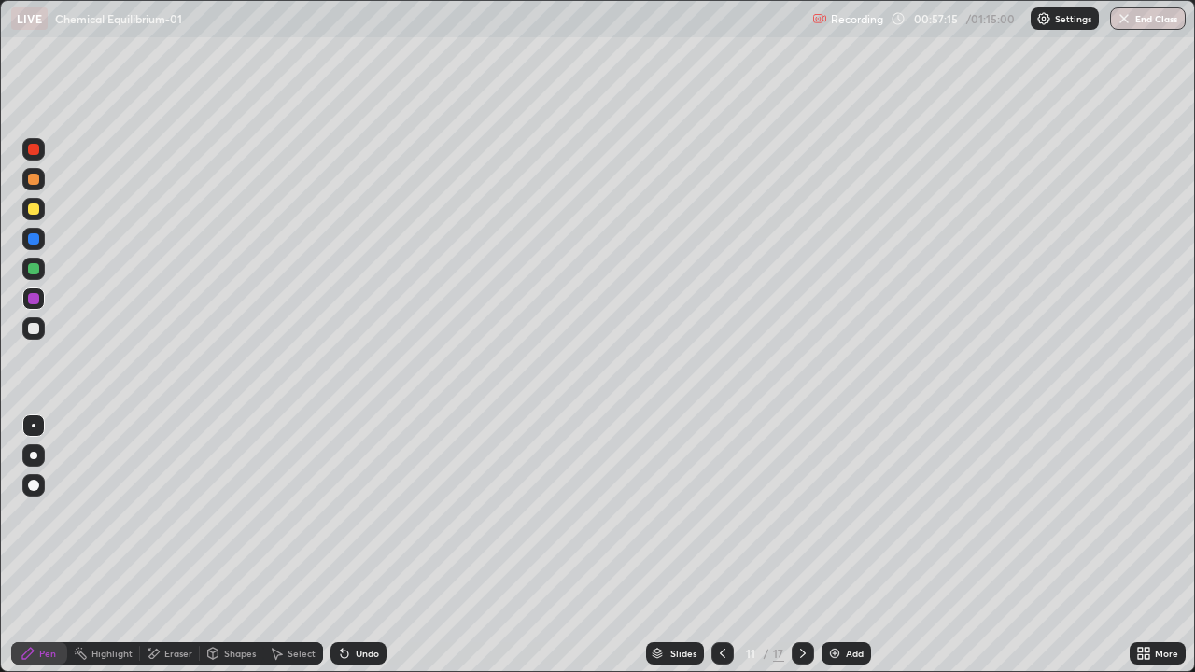
click at [711, 545] on div at bounding box center [722, 653] width 22 height 37
click at [794, 545] on div at bounding box center [803, 653] width 22 height 22
click at [36, 243] on div at bounding box center [33, 238] width 11 height 11
click at [41, 177] on div at bounding box center [33, 179] width 22 height 22
click at [34, 270] on div at bounding box center [33, 268] width 11 height 11
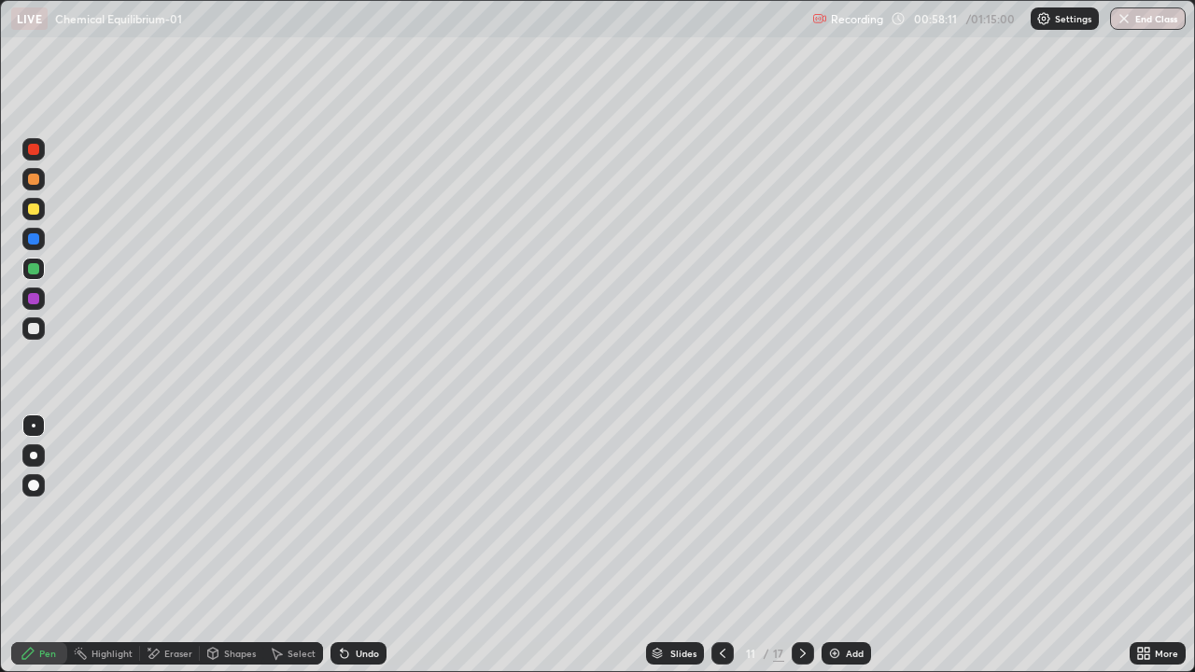
click at [345, 545] on icon at bounding box center [344, 653] width 15 height 15
click at [341, 545] on icon at bounding box center [342, 650] width 2 height 2
click at [345, 545] on div "Undo" at bounding box center [358, 653] width 56 height 22
click at [345, 545] on div "Undo" at bounding box center [354, 653] width 63 height 37
click at [344, 545] on div "Undo" at bounding box center [354, 653] width 63 height 37
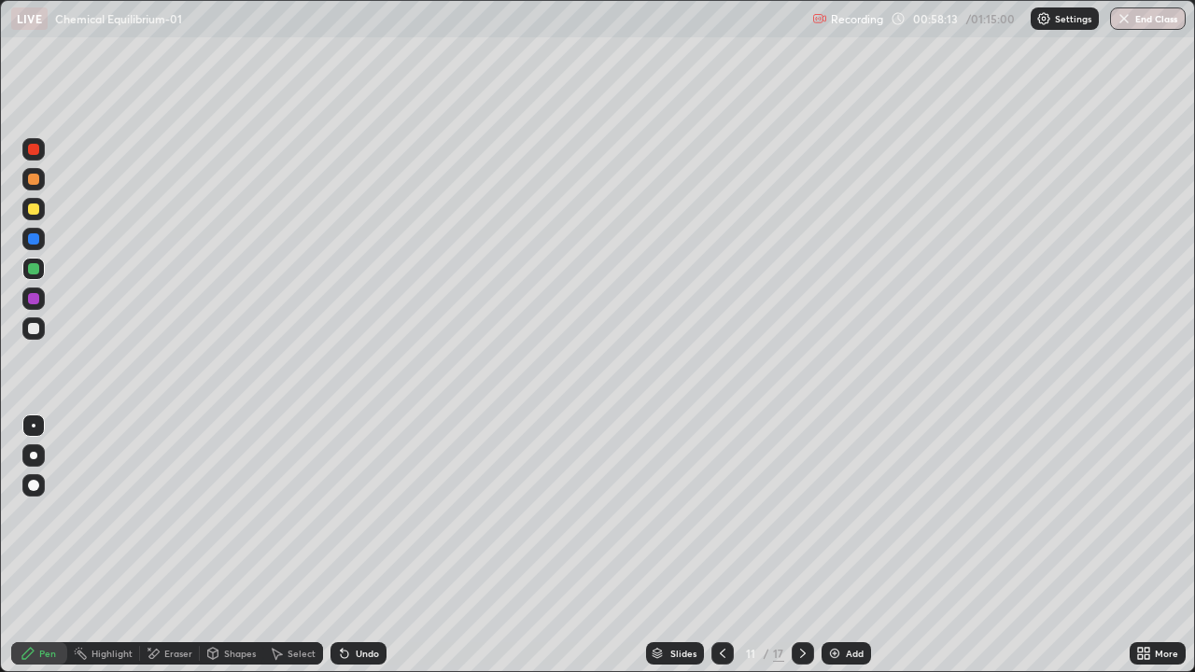
click at [344, 545] on div "Undo" at bounding box center [358, 653] width 56 height 22
click at [43, 241] on div at bounding box center [33, 239] width 22 height 22
click at [40, 328] on div at bounding box center [33, 328] width 22 height 22
click at [35, 212] on div at bounding box center [33, 209] width 11 height 11
click at [803, 545] on div at bounding box center [803, 653] width 22 height 22
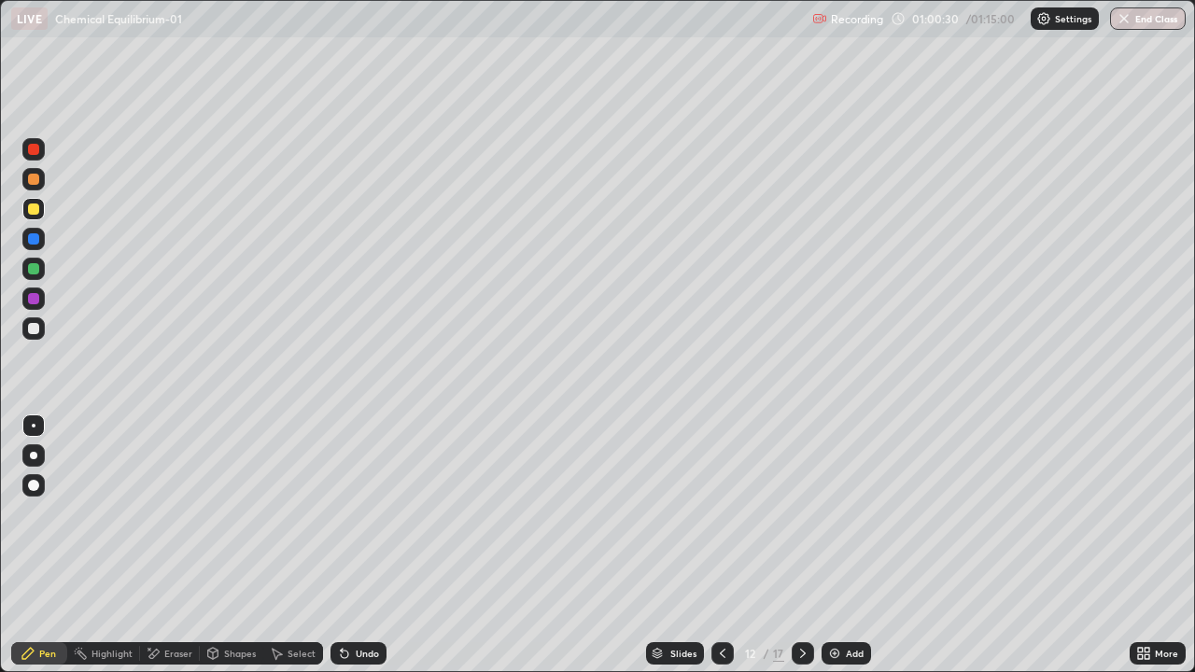
click at [34, 180] on div at bounding box center [33, 179] width 11 height 11
click at [349, 545] on div "Undo" at bounding box center [358, 653] width 56 height 22
click at [35, 329] on div at bounding box center [33, 328] width 11 height 11
click at [344, 545] on icon at bounding box center [344, 653] width 15 height 15
click at [340, 545] on div "Undo" at bounding box center [358, 653] width 56 height 22
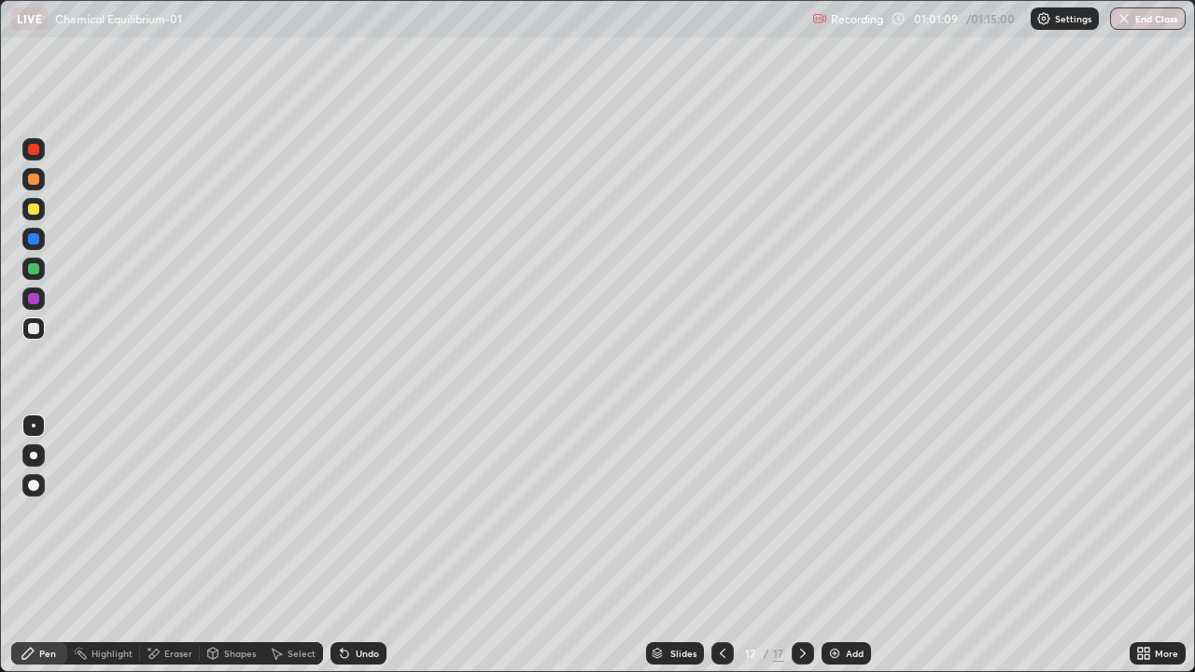
click at [31, 266] on div at bounding box center [33, 268] width 11 height 11
click at [36, 176] on div at bounding box center [33, 179] width 11 height 11
click at [34, 241] on div at bounding box center [33, 238] width 11 height 11
click at [35, 329] on div at bounding box center [33, 328] width 11 height 11
click at [341, 545] on icon at bounding box center [344, 654] width 7 height 7
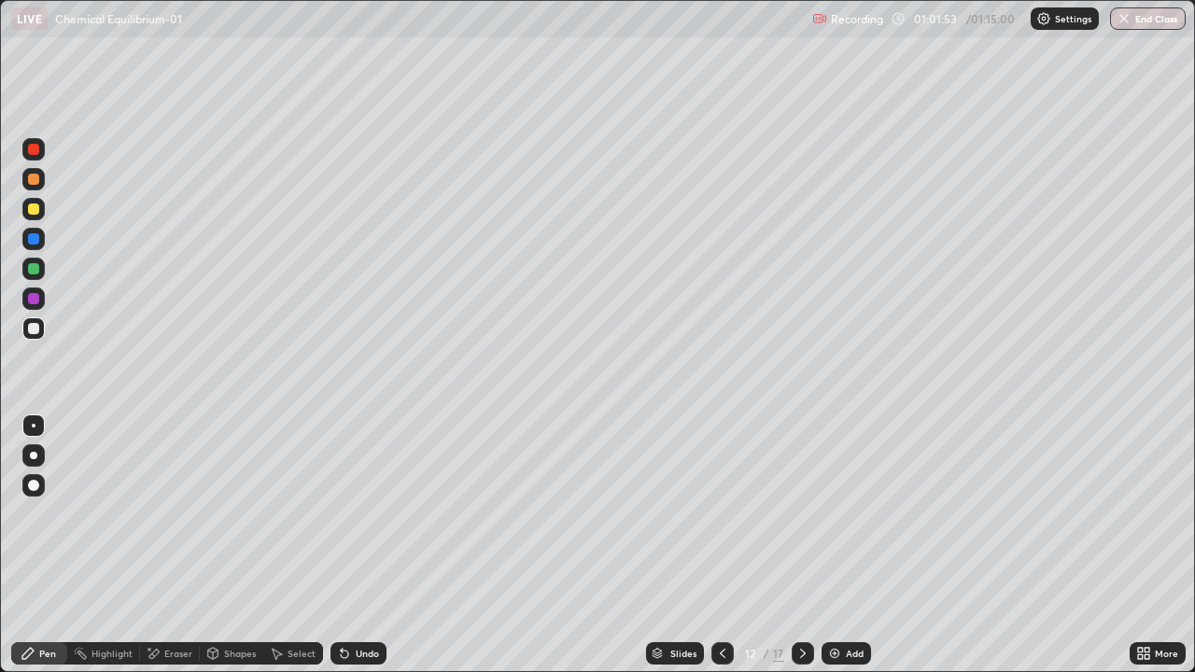
click at [27, 306] on div at bounding box center [33, 299] width 22 height 22
click at [36, 277] on div at bounding box center [33, 269] width 22 height 22
click at [341, 545] on icon at bounding box center [342, 650] width 2 height 2
click at [34, 210] on div at bounding box center [33, 209] width 11 height 11
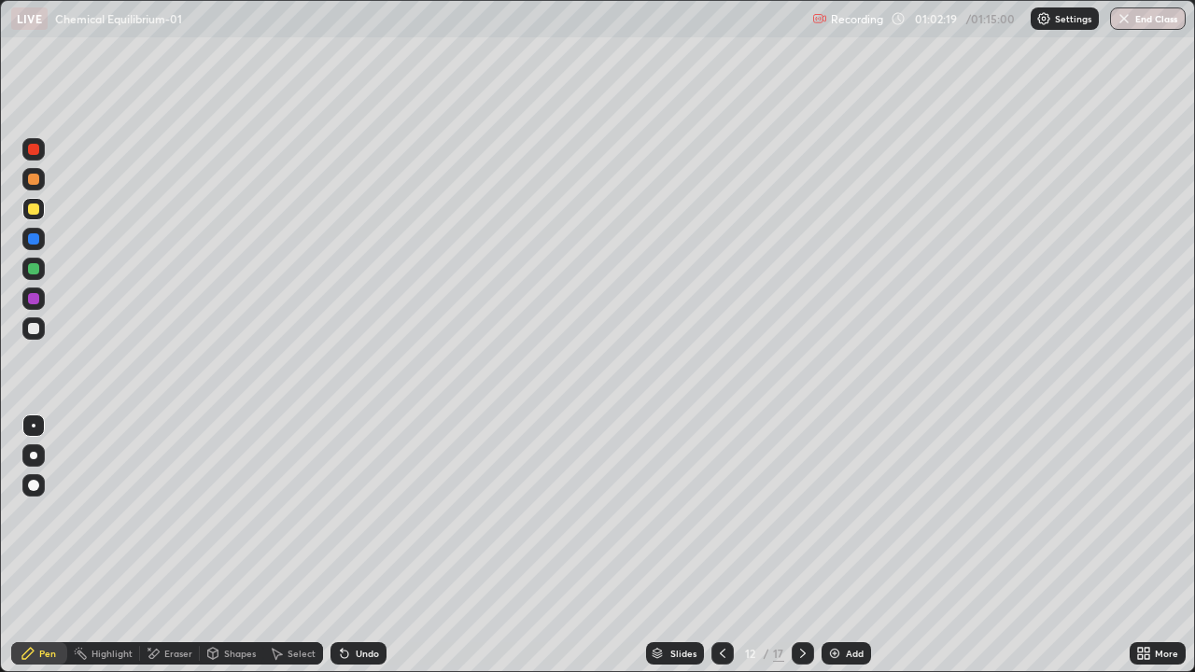
click at [232, 545] on div "Shapes" at bounding box center [240, 653] width 32 height 9
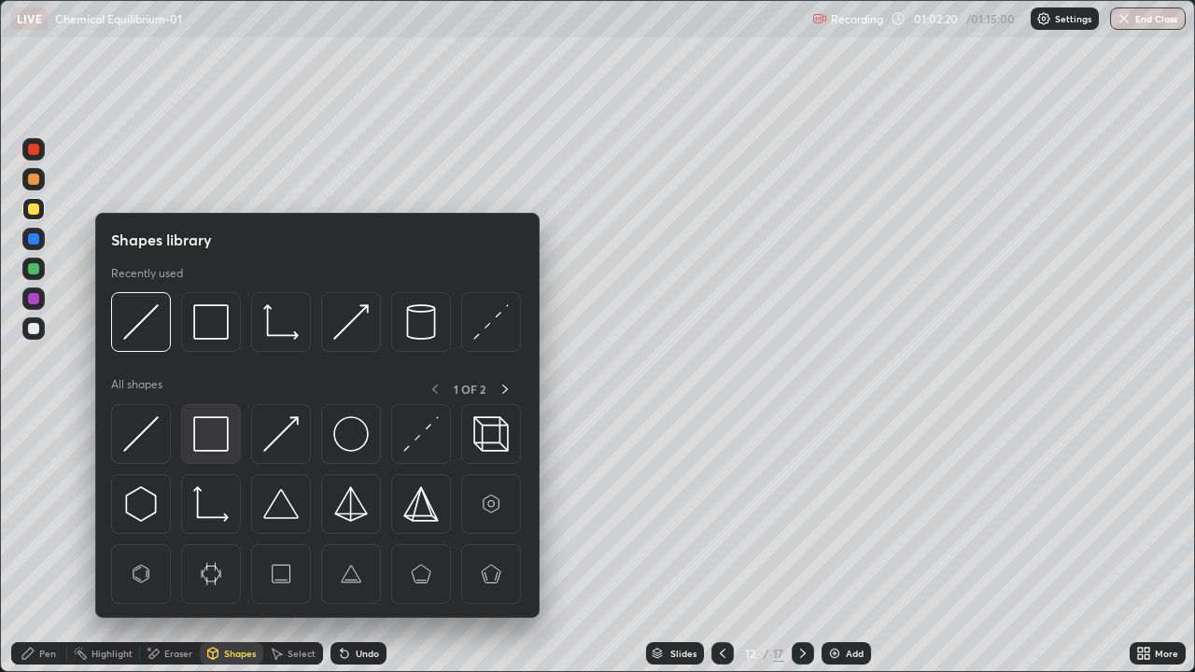
click at [206, 429] on img at bounding box center [210, 433] width 35 height 35
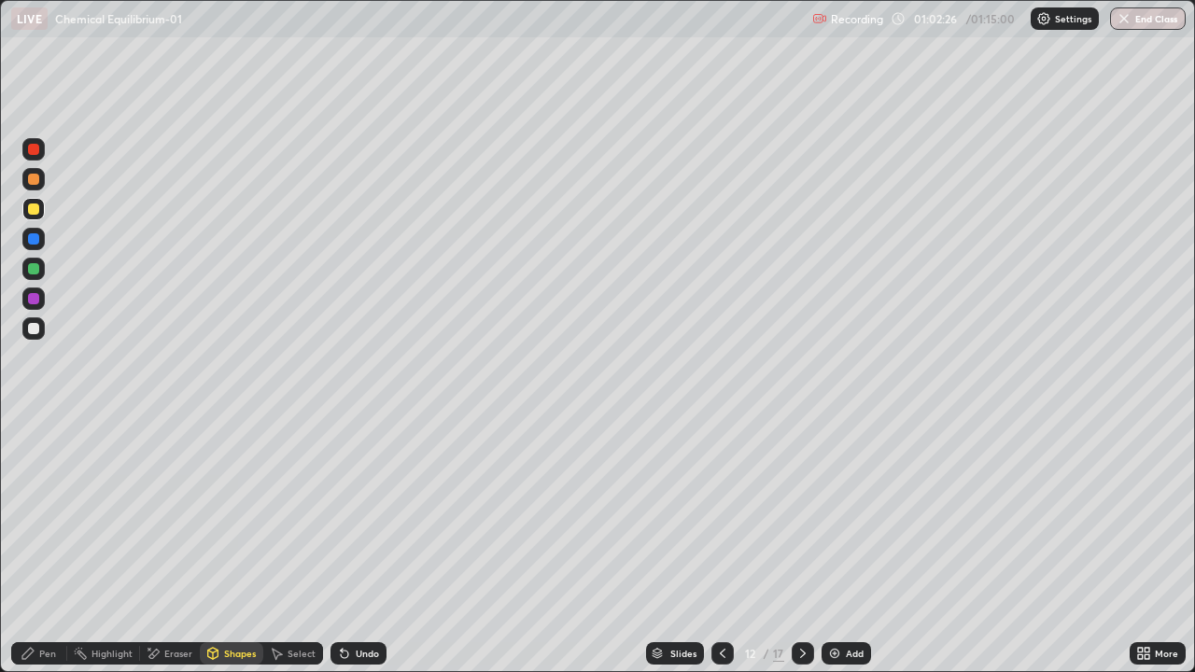
click at [352, 545] on div "Undo" at bounding box center [358, 653] width 56 height 22
click at [25, 545] on div "Pen" at bounding box center [39, 653] width 56 height 22
click at [32, 306] on div at bounding box center [33, 299] width 22 height 22
click at [35, 154] on div at bounding box center [33, 149] width 11 height 11
click at [36, 278] on div at bounding box center [33, 269] width 22 height 22
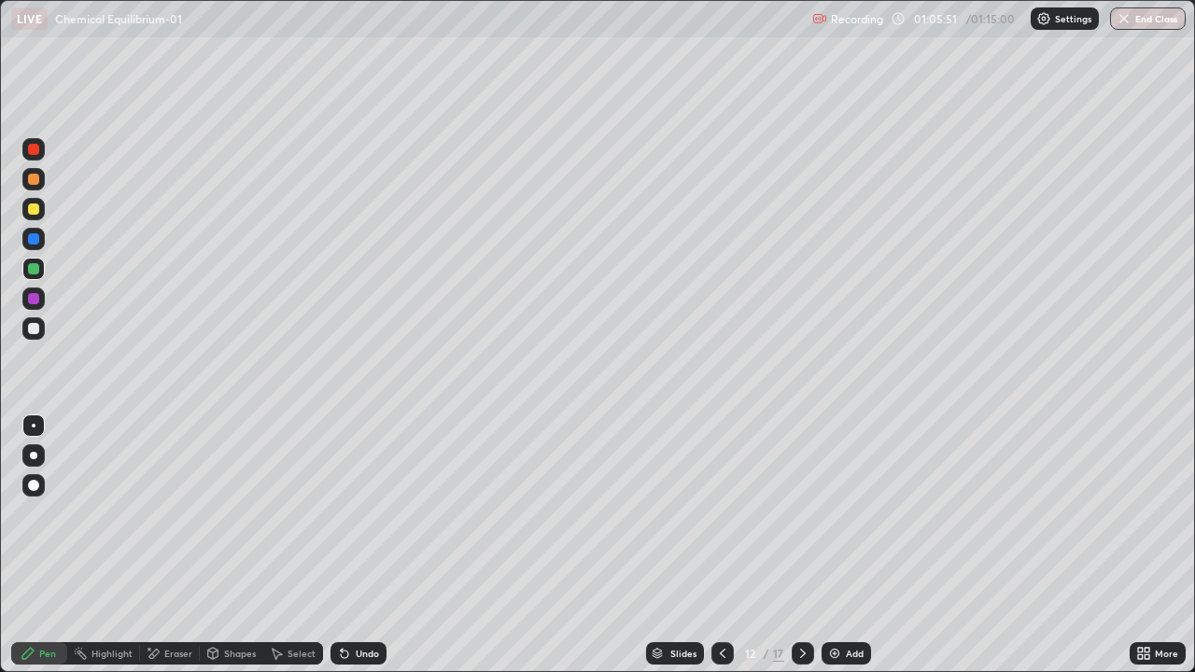
click at [810, 545] on div at bounding box center [803, 653] width 22 height 22
click at [37, 183] on div at bounding box center [33, 179] width 11 height 11
click at [237, 545] on div "Shapes" at bounding box center [240, 653] width 32 height 9
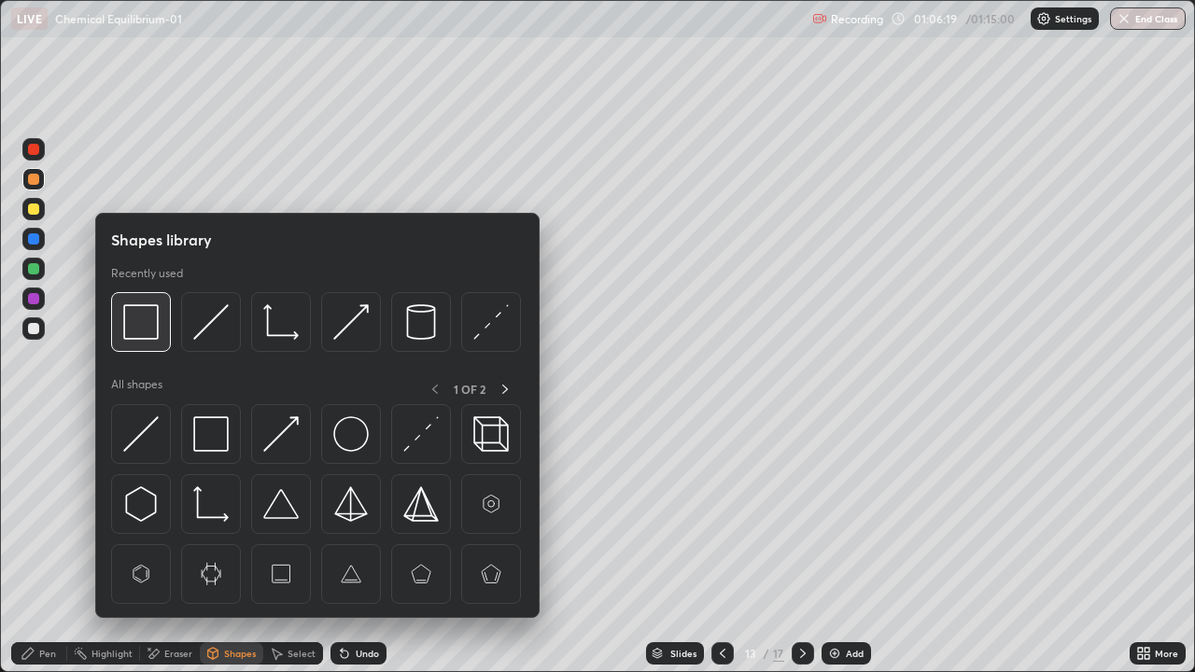
click at [146, 338] on img at bounding box center [140, 321] width 35 height 35
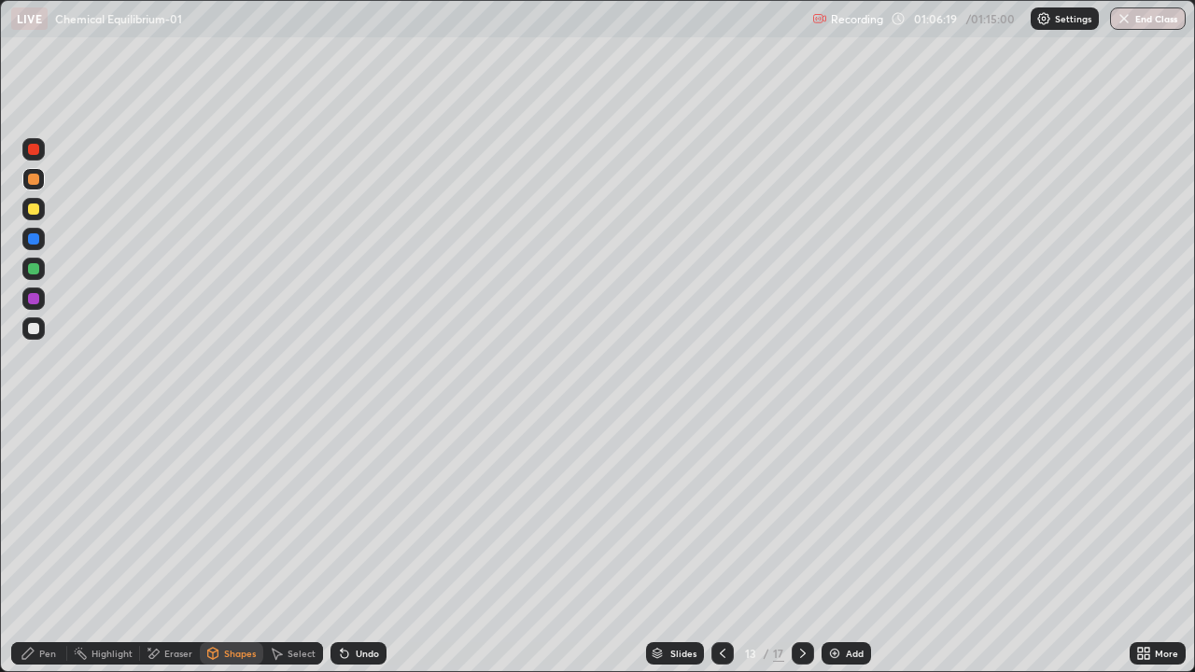
click at [35, 302] on div at bounding box center [33, 298] width 11 height 11
click at [45, 545] on div "Pen" at bounding box center [47, 653] width 17 height 9
click at [35, 209] on div at bounding box center [33, 209] width 11 height 11
click at [35, 329] on div at bounding box center [33, 328] width 11 height 11
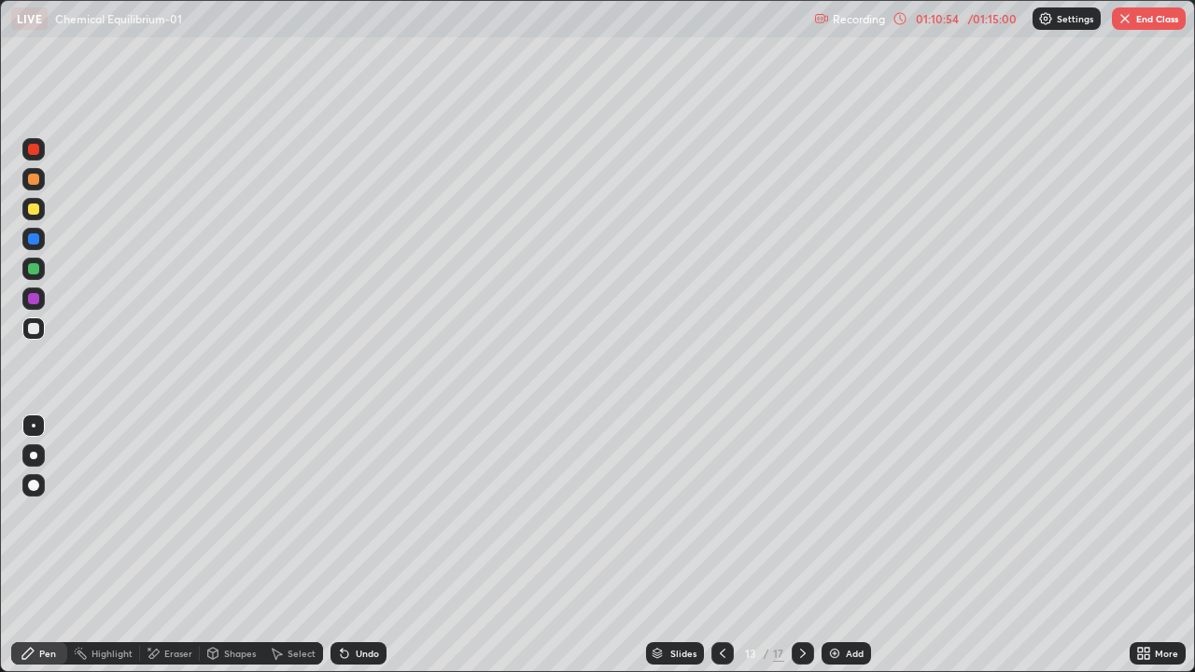
click at [718, 545] on icon at bounding box center [722, 653] width 15 height 15
click at [727, 545] on icon at bounding box center [722, 653] width 15 height 15
click at [720, 545] on icon at bounding box center [723, 653] width 6 height 9
click at [801, 545] on icon at bounding box center [802, 653] width 15 height 15
click at [800, 545] on icon at bounding box center [802, 653] width 15 height 15
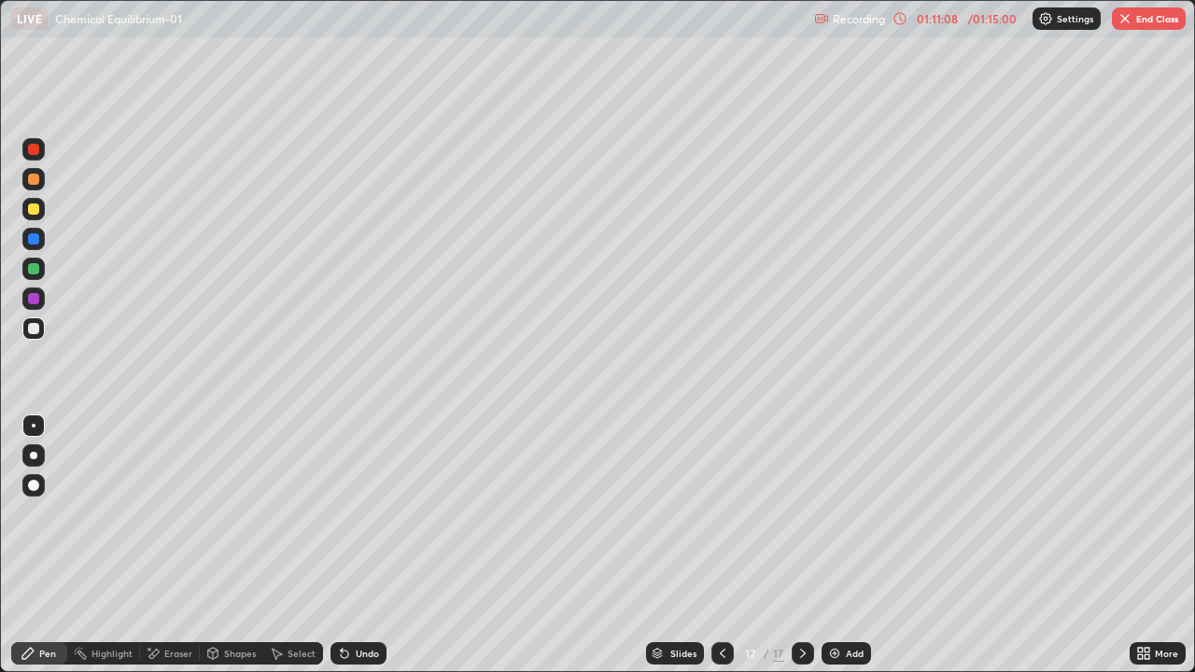
click at [802, 545] on icon at bounding box center [802, 653] width 15 height 15
click at [1139, 25] on button "End Class" at bounding box center [1149, 18] width 74 height 22
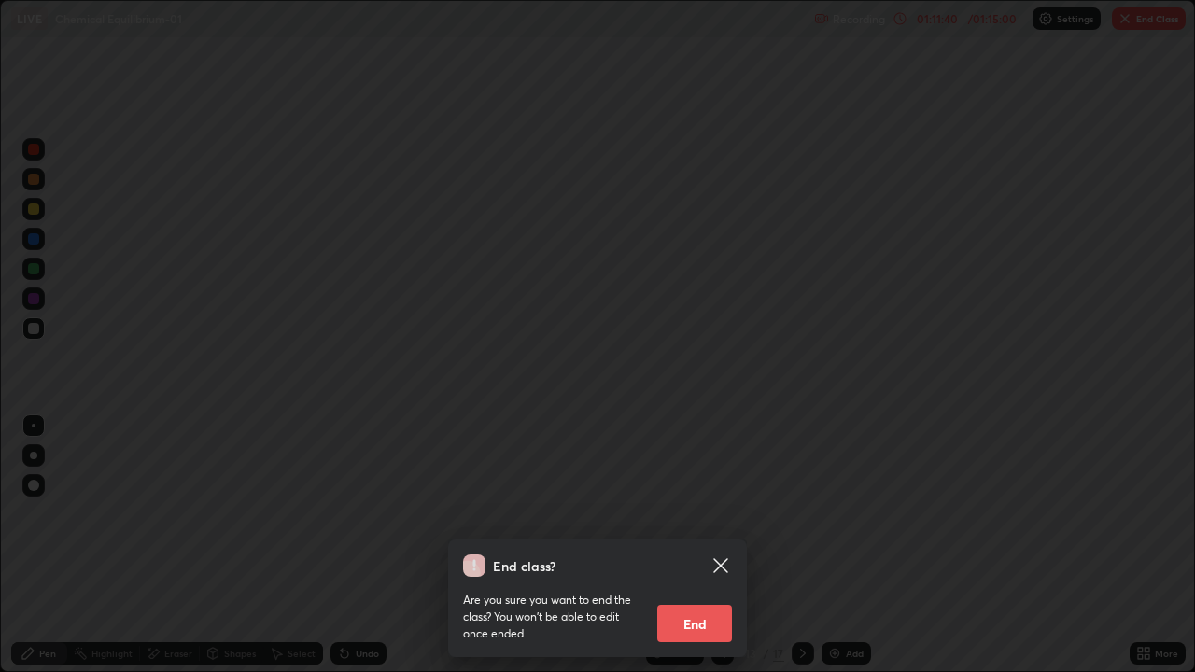
click at [708, 545] on button "End" at bounding box center [694, 623] width 75 height 37
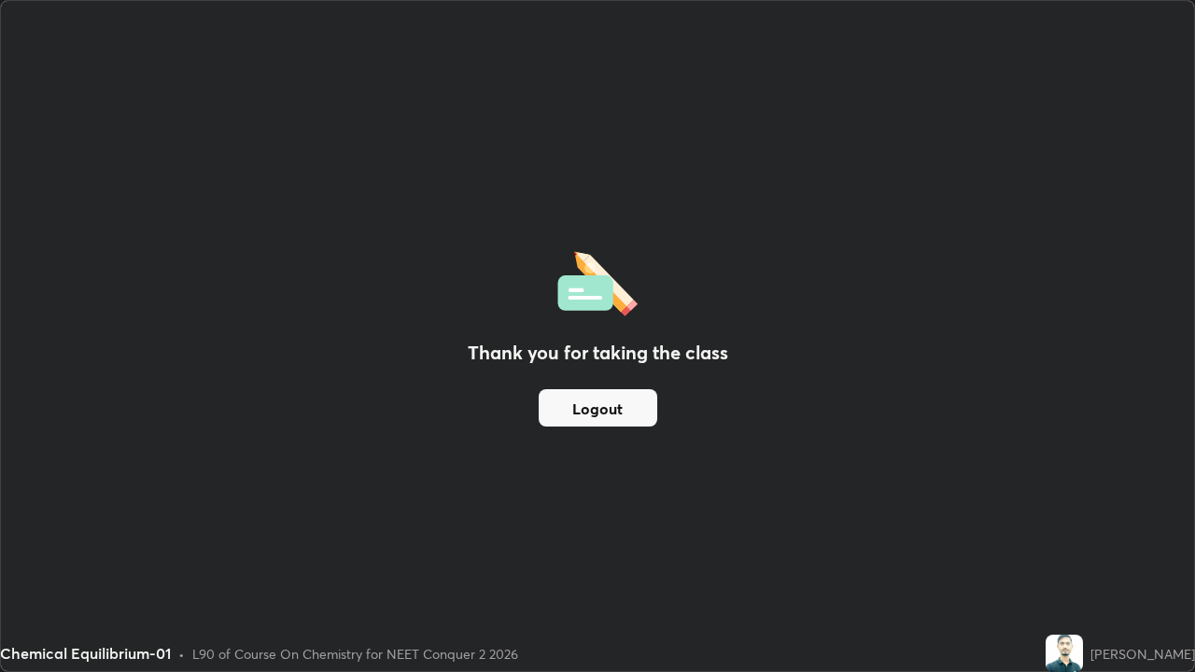
click at [615, 406] on button "Logout" at bounding box center [598, 407] width 119 height 37
